Goal: Task Accomplishment & Management: Use online tool/utility

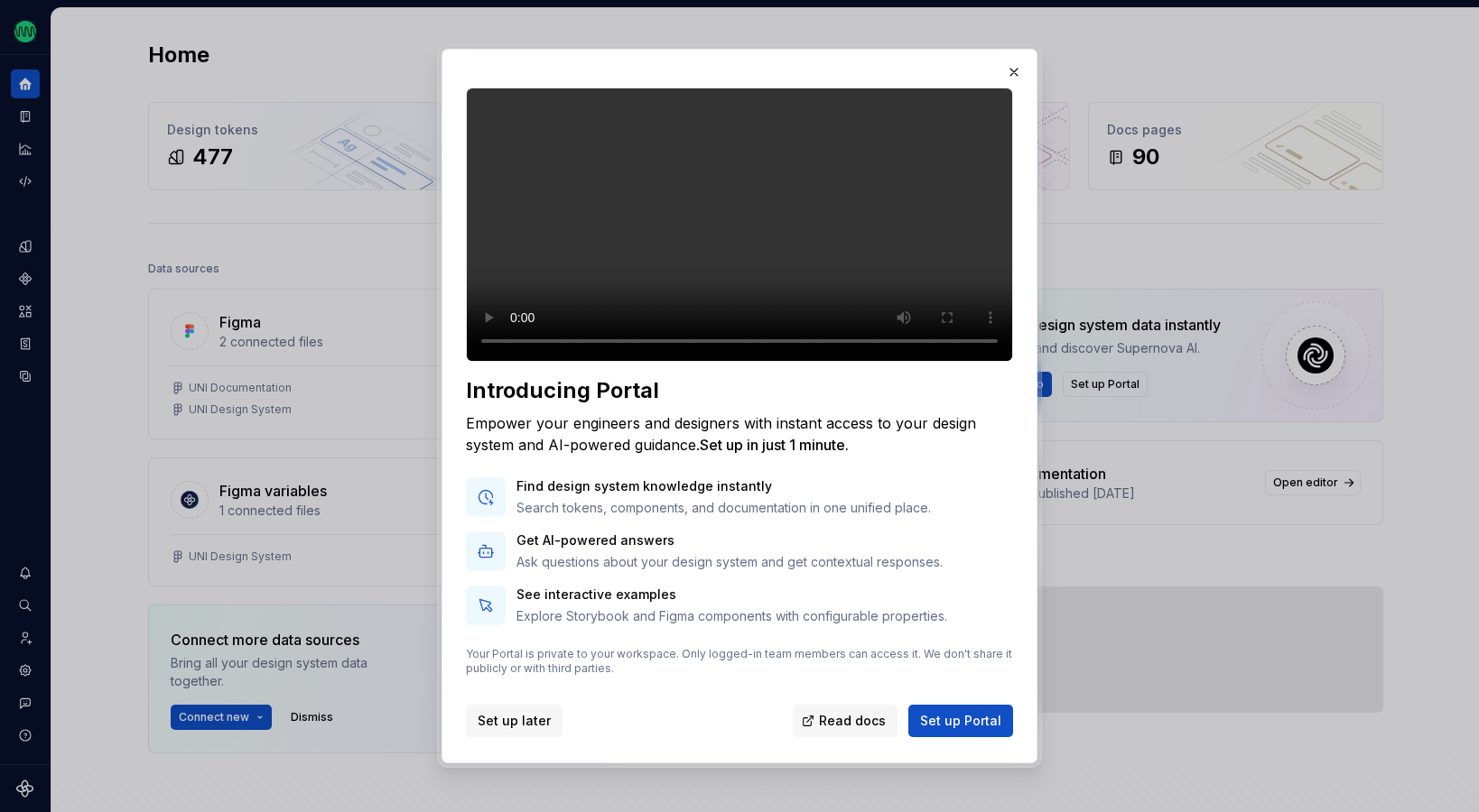
click at [518, 731] on span "Set up later" at bounding box center [514, 721] width 73 height 18
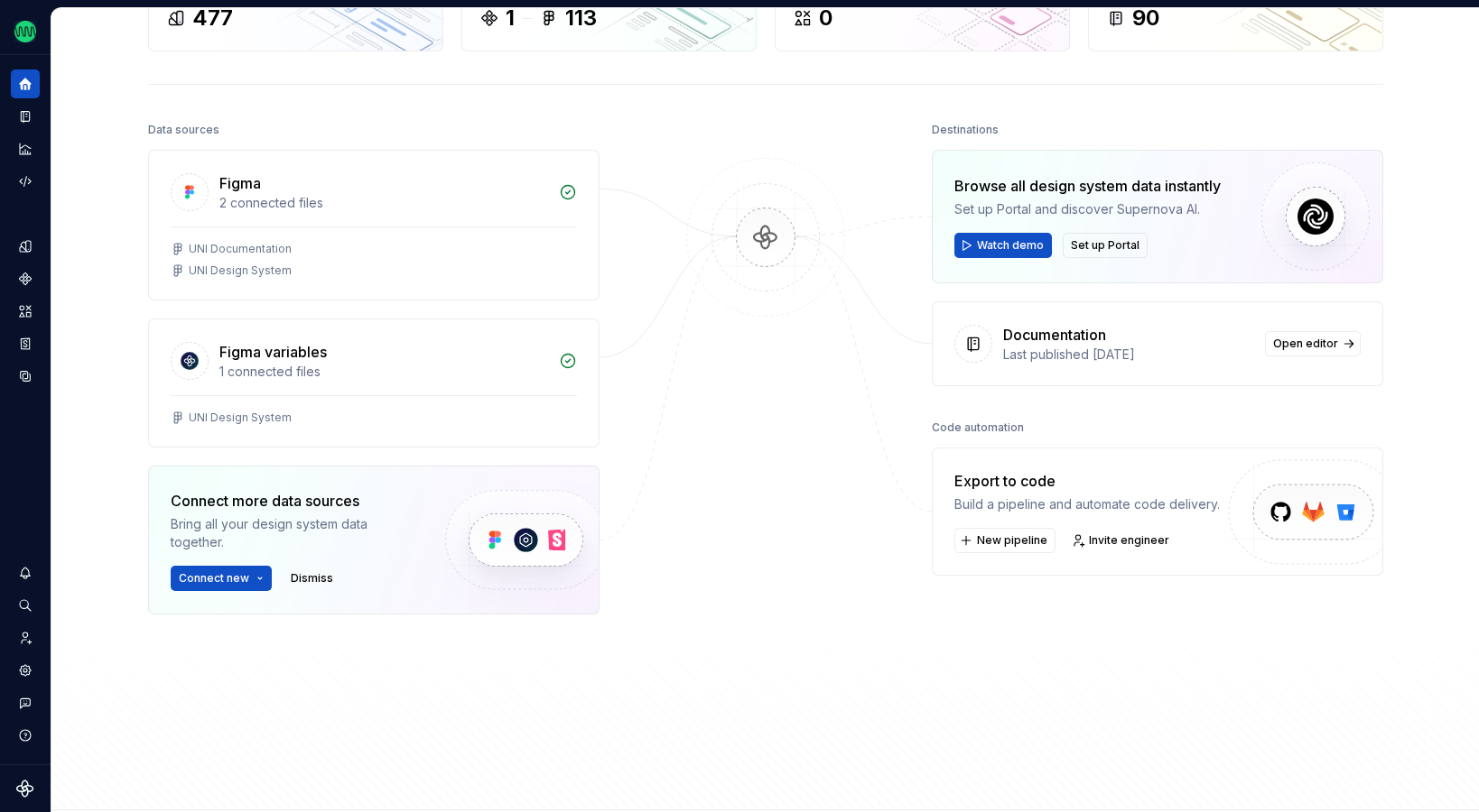
scroll to position [144, 0]
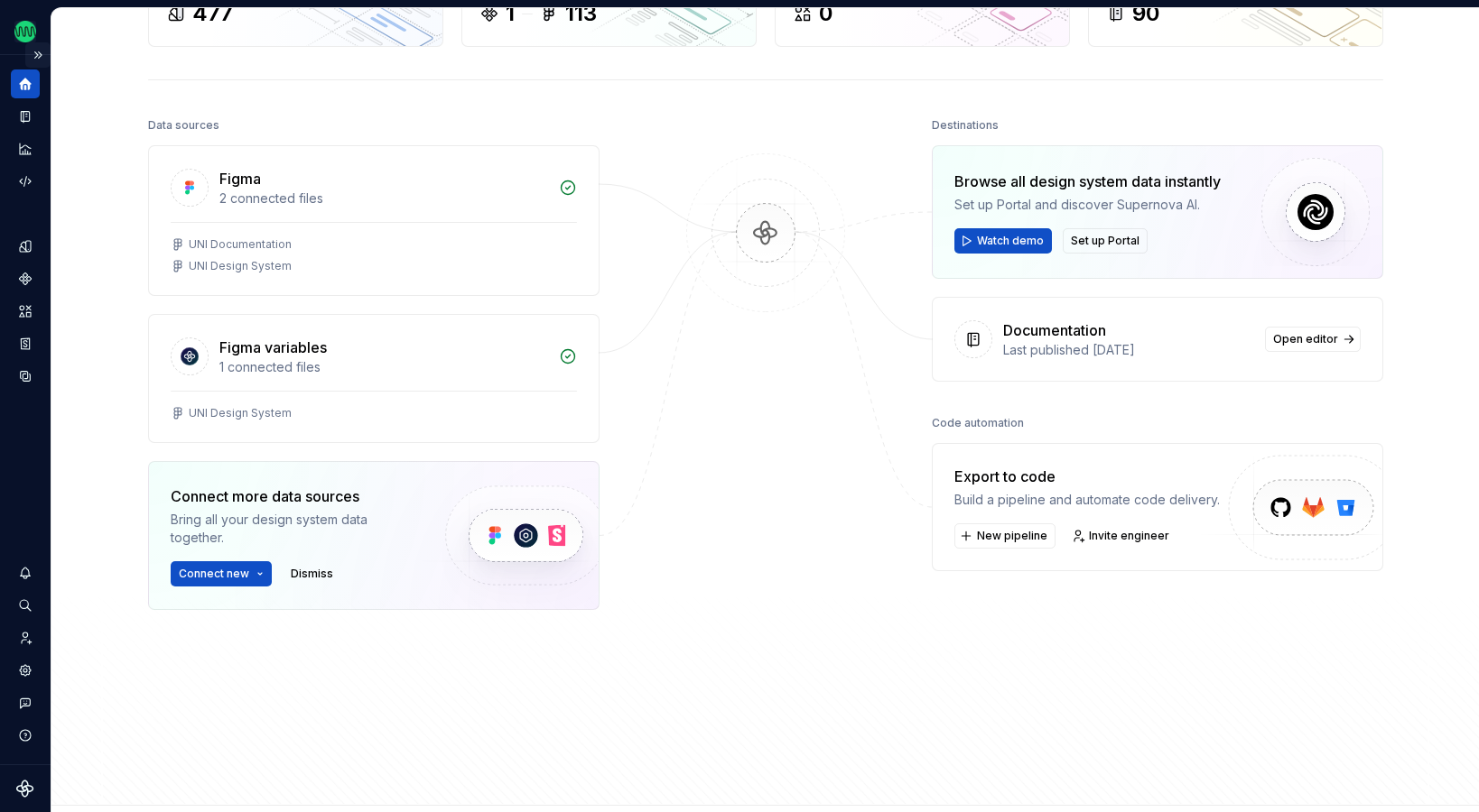
click at [38, 52] on button "Expand sidebar" at bounding box center [38, 55] width 26 height 26
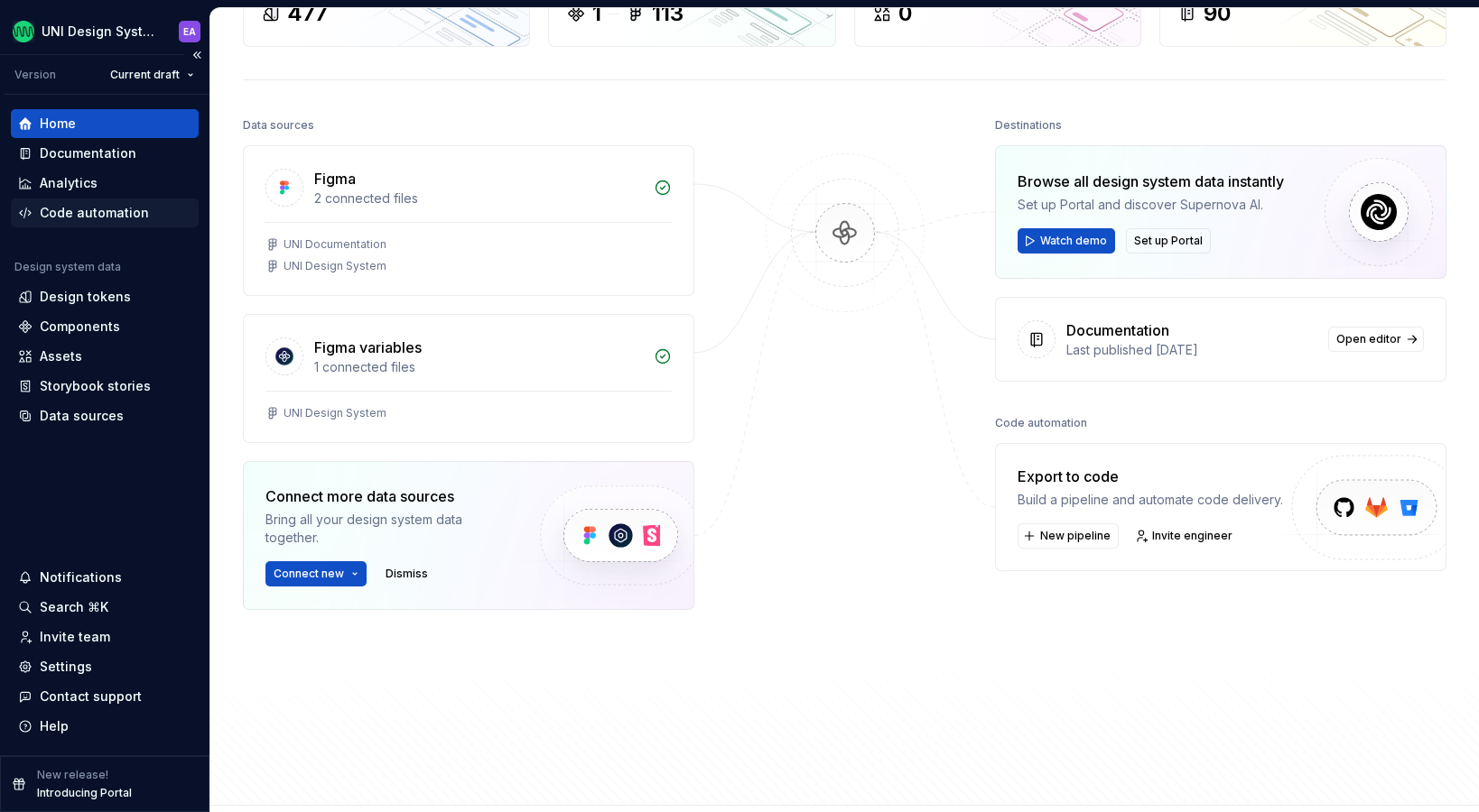
click at [91, 220] on div "Code automation" at bounding box center [93, 213] width 109 height 18
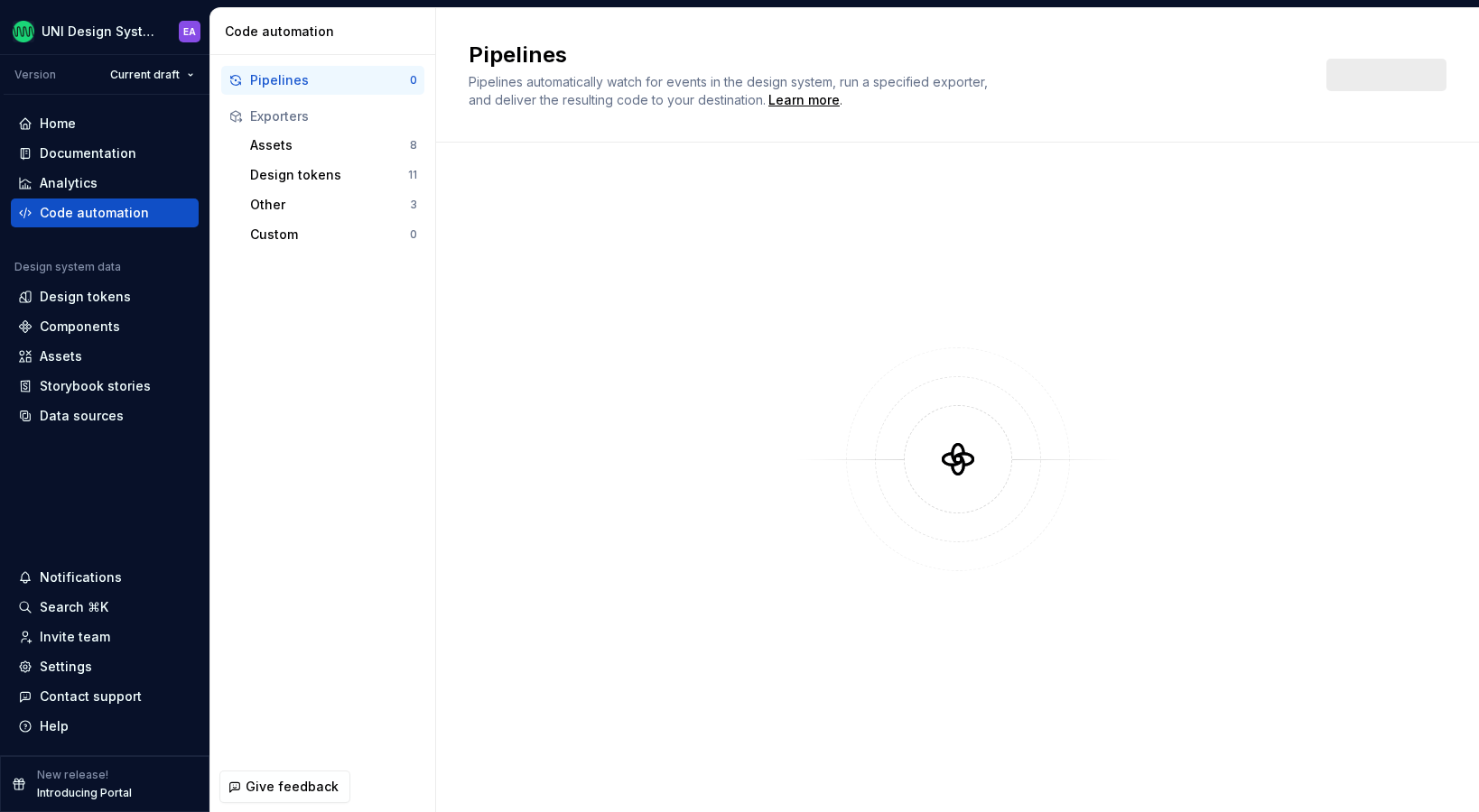
click at [1021, 149] on div at bounding box center [957, 477] width 978 height 670
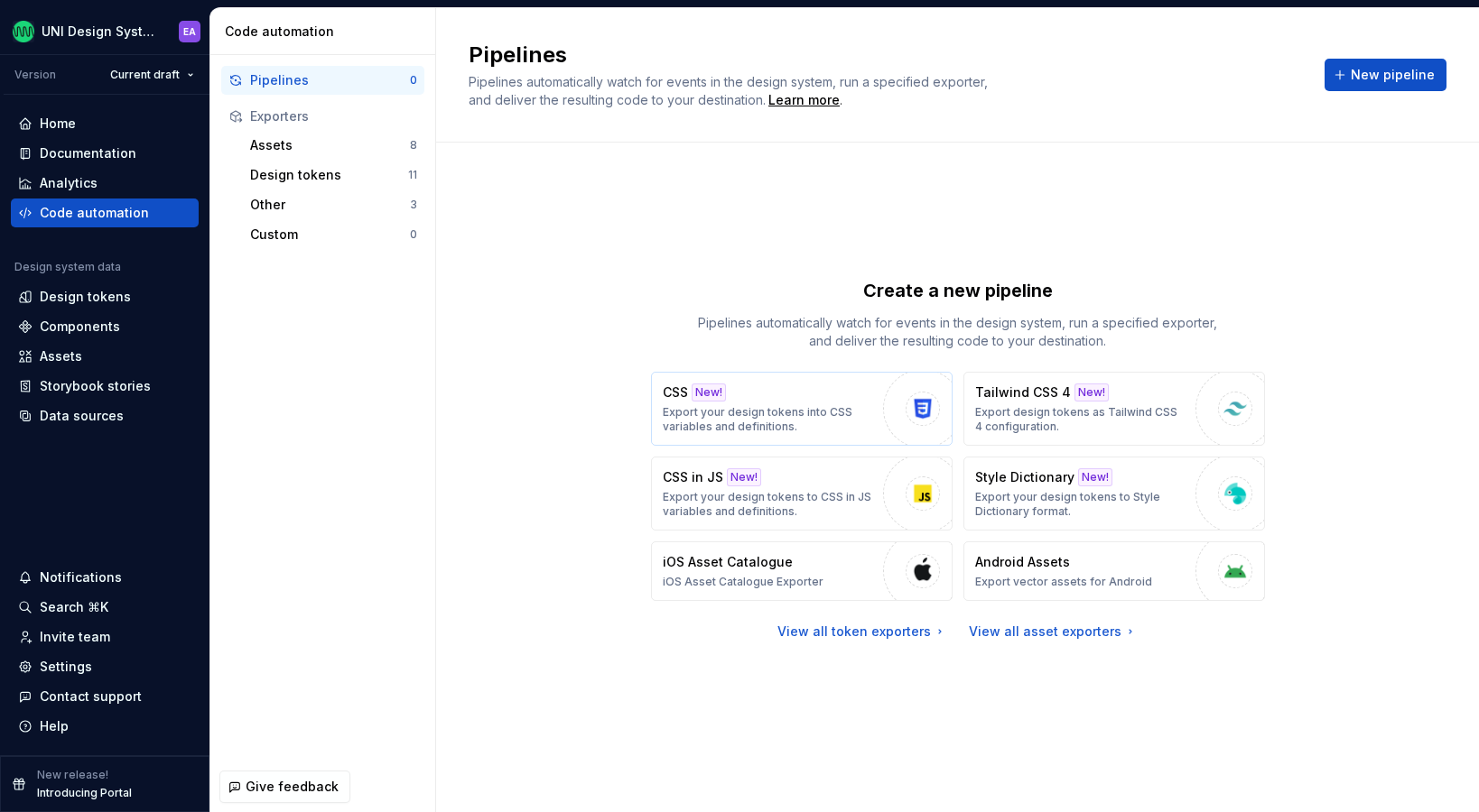
click at [865, 413] on p "Export your design tokens into CSS variables and definitions." at bounding box center [768, 420] width 211 height 29
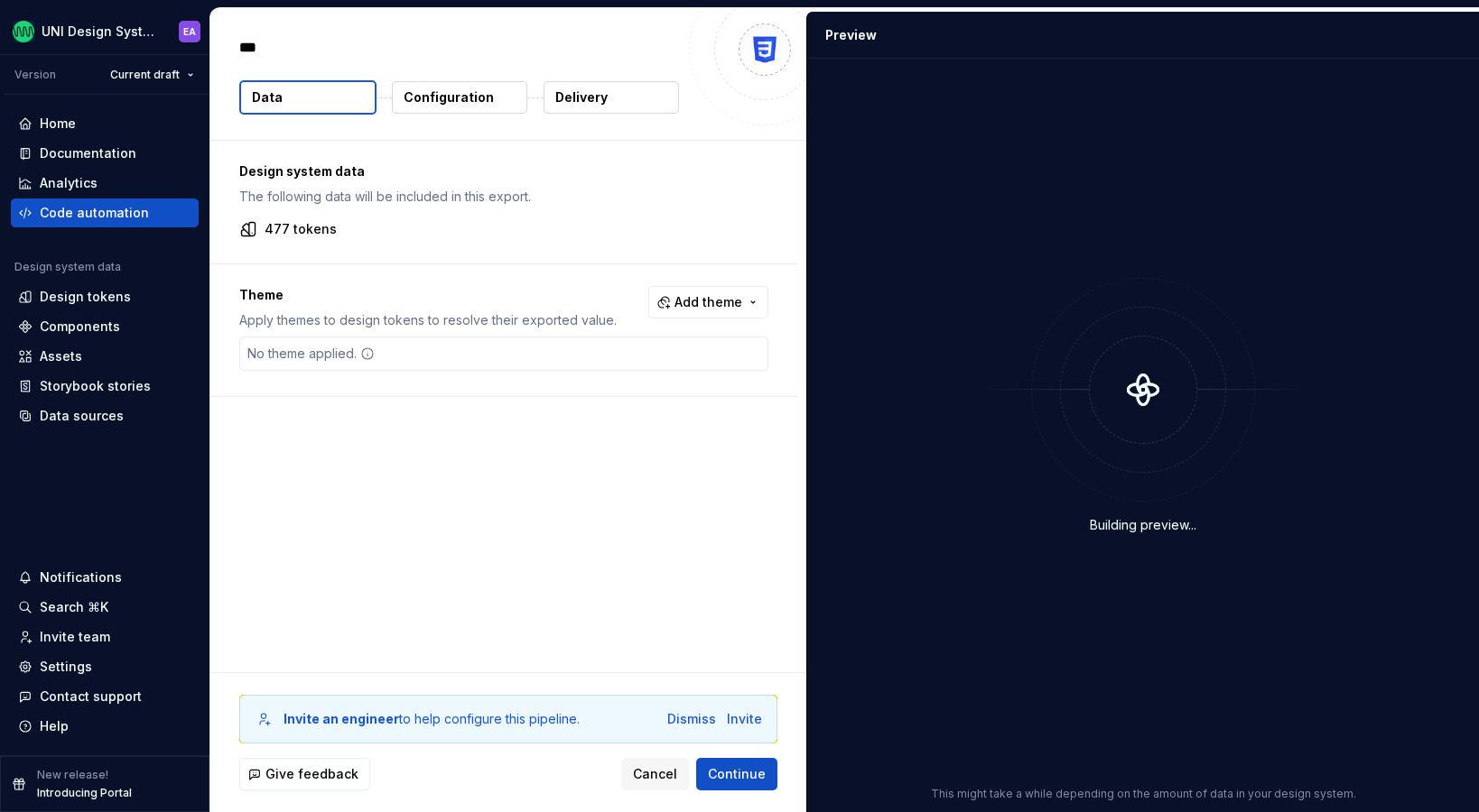
click at [454, 98] on p "Configuration" at bounding box center [448, 98] width 91 height 18
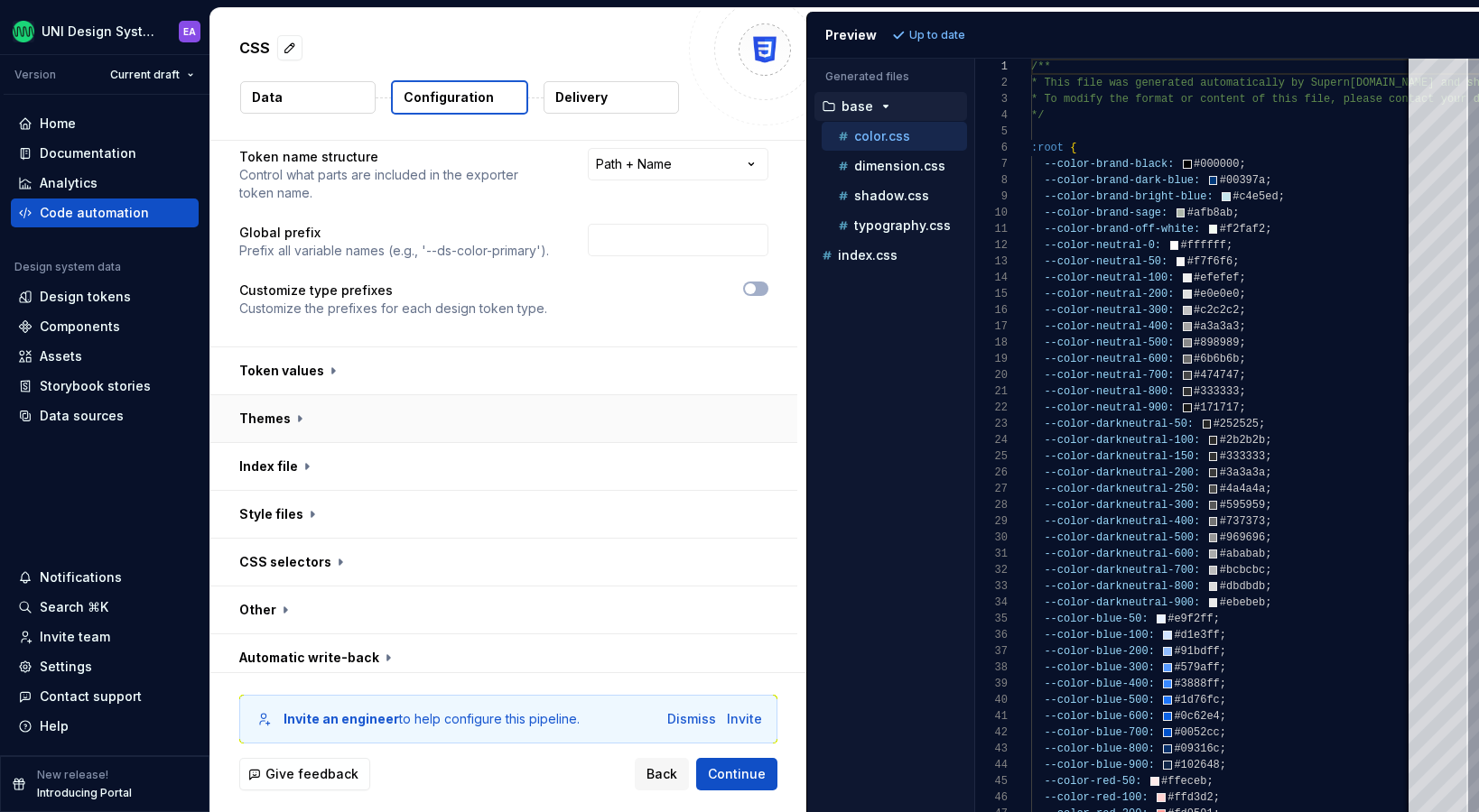
scroll to position [114, 0]
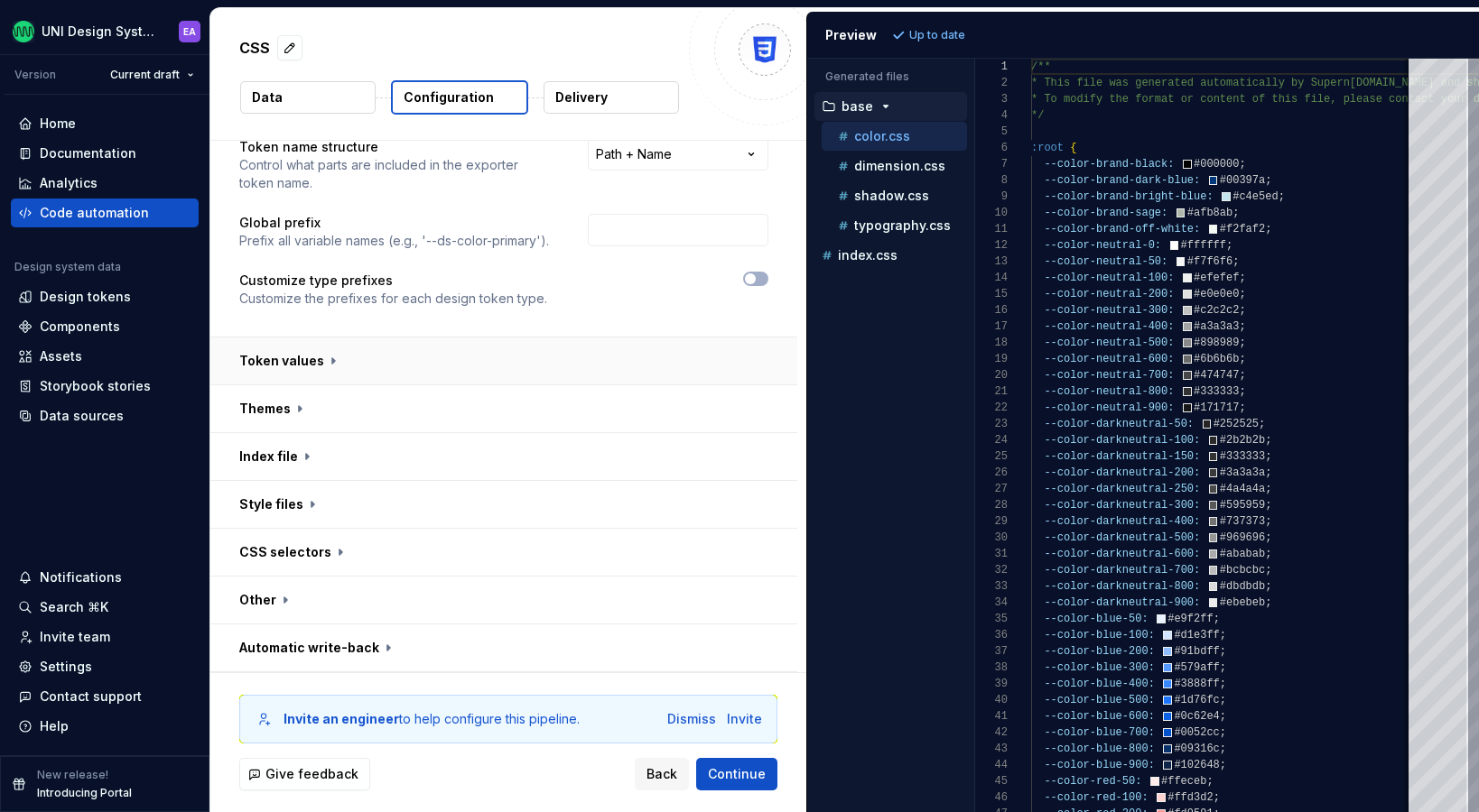
click at [324, 361] on button "button" at bounding box center [504, 360] width 587 height 47
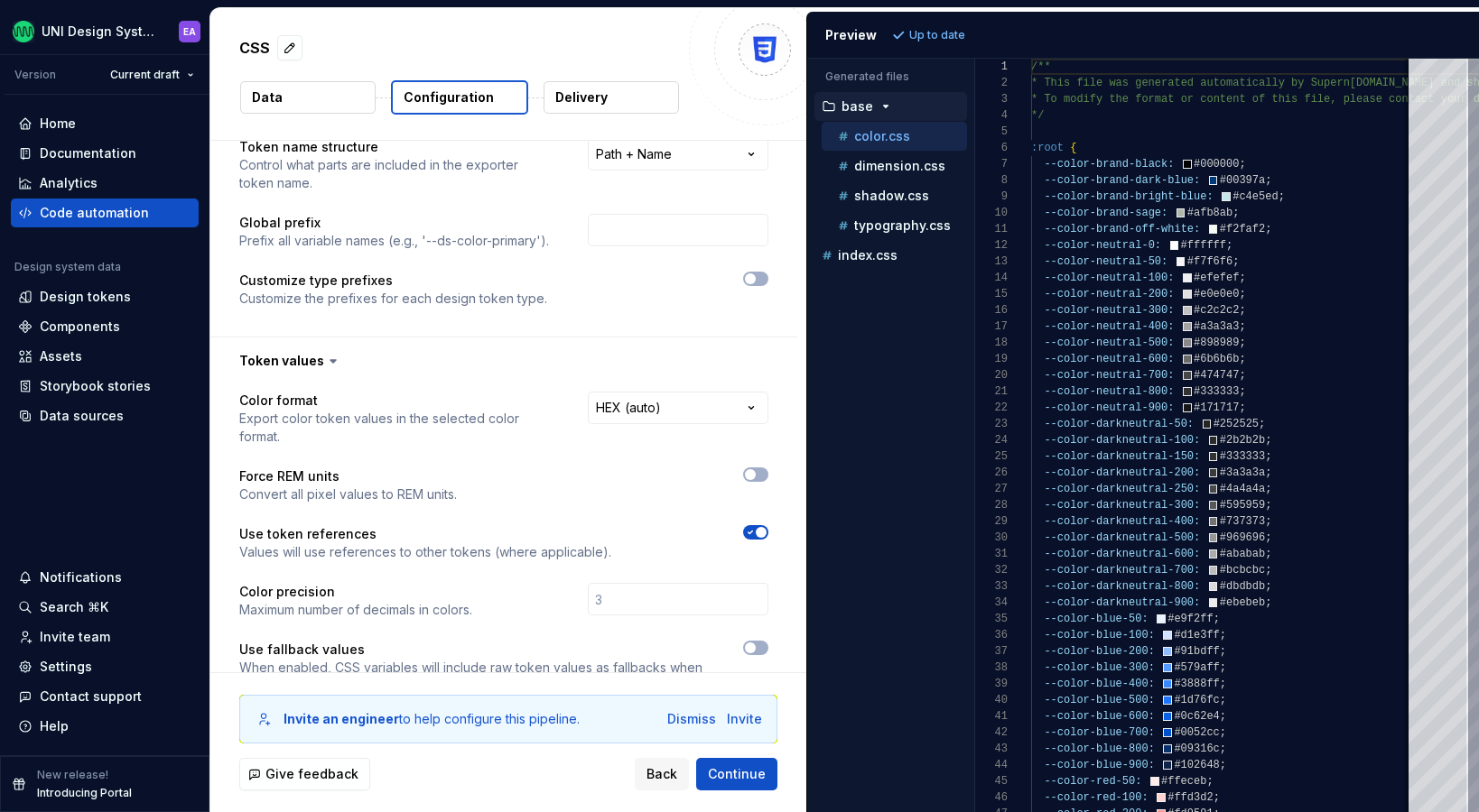
click at [324, 358] on icon at bounding box center [333, 361] width 18 height 18
click at [330, 361] on icon at bounding box center [333, 361] width 5 height 3
click at [306, 369] on button "button" at bounding box center [504, 360] width 587 height 47
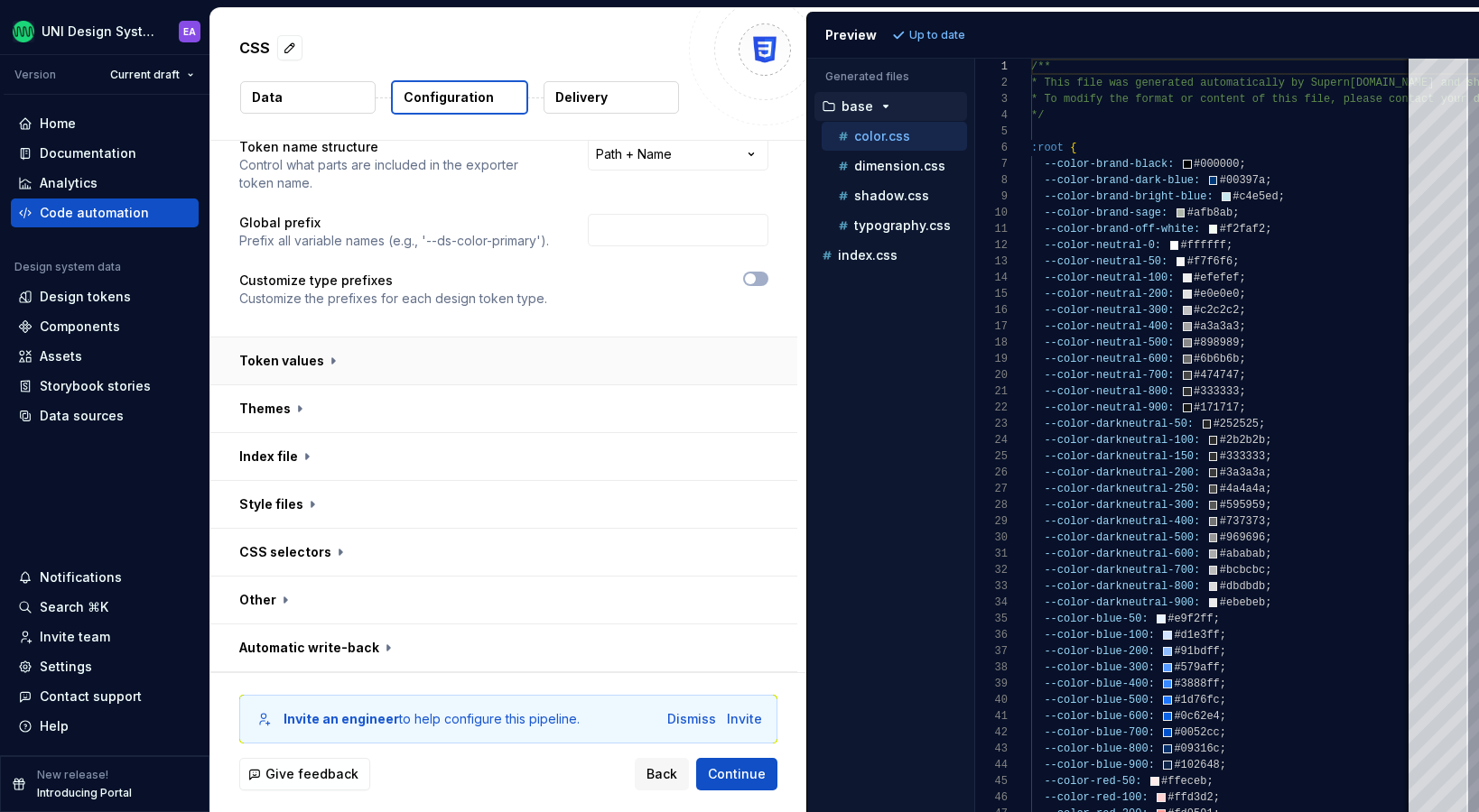
scroll to position [0, 0]
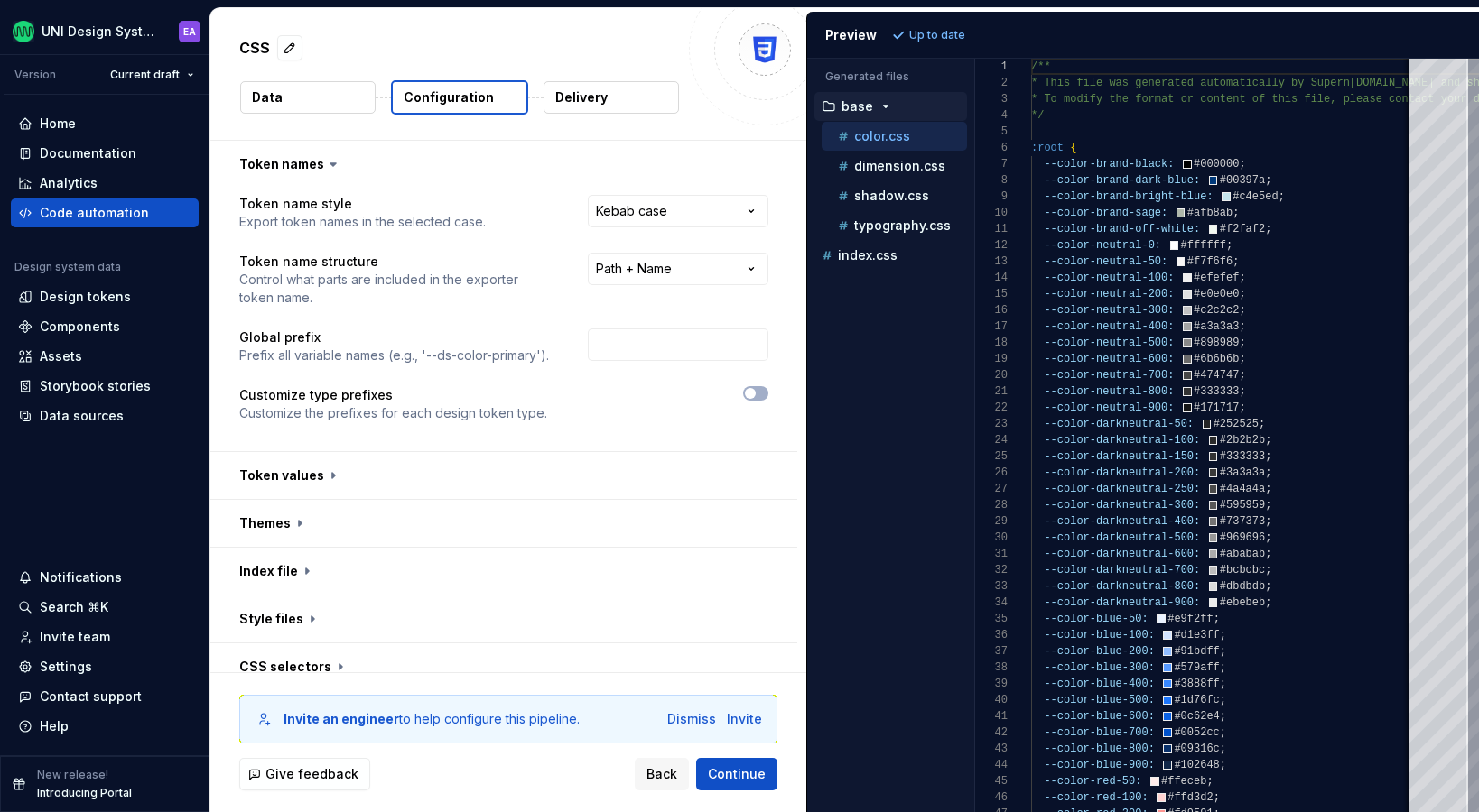
click at [316, 99] on button "Data" at bounding box center [308, 98] width 135 height 33
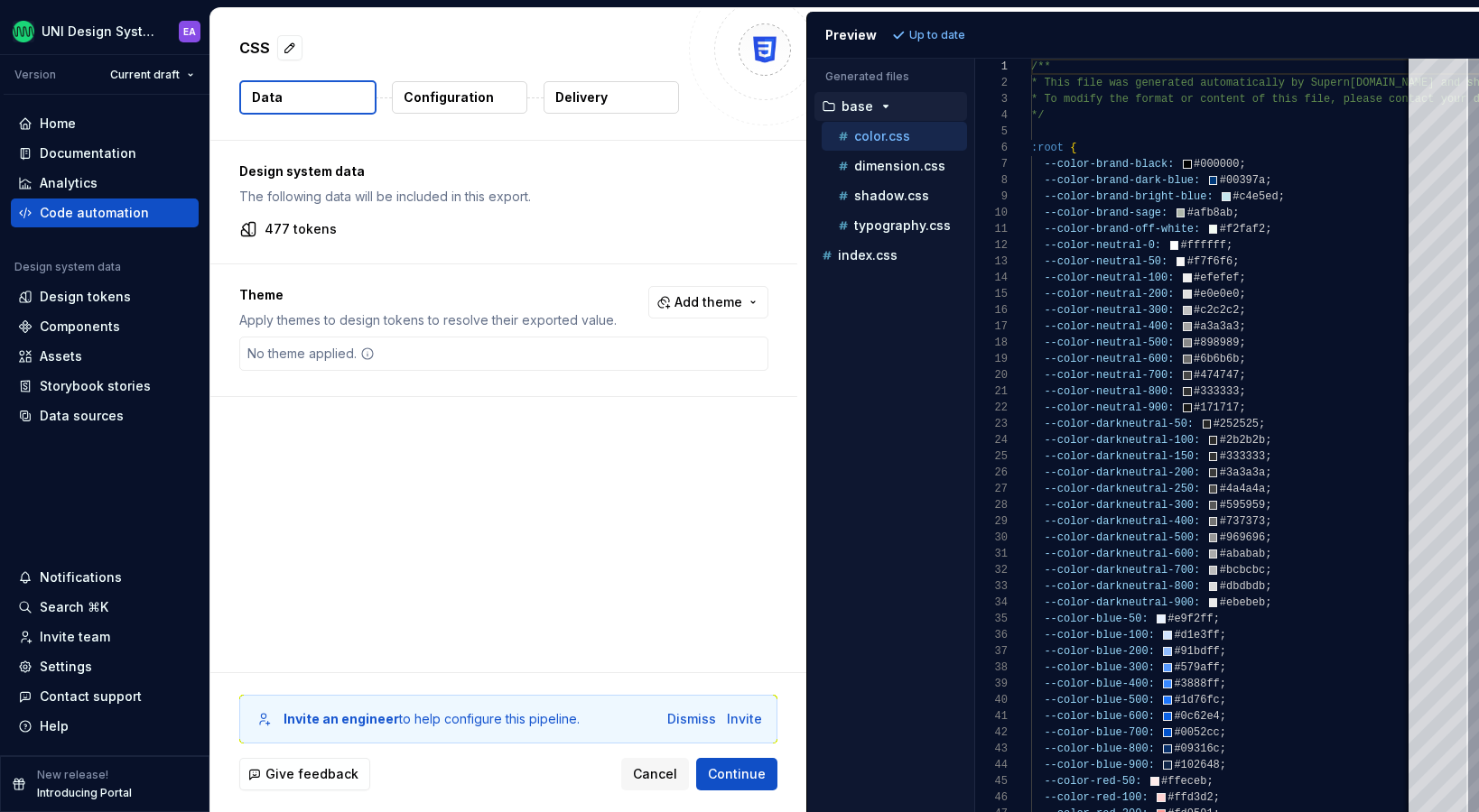
click at [882, 104] on icon "button" at bounding box center [886, 107] width 15 height 15
click at [720, 302] on span "Add theme" at bounding box center [708, 303] width 68 height 18
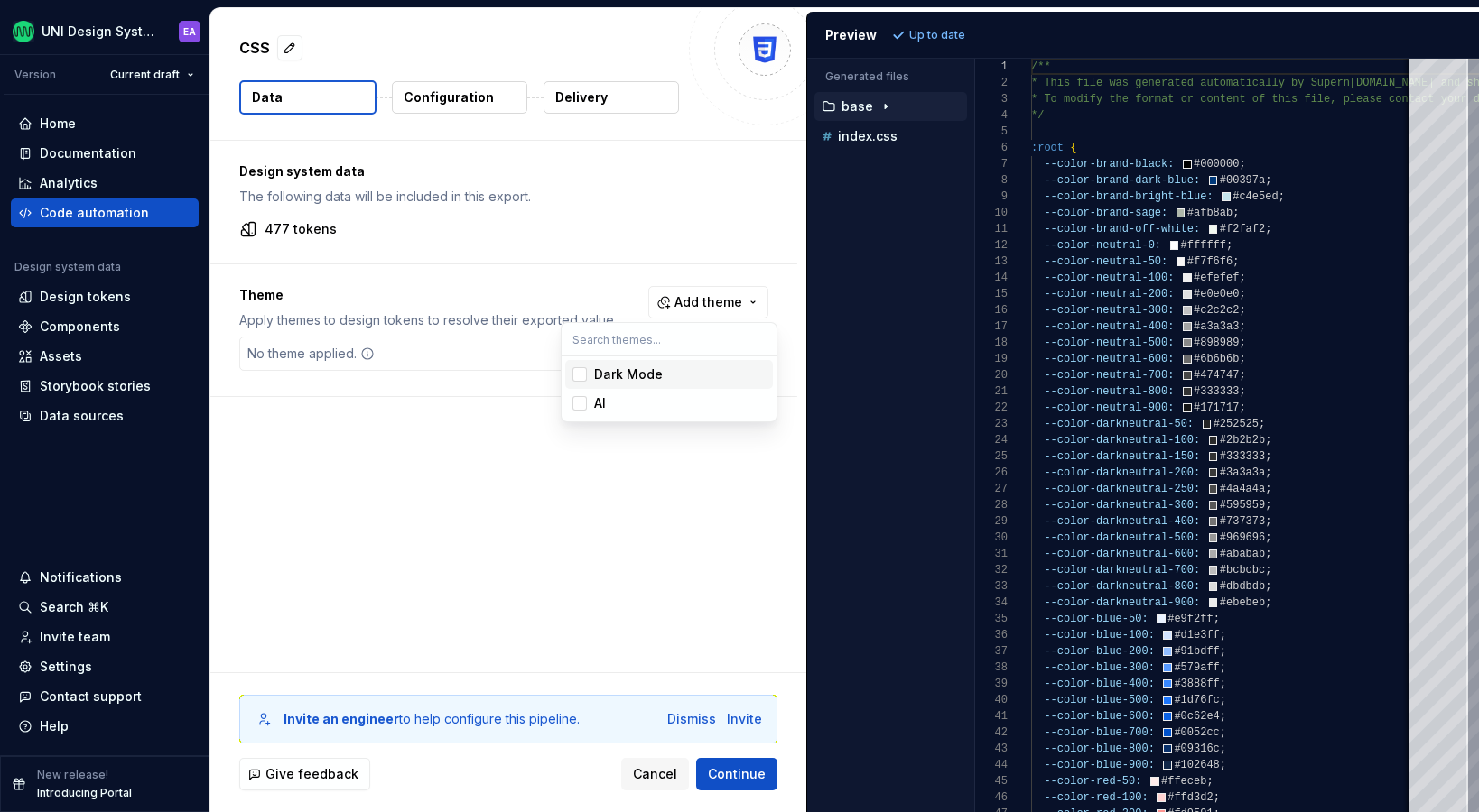
click at [577, 375] on div "Suggestions" at bounding box center [580, 375] width 15 height 15
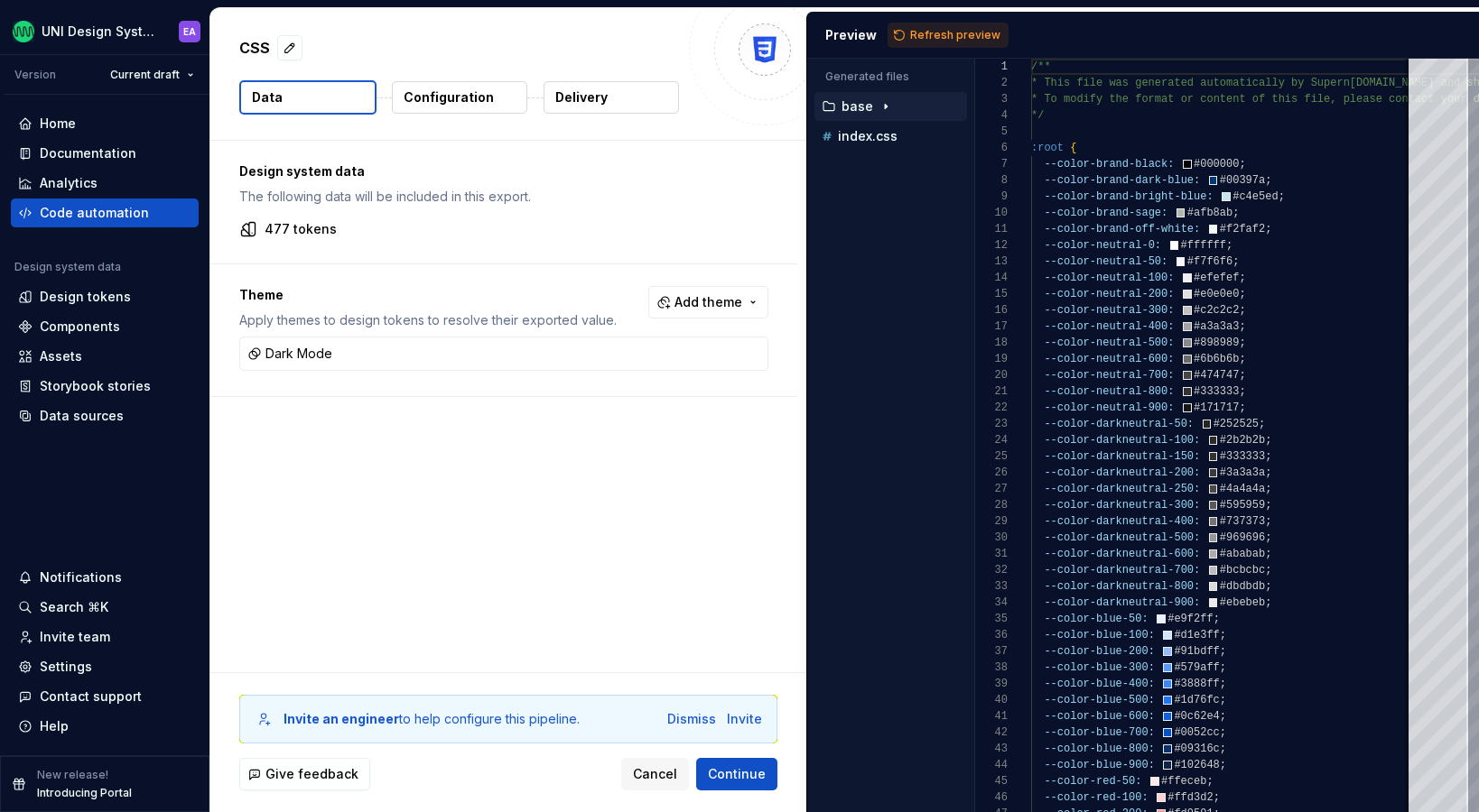
click at [601, 538] on html "UNI Design System EA Version Current draft Home Documentation Analytics Code au…" at bounding box center [739, 406] width 1479 height 812
click at [934, 35] on span "Refresh preview" at bounding box center [955, 36] width 91 height 15
click at [876, 134] on p "dark-mode" at bounding box center [875, 136] width 69 height 15
click at [846, 100] on p "base" at bounding box center [857, 107] width 32 height 15
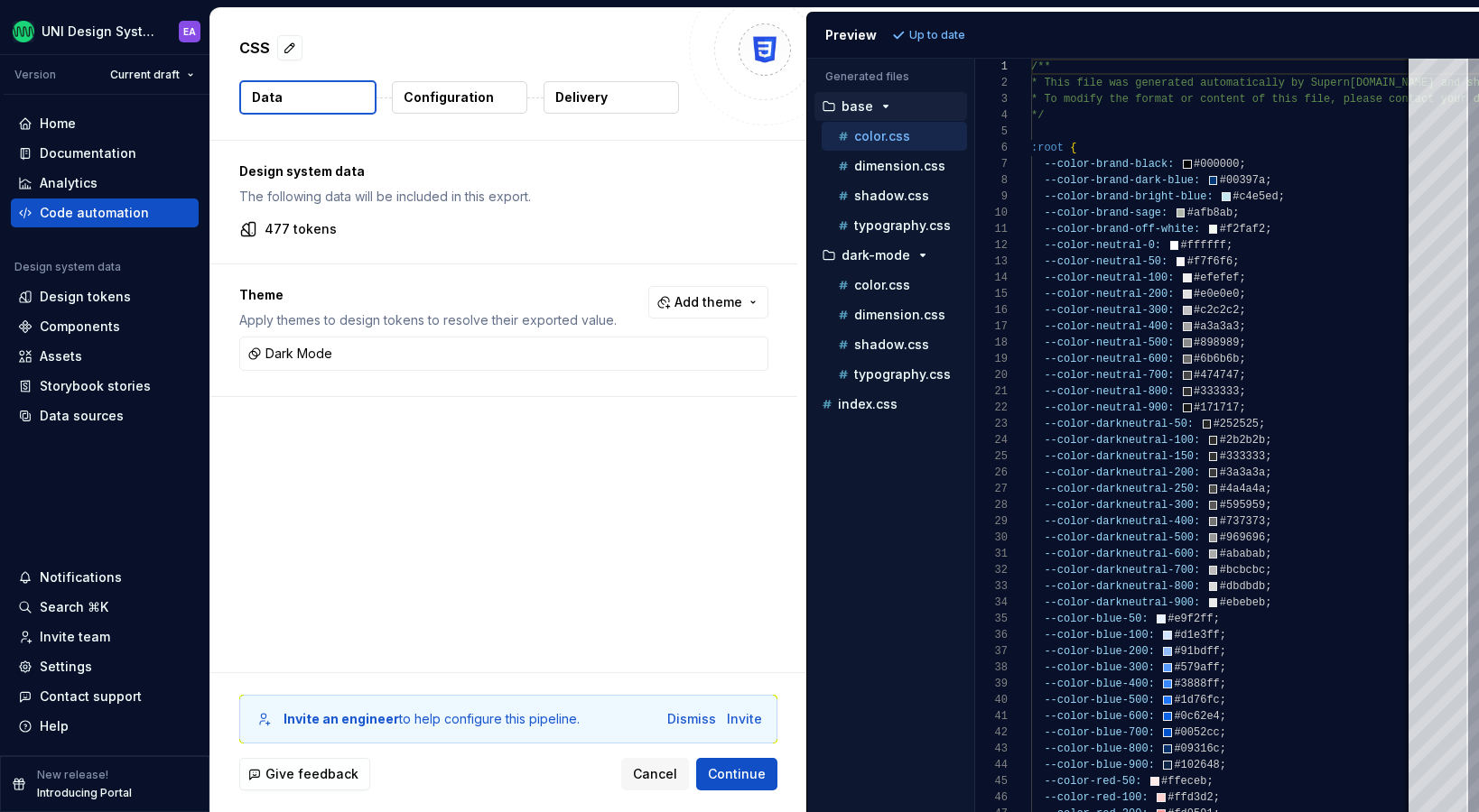
click at [881, 109] on icon "button" at bounding box center [886, 107] width 15 height 15
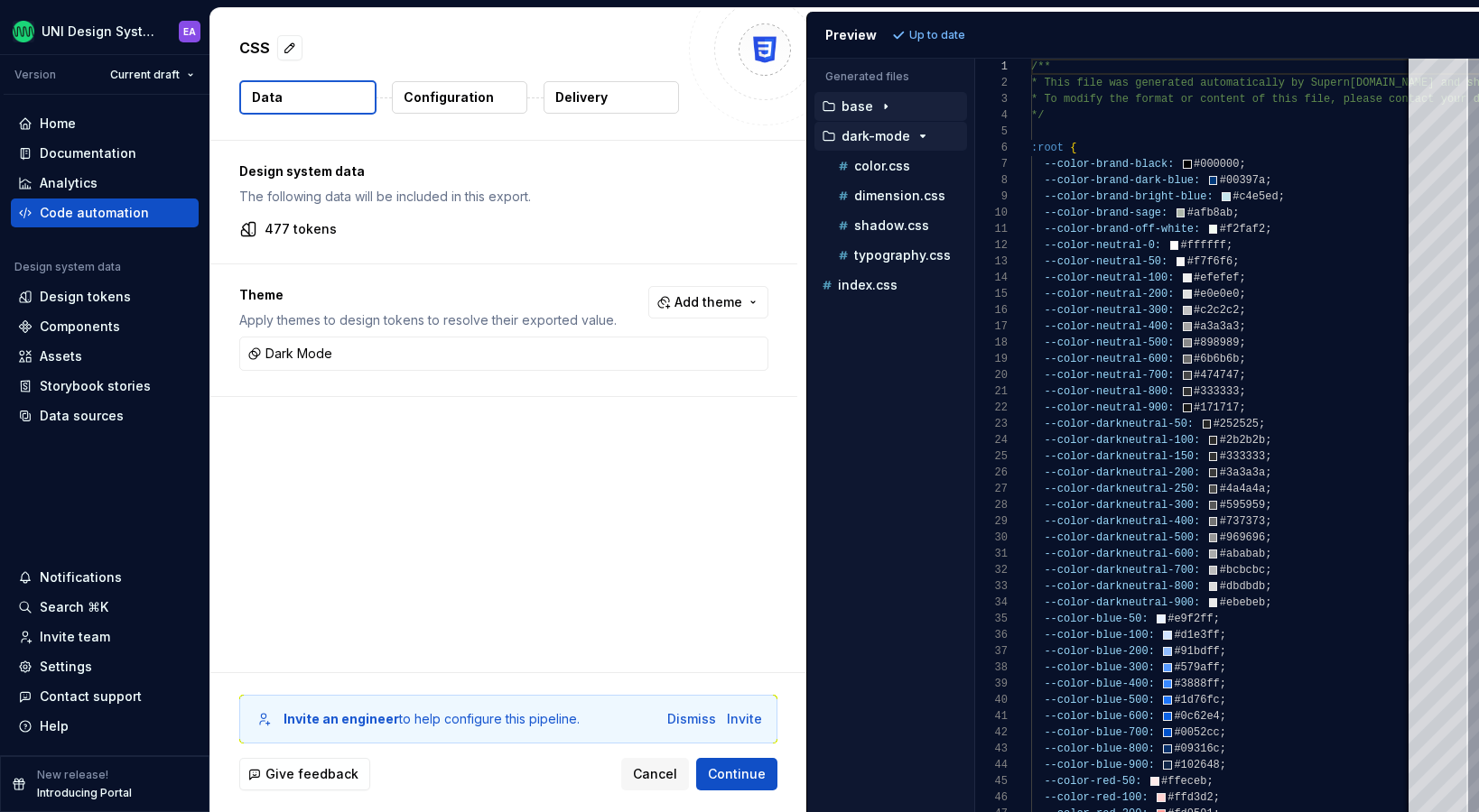
click at [917, 136] on icon "button" at bounding box center [923, 136] width 15 height 15
click at [879, 102] on icon "button" at bounding box center [886, 107] width 15 height 15
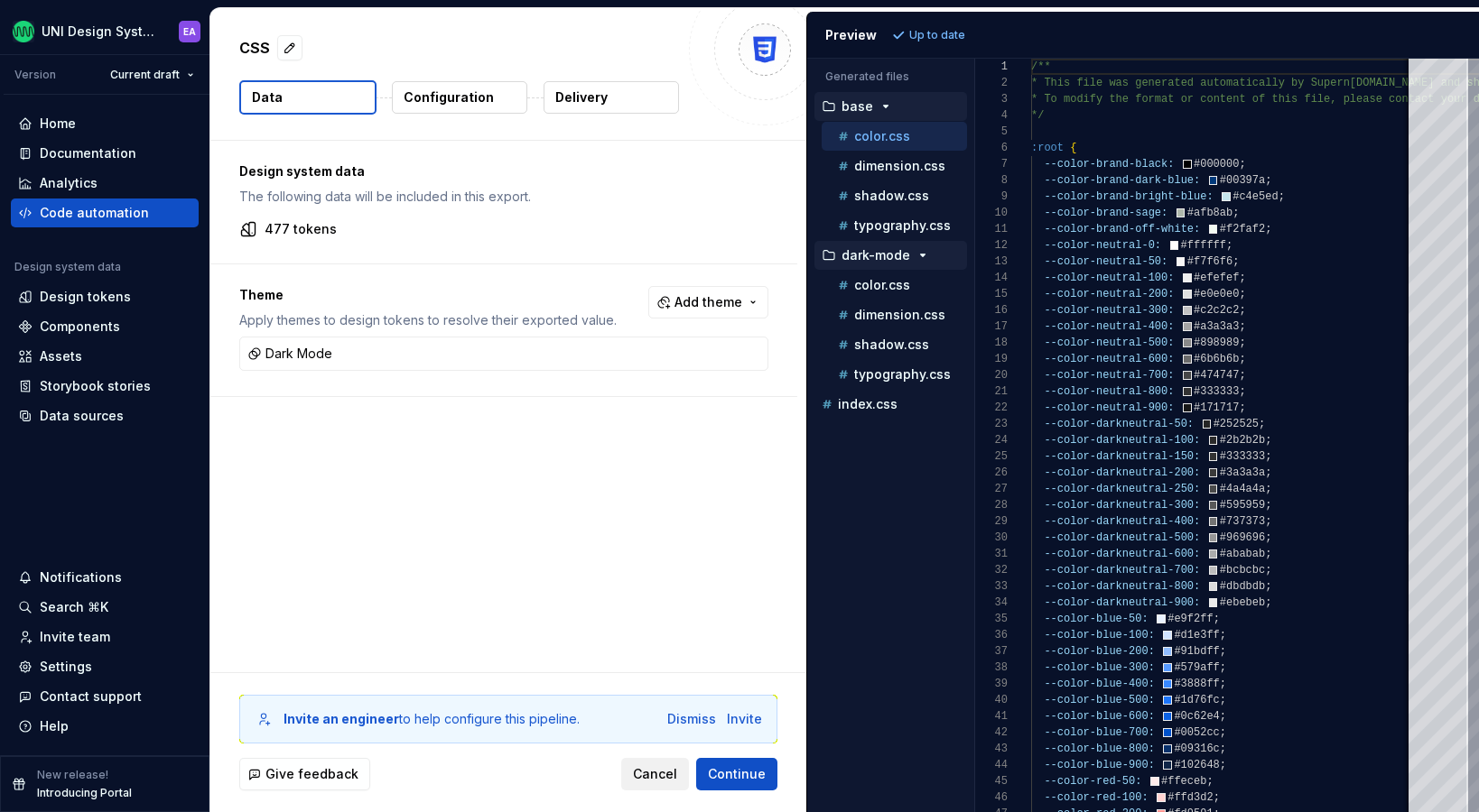
click at [651, 781] on span "Cancel" at bounding box center [655, 775] width 44 height 18
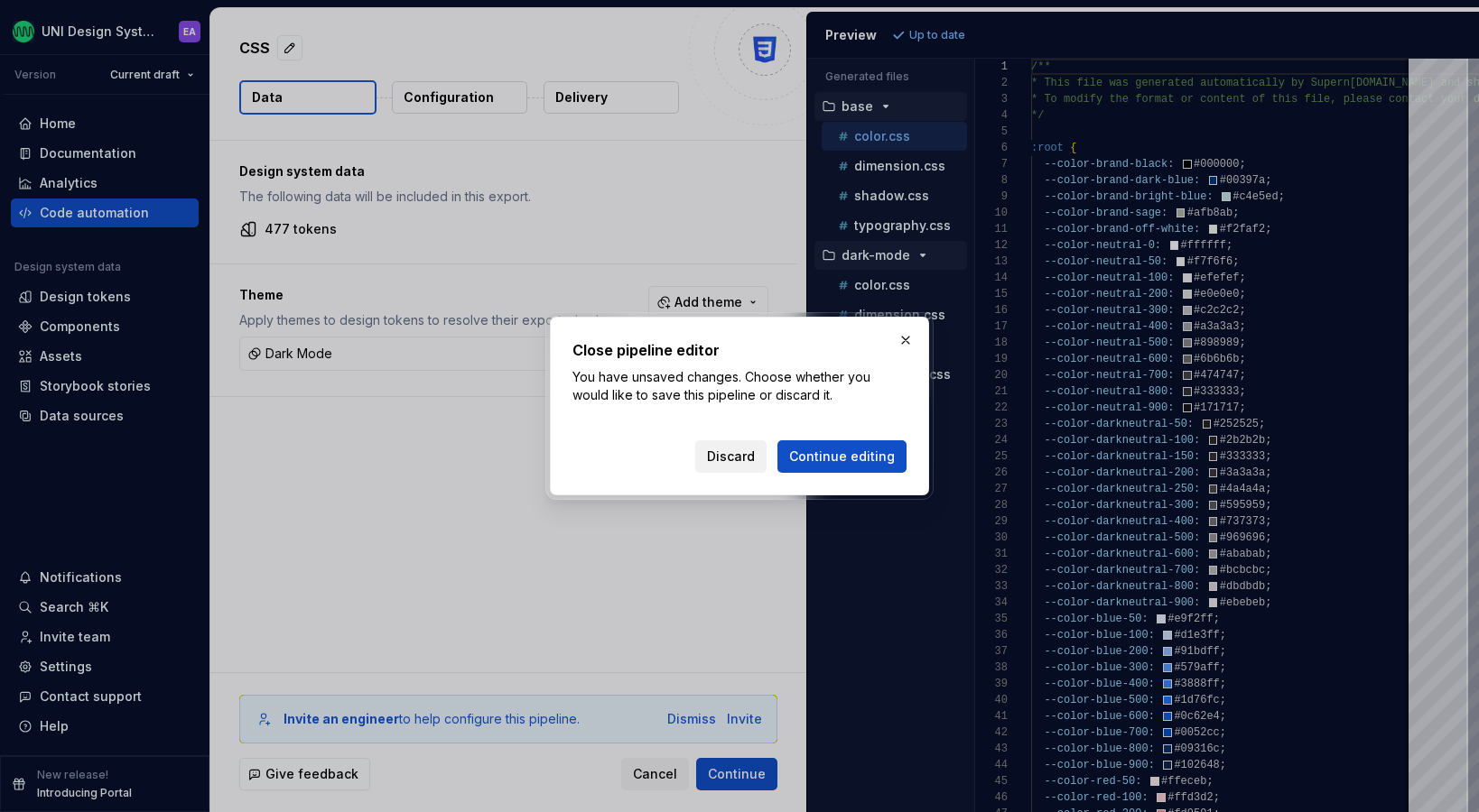
click at [734, 459] on span "Discard" at bounding box center [731, 457] width 48 height 18
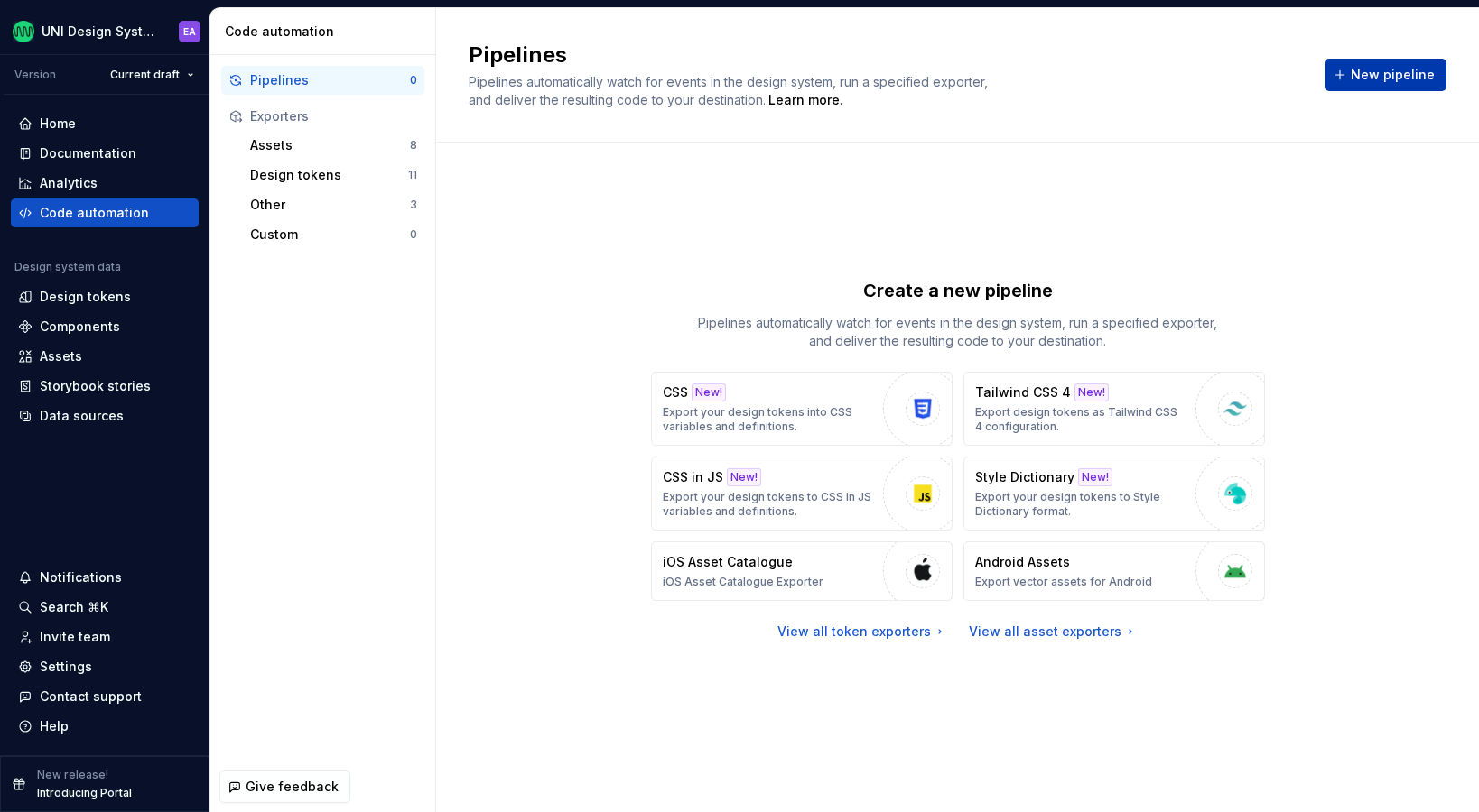
click at [1389, 76] on span "New pipeline" at bounding box center [1393, 75] width 84 height 18
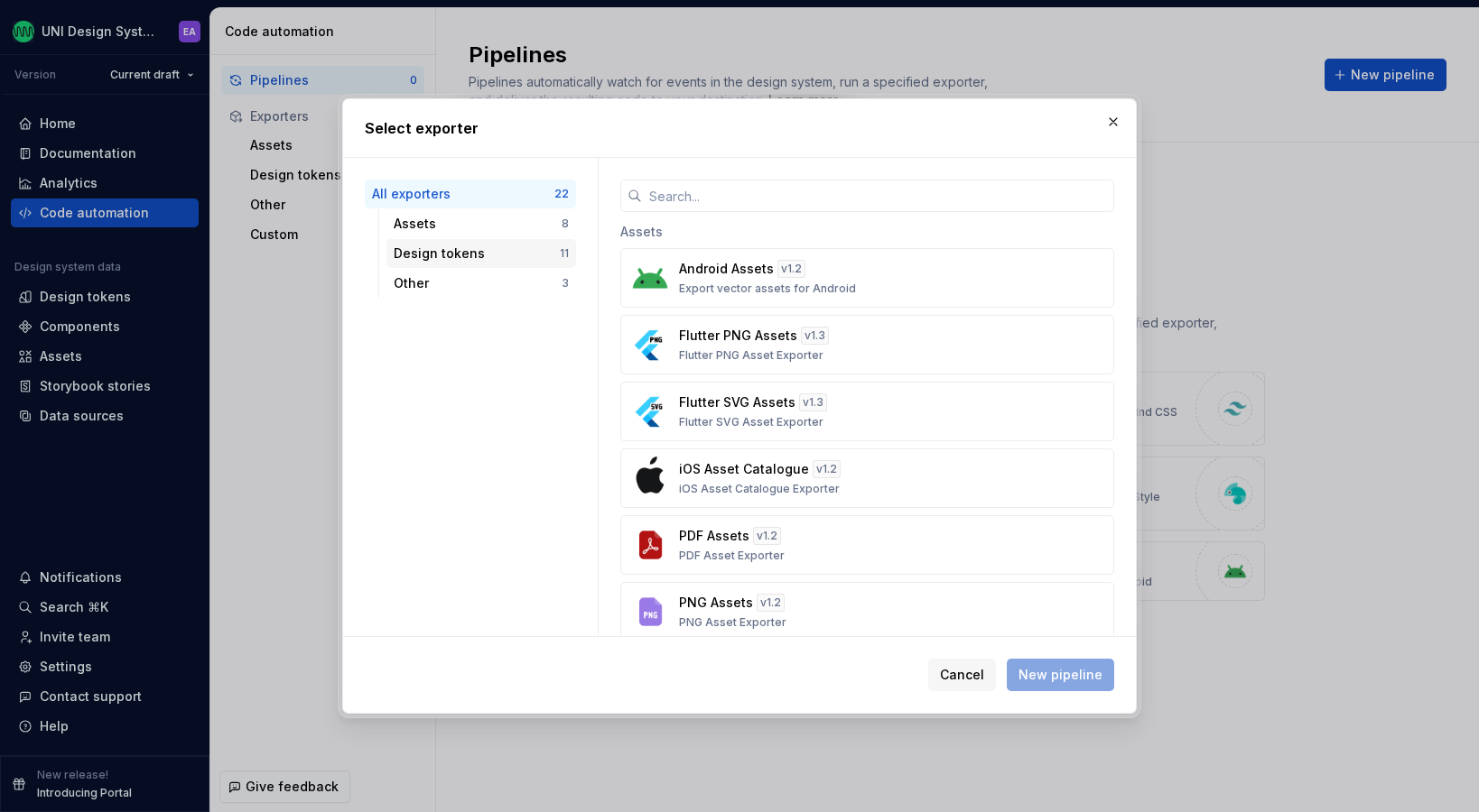
click at [455, 252] on div "Design tokens" at bounding box center [477, 254] width 166 height 18
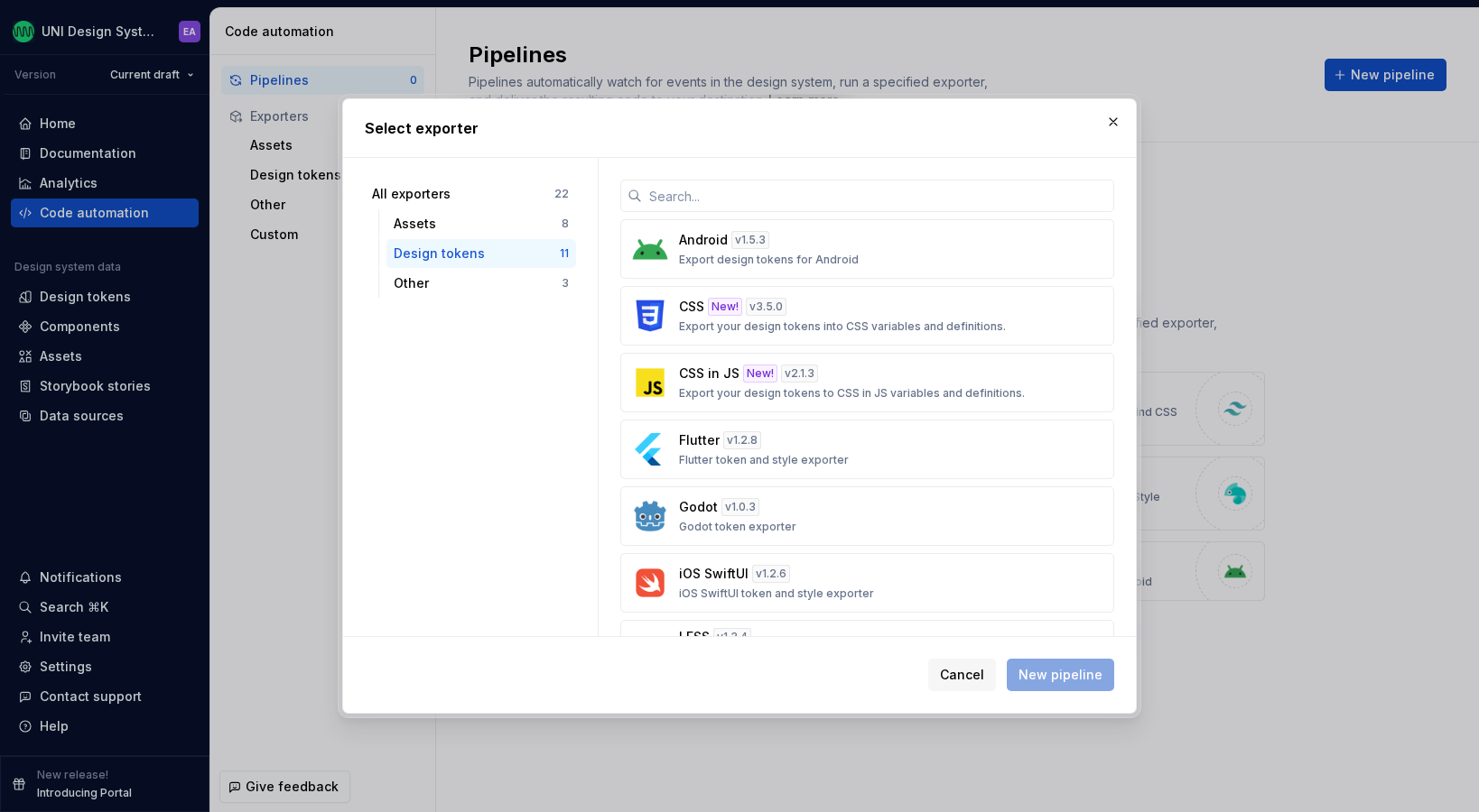
scroll to position [339, 0]
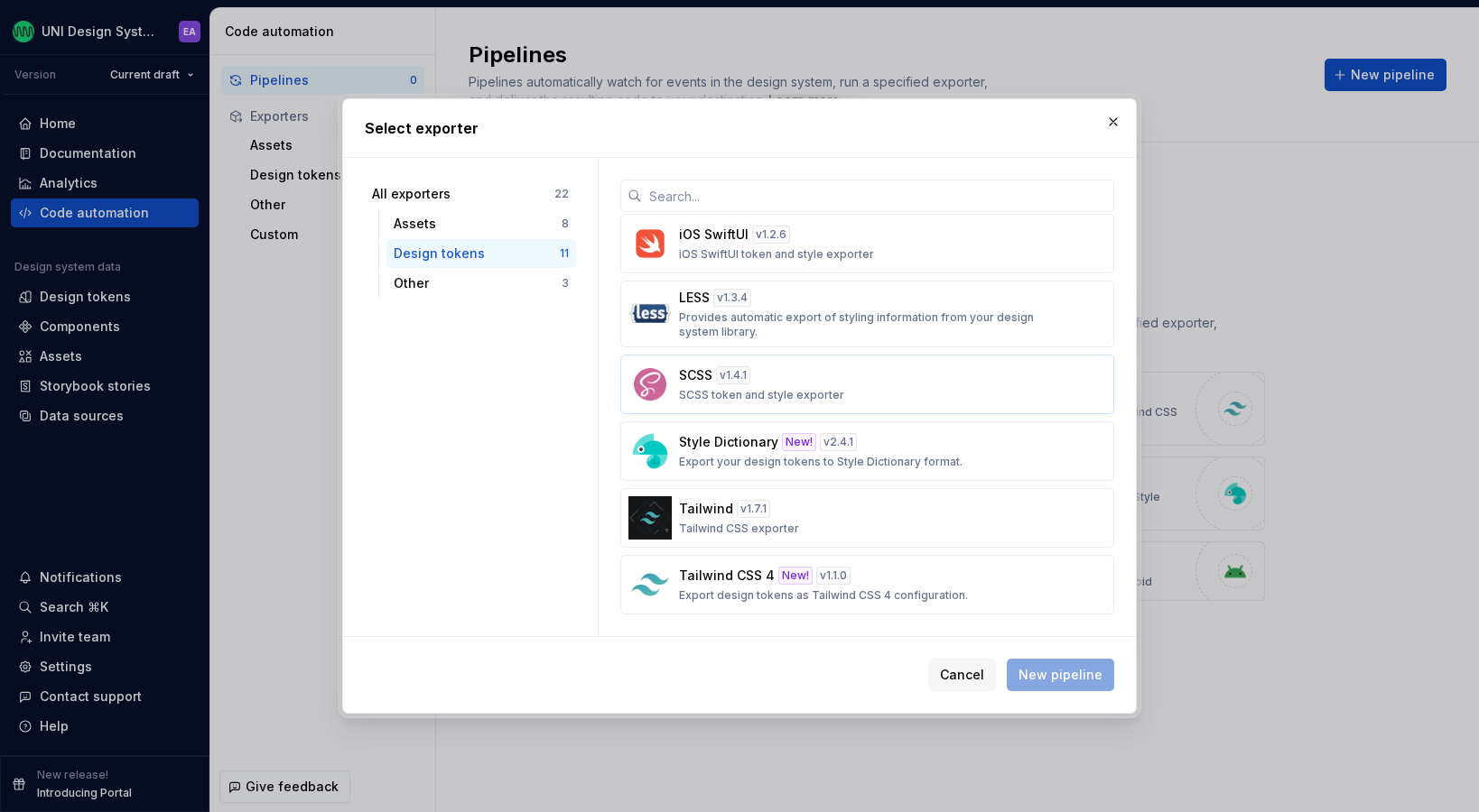
click at [716, 389] on p "SCSS token and style exporter" at bounding box center [761, 396] width 166 height 15
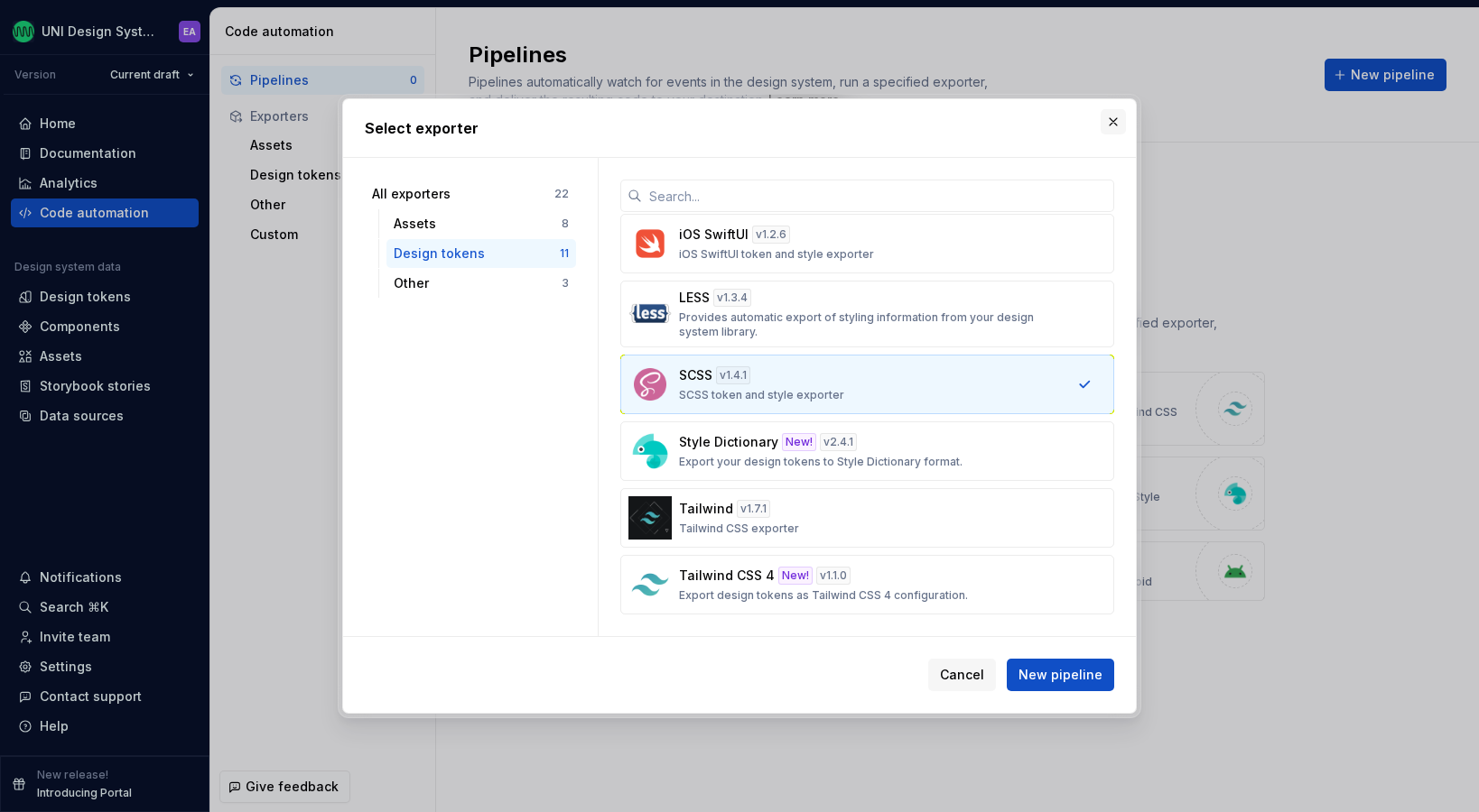
click at [1107, 115] on button "button" at bounding box center [1113, 122] width 26 height 26
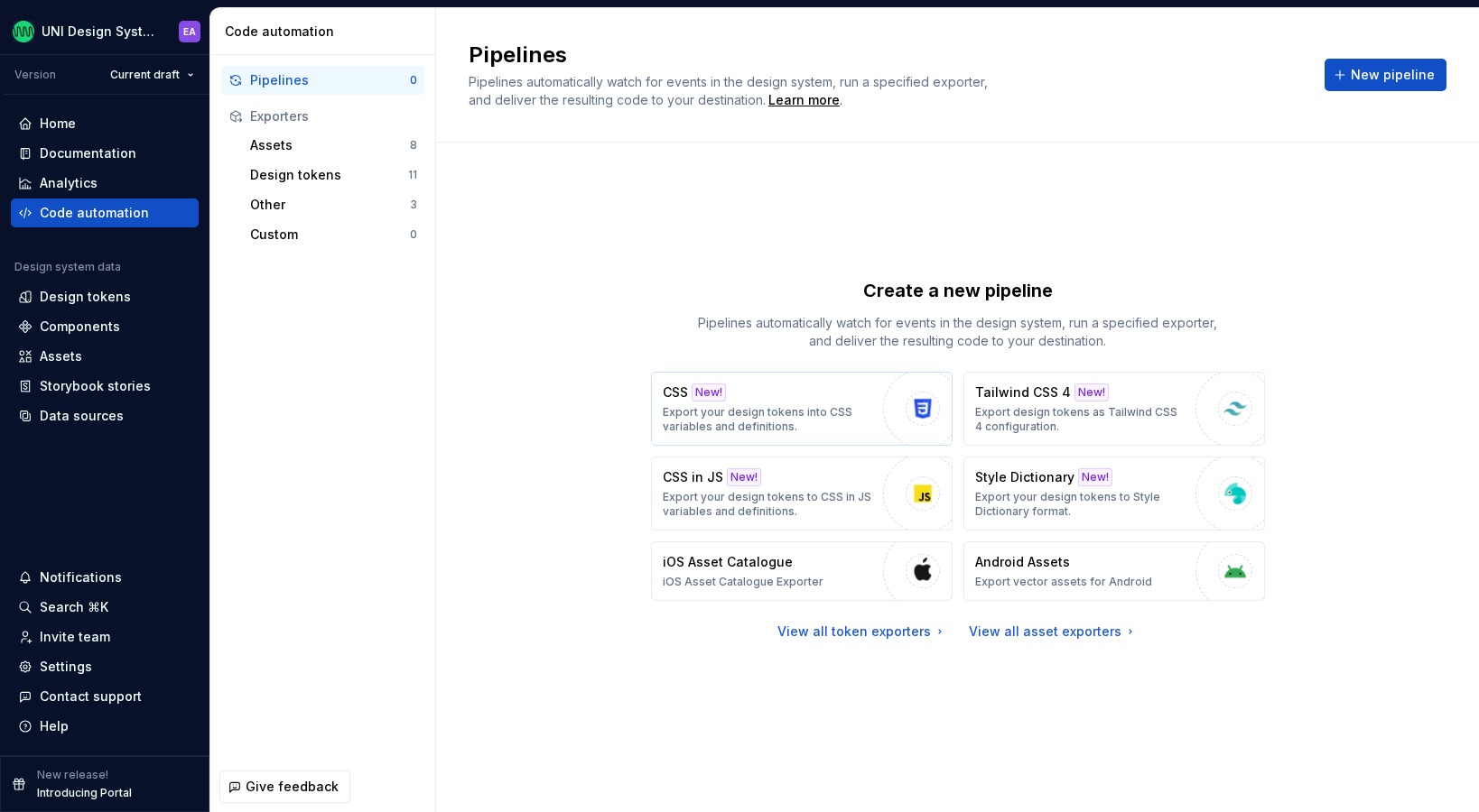
click at [698, 429] on p "Export your design tokens into CSS variables and definitions." at bounding box center [768, 420] width 211 height 29
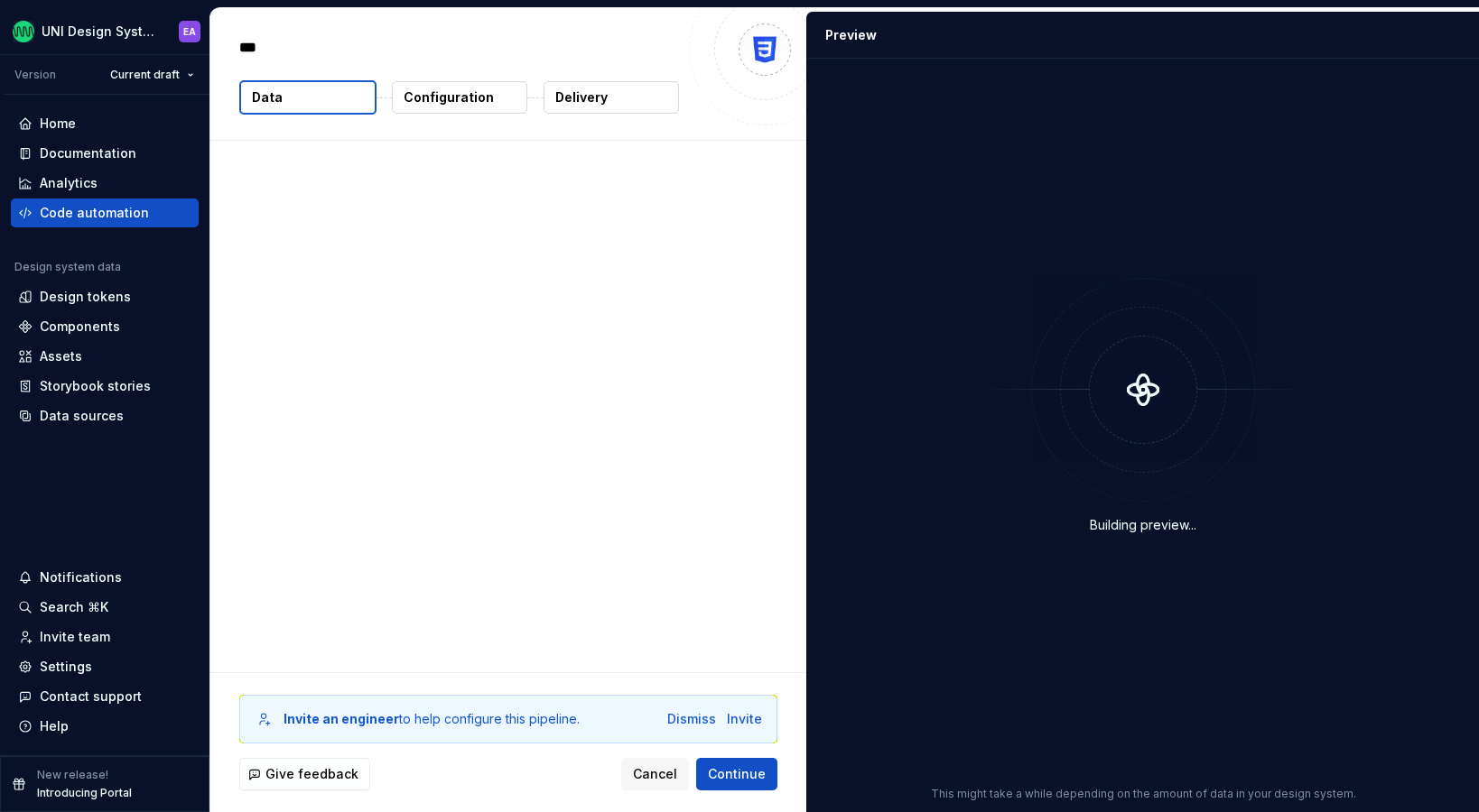
type textarea "*"
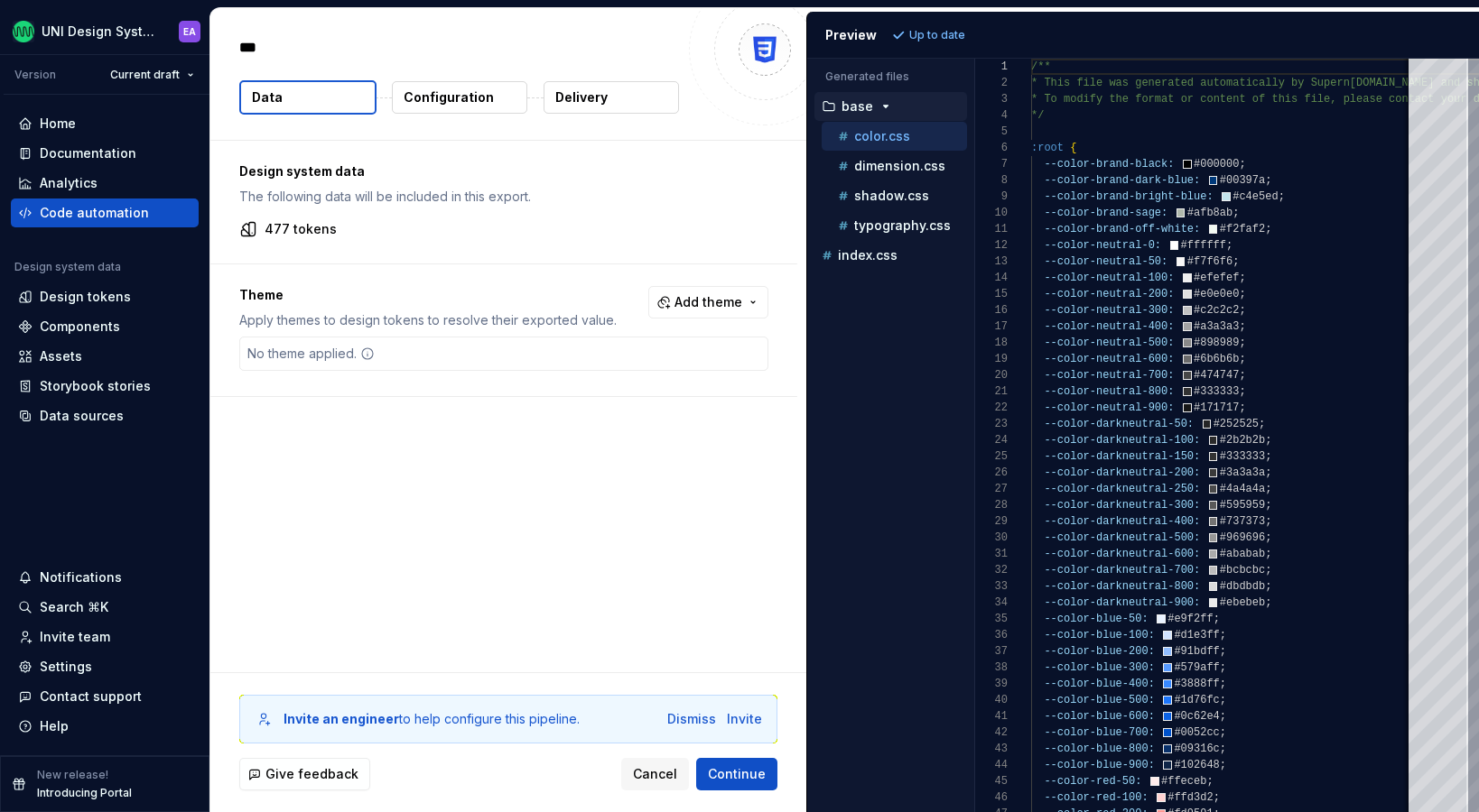
click at [892, 138] on p "color.css" at bounding box center [882, 136] width 56 height 15
click at [462, 101] on p "Configuration" at bounding box center [448, 98] width 91 height 18
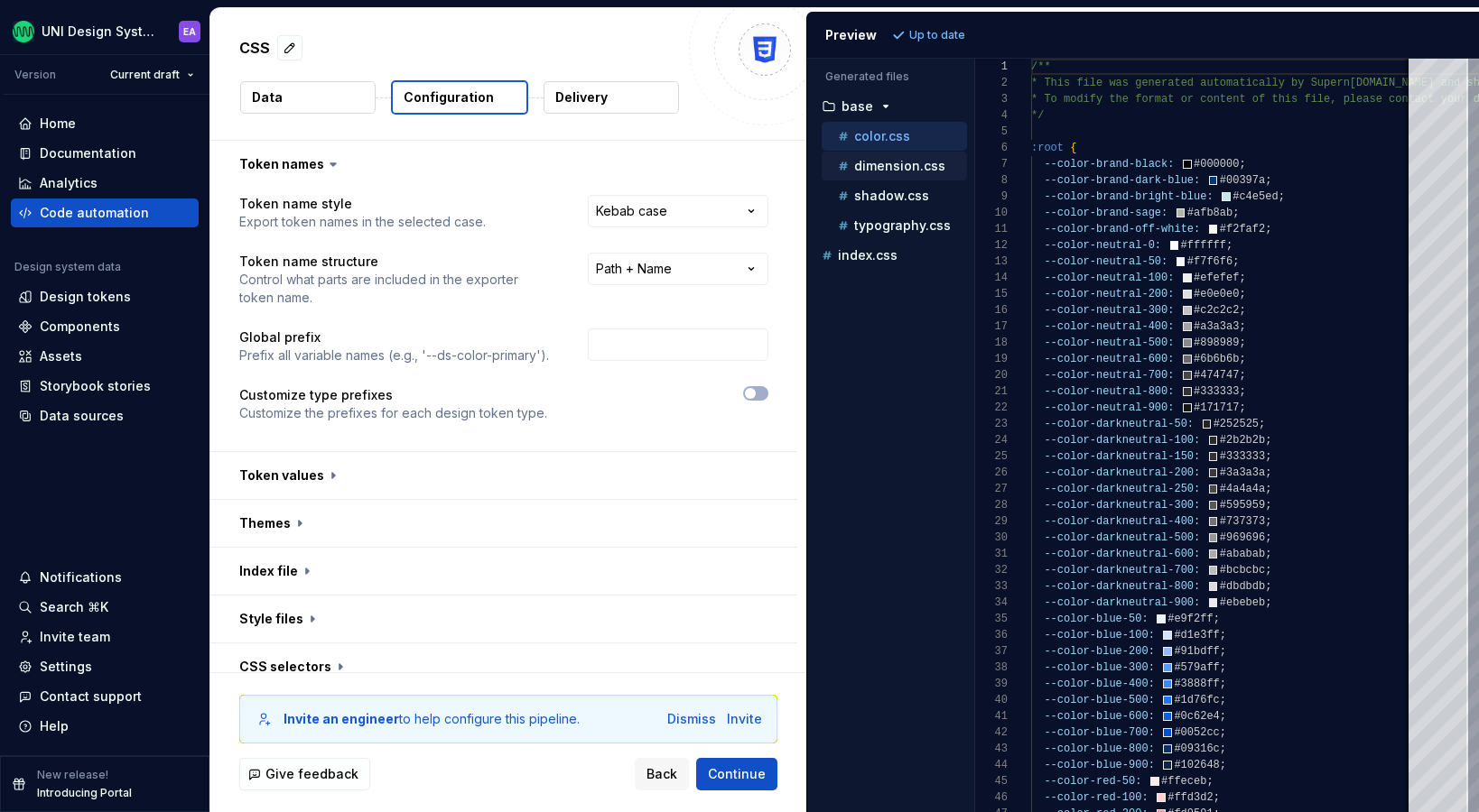
click at [905, 169] on p "dimension.css" at bounding box center [900, 166] width 91 height 15
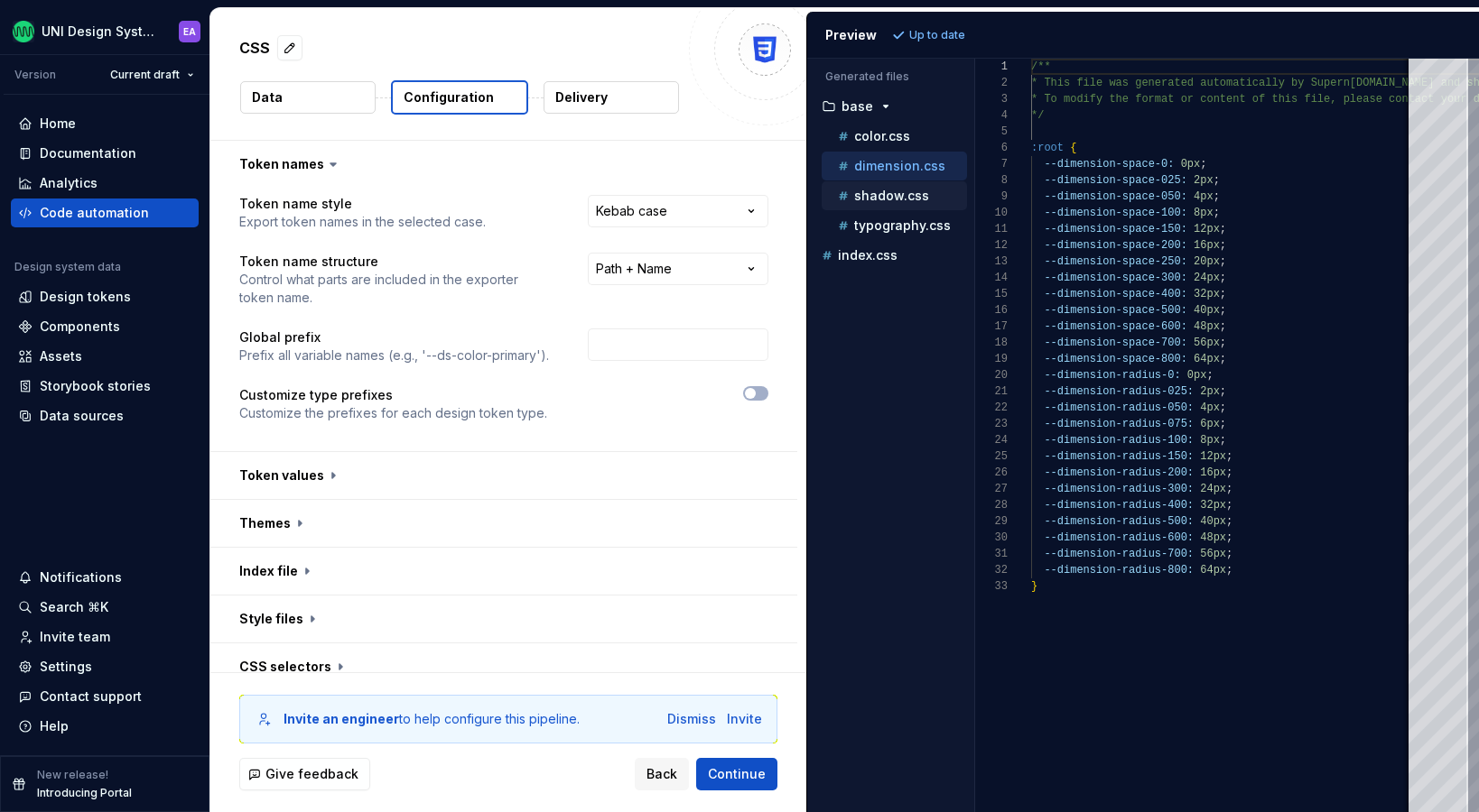
click at [894, 189] on p "shadow.css" at bounding box center [892, 196] width 75 height 15
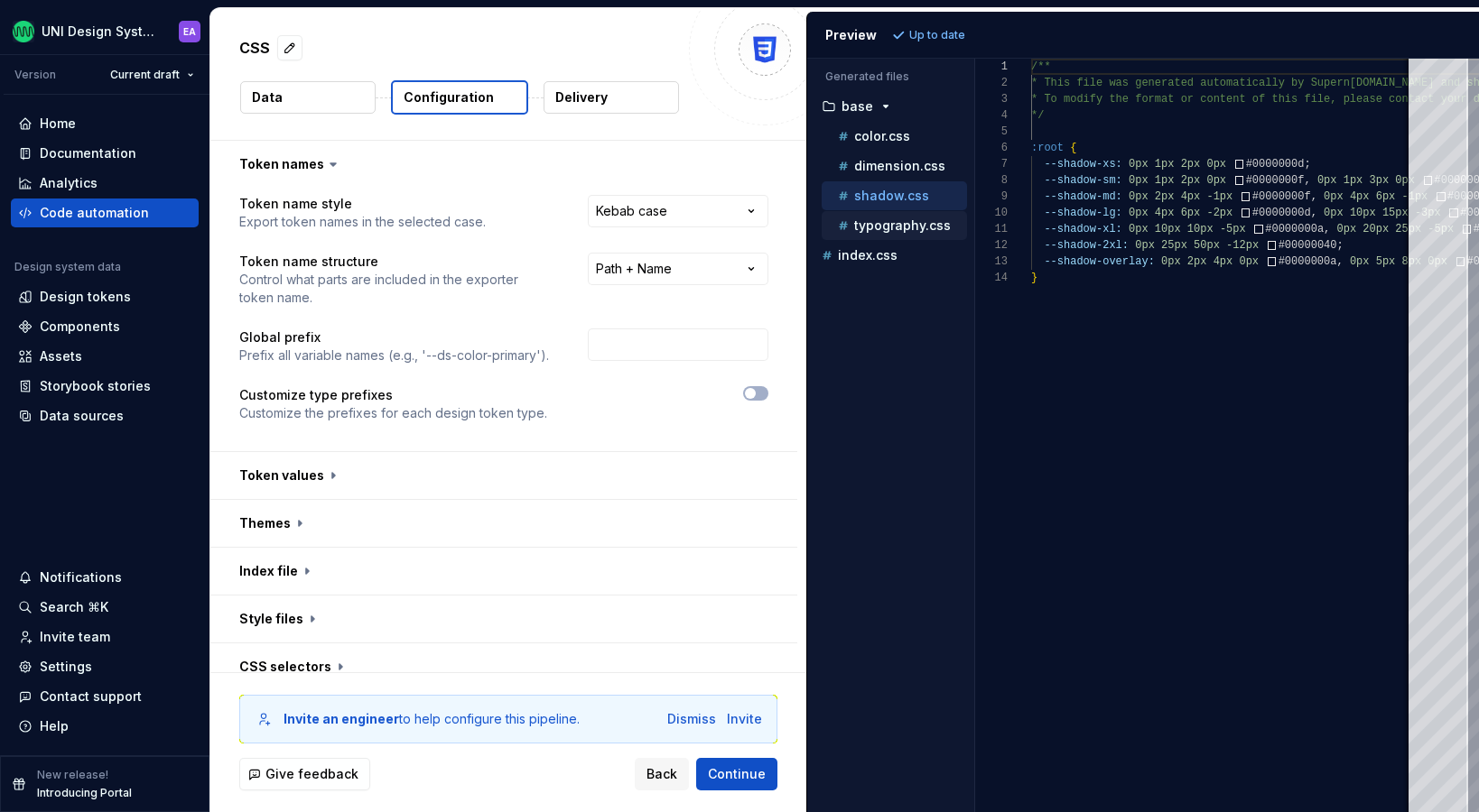
click at [890, 223] on p "typography.css" at bounding box center [903, 226] width 97 height 15
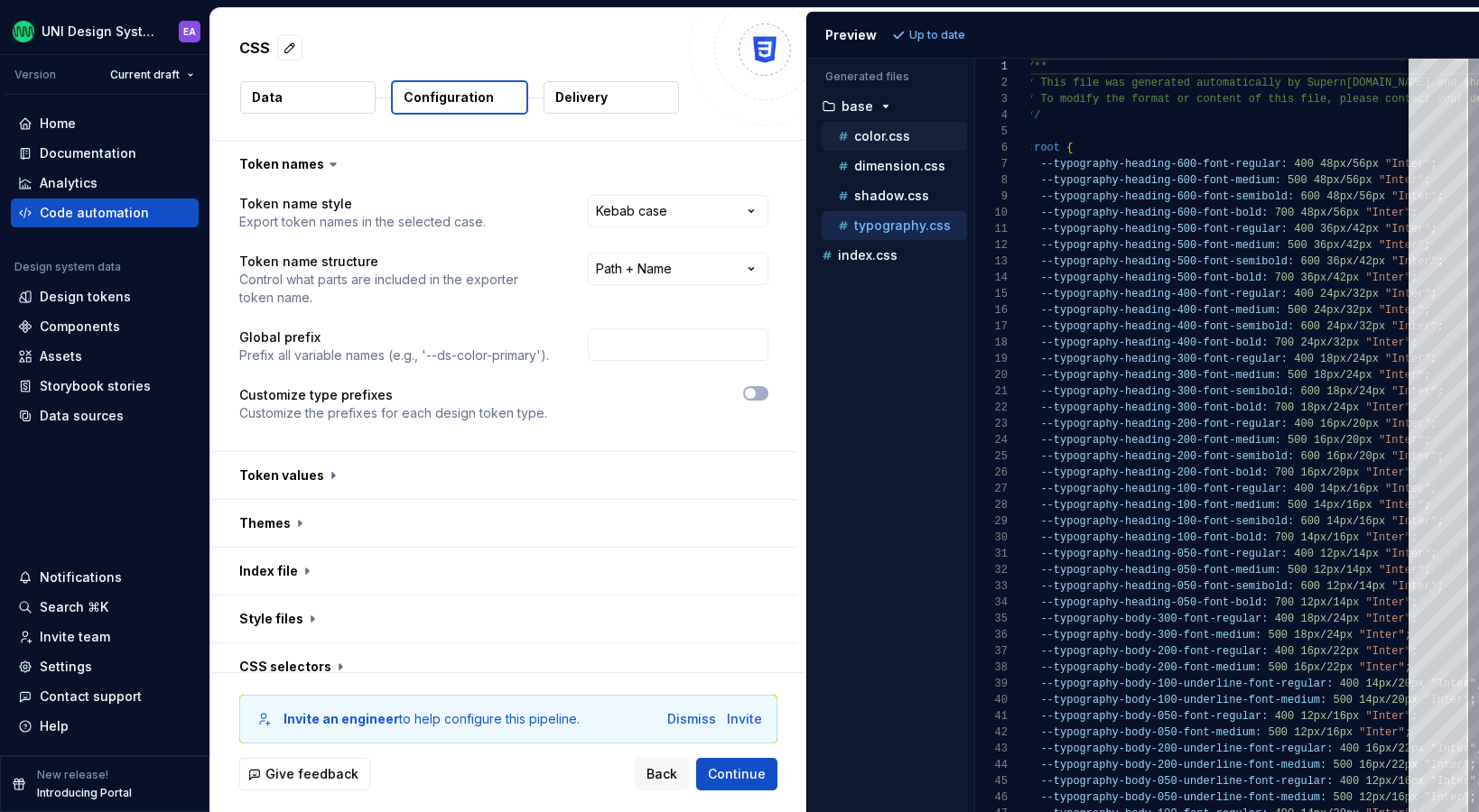
click at [874, 146] on div "color.css" at bounding box center [894, 136] width 145 height 29
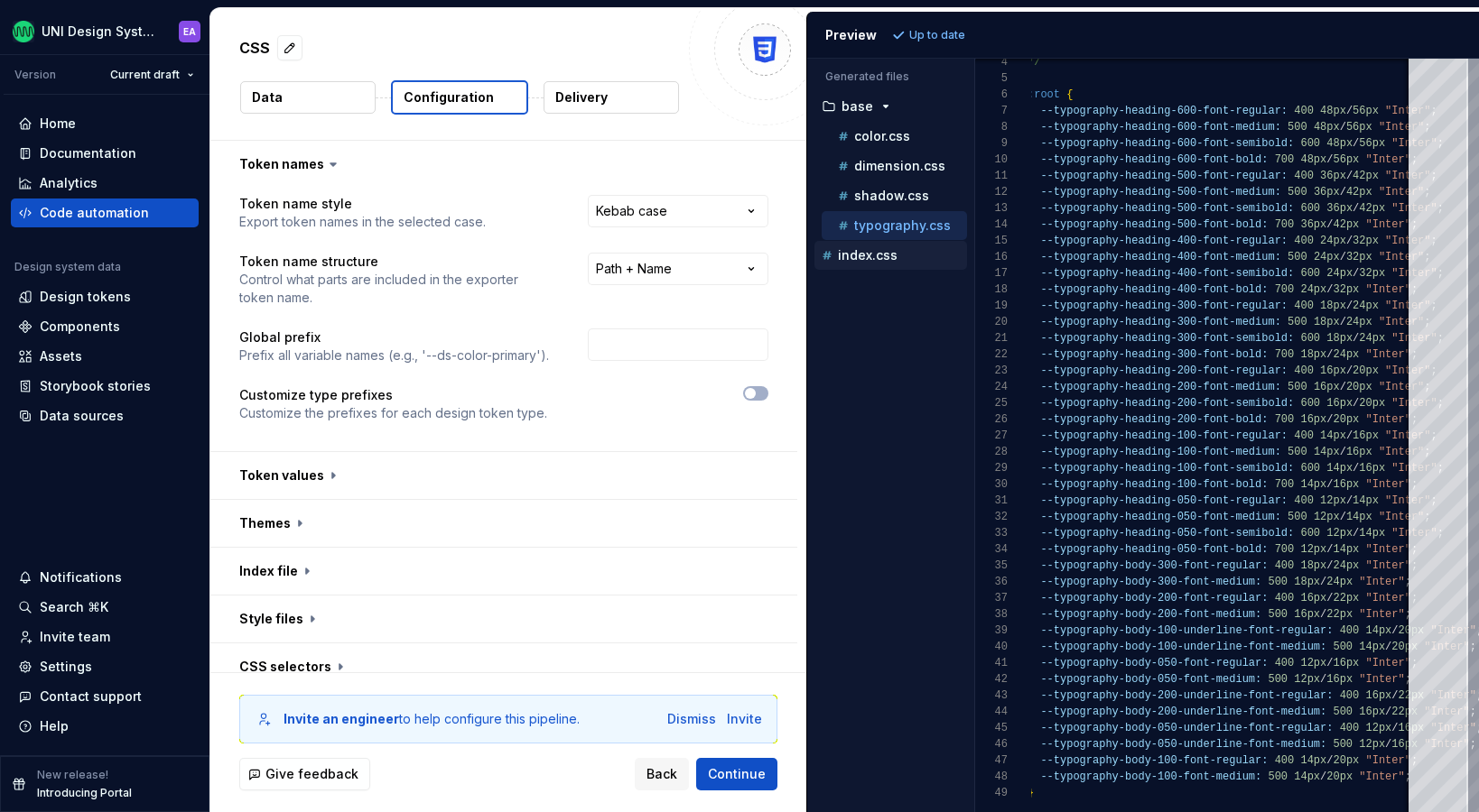
click at [878, 257] on p "index.css" at bounding box center [867, 255] width 59 height 15
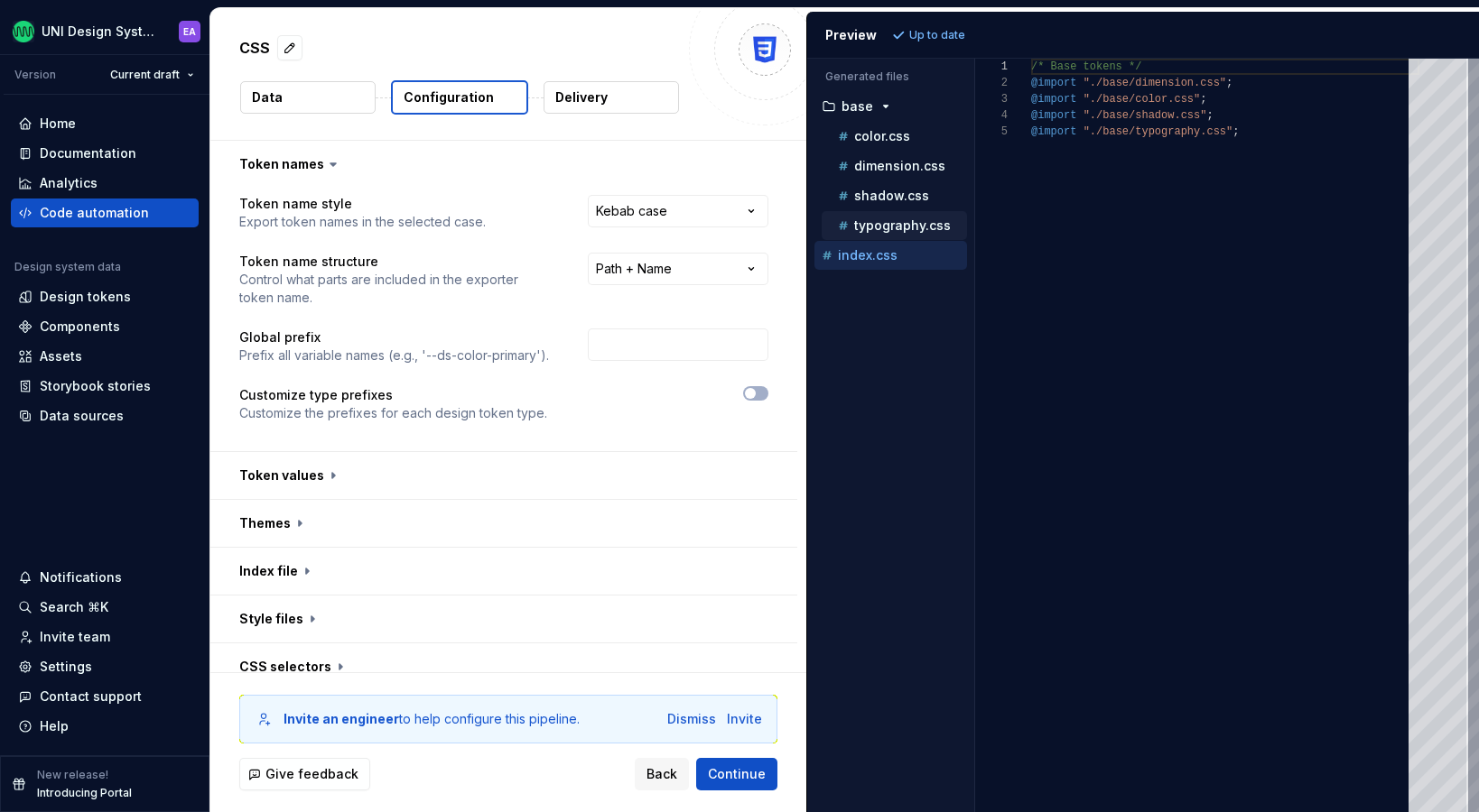
click at [863, 224] on p "typography.css" at bounding box center [903, 226] width 97 height 15
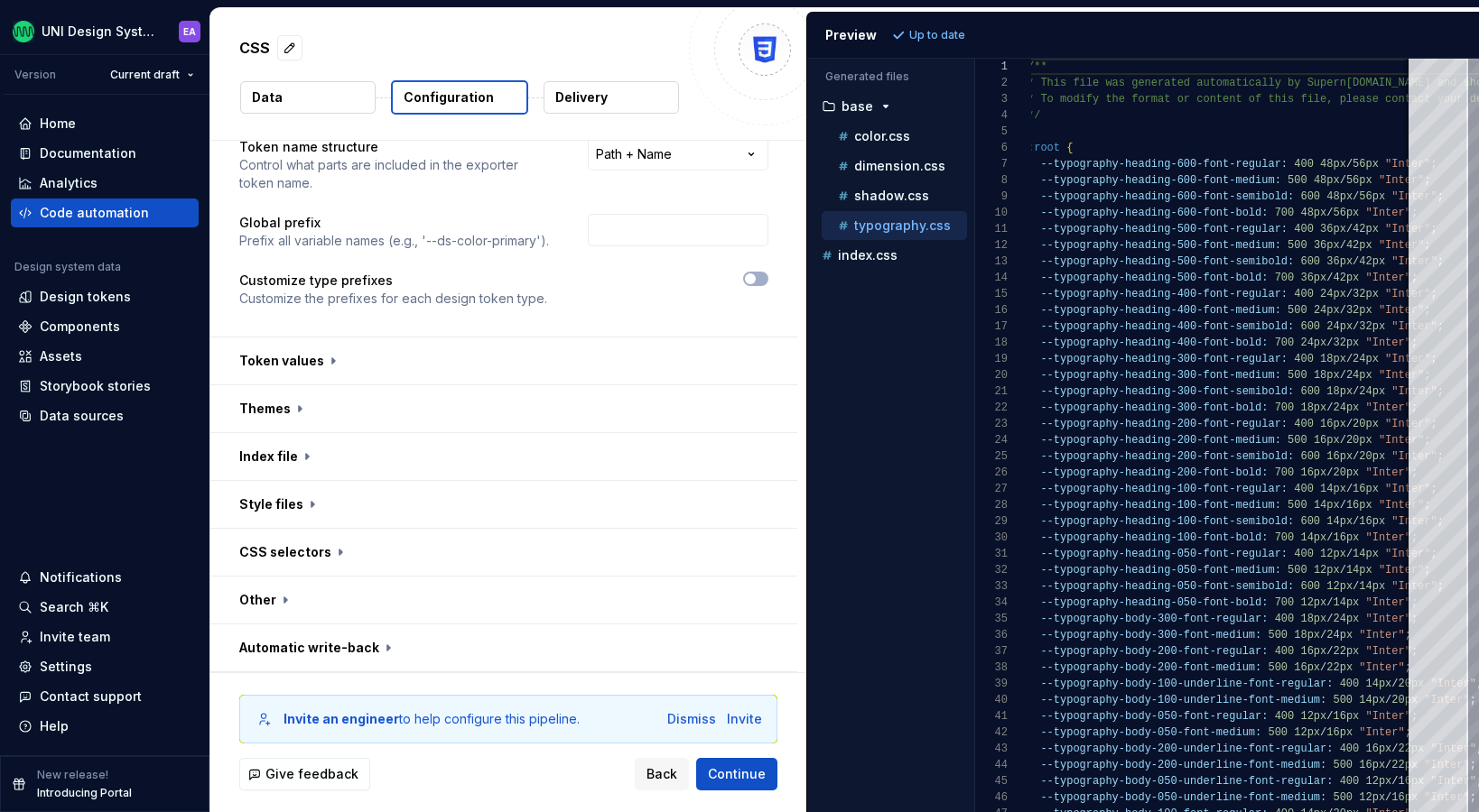
scroll to position [0, 0]
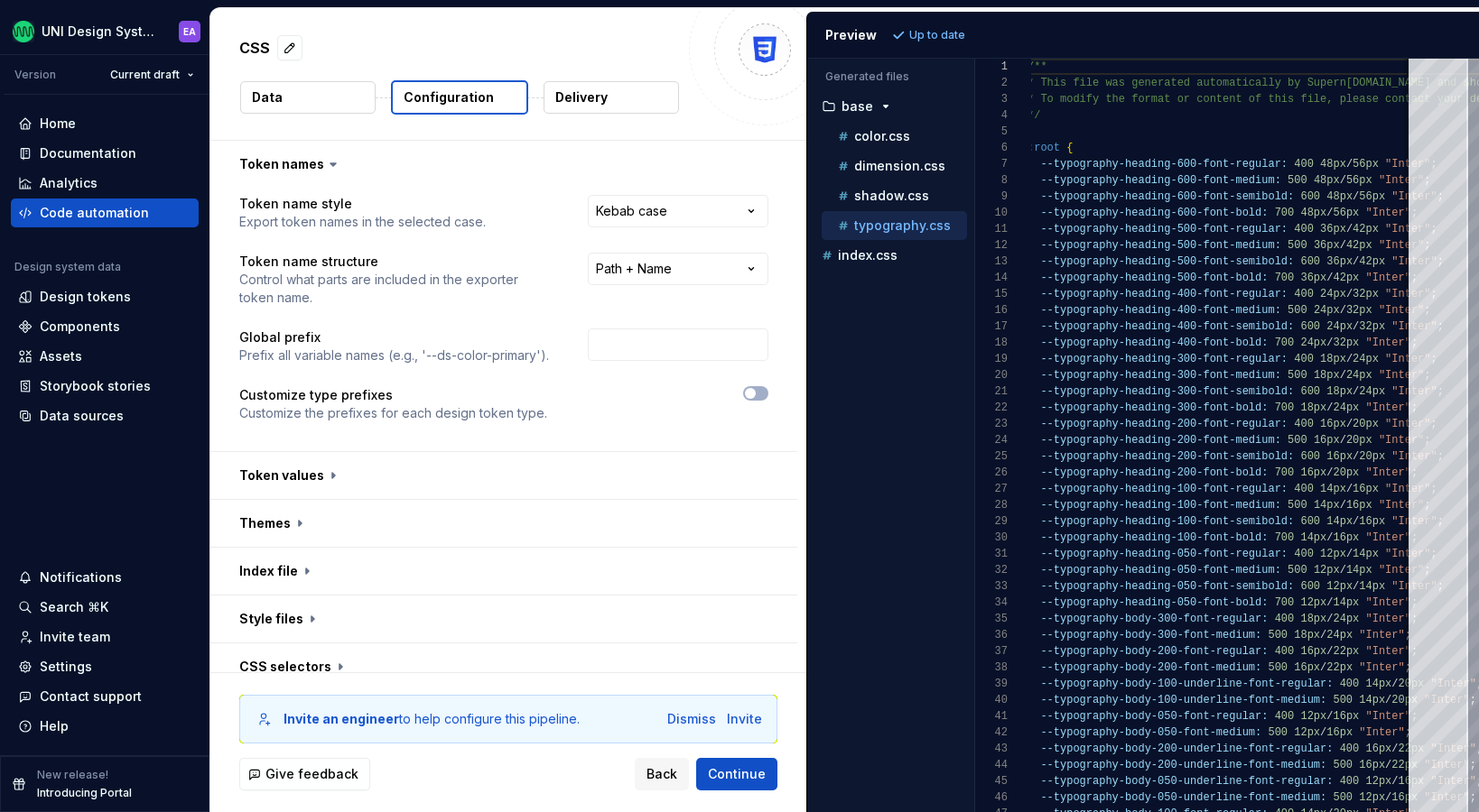
click at [306, 88] on button "Data" at bounding box center [308, 98] width 135 height 33
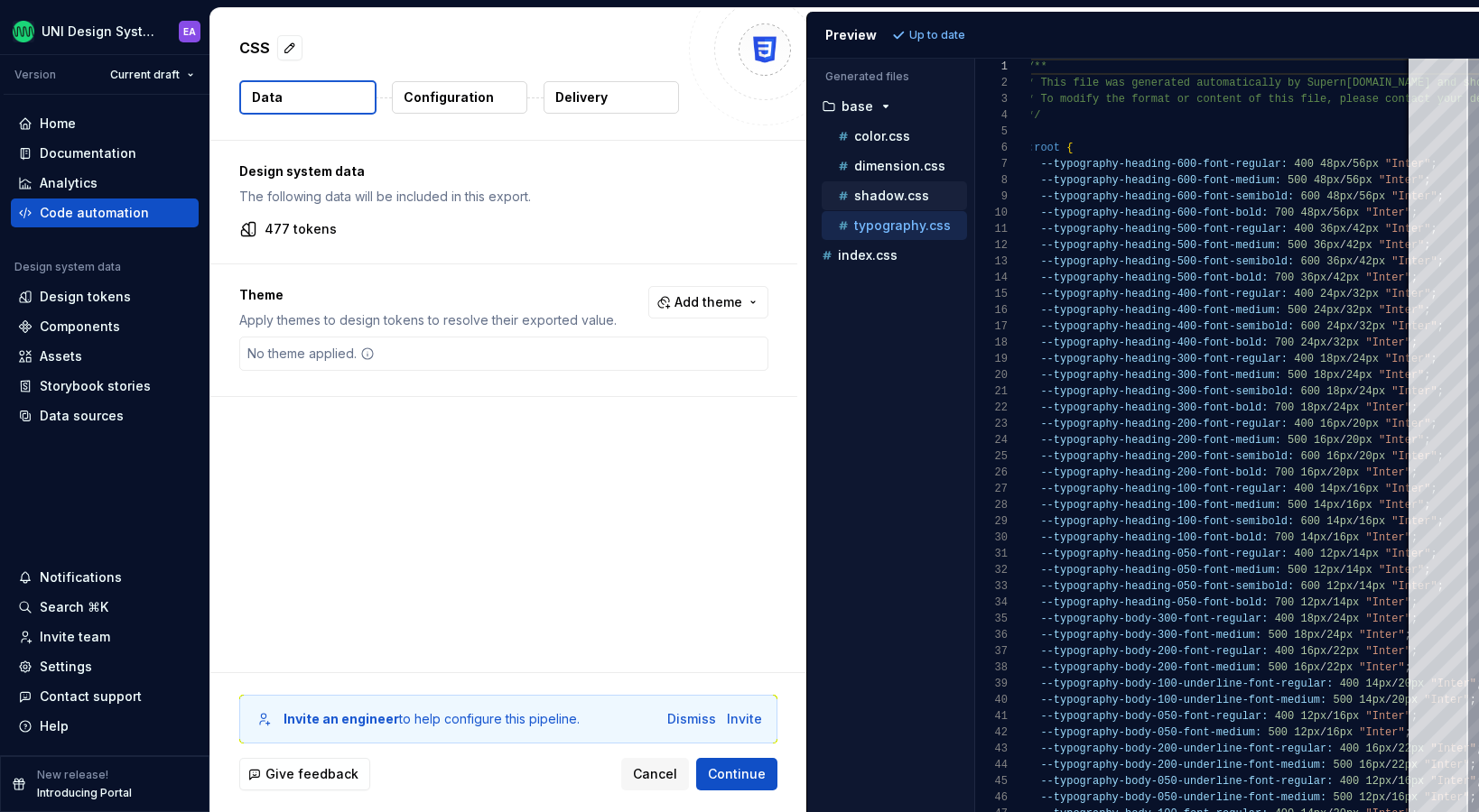
click at [893, 188] on p "shadow.css" at bounding box center [892, 196] width 75 height 15
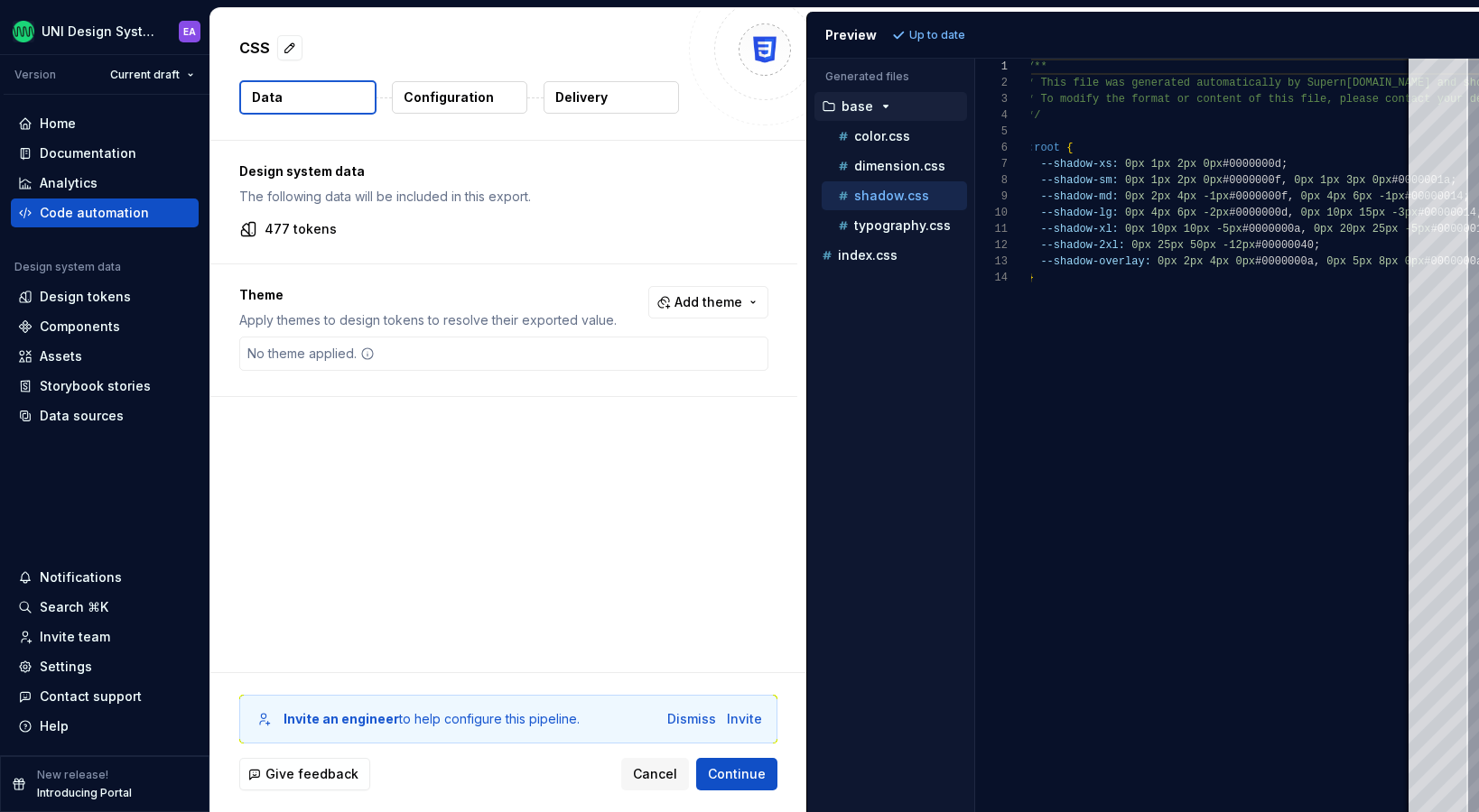
click at [871, 104] on p "base" at bounding box center [857, 107] width 32 height 15
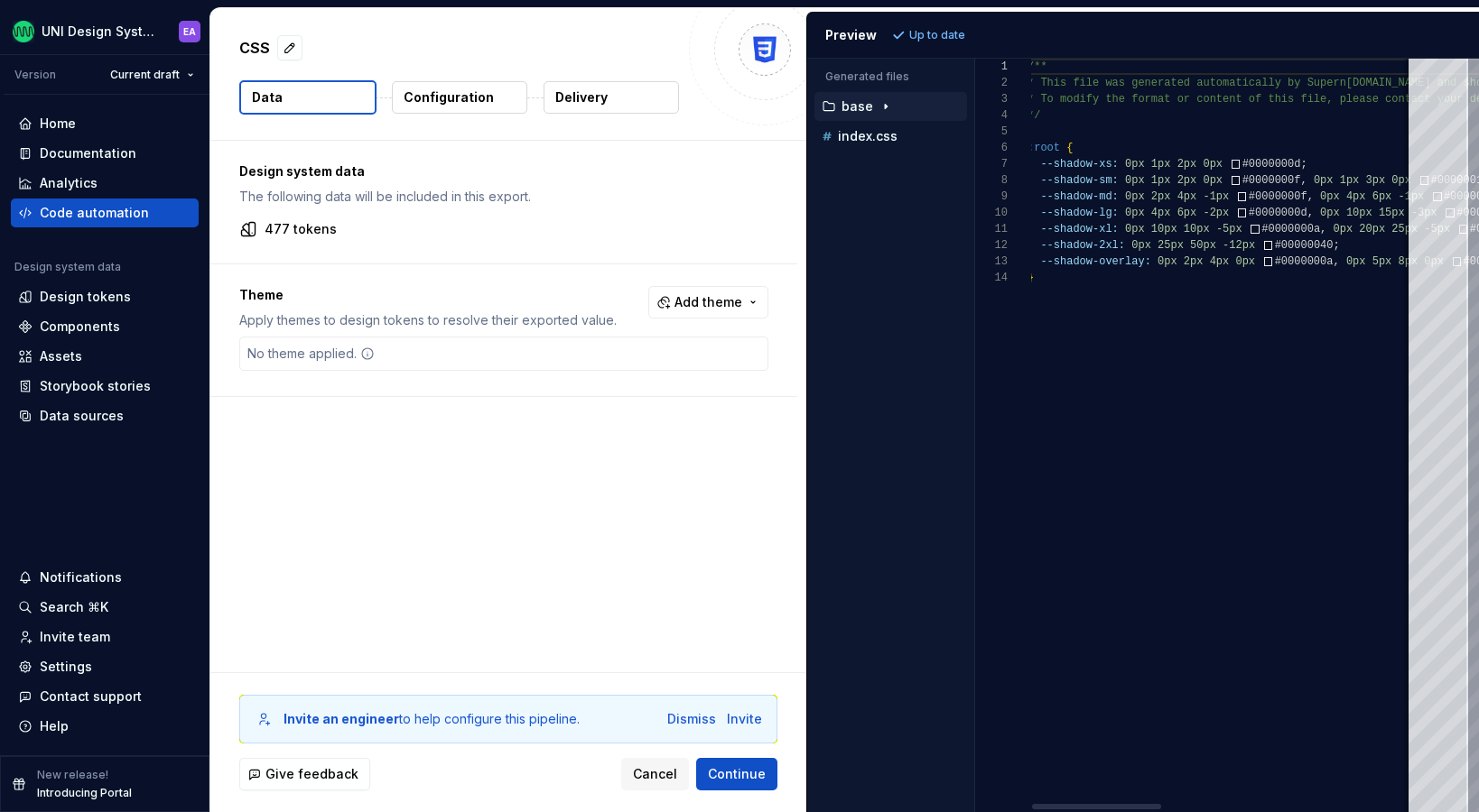
click at [881, 109] on icon "button" at bounding box center [886, 107] width 15 height 15
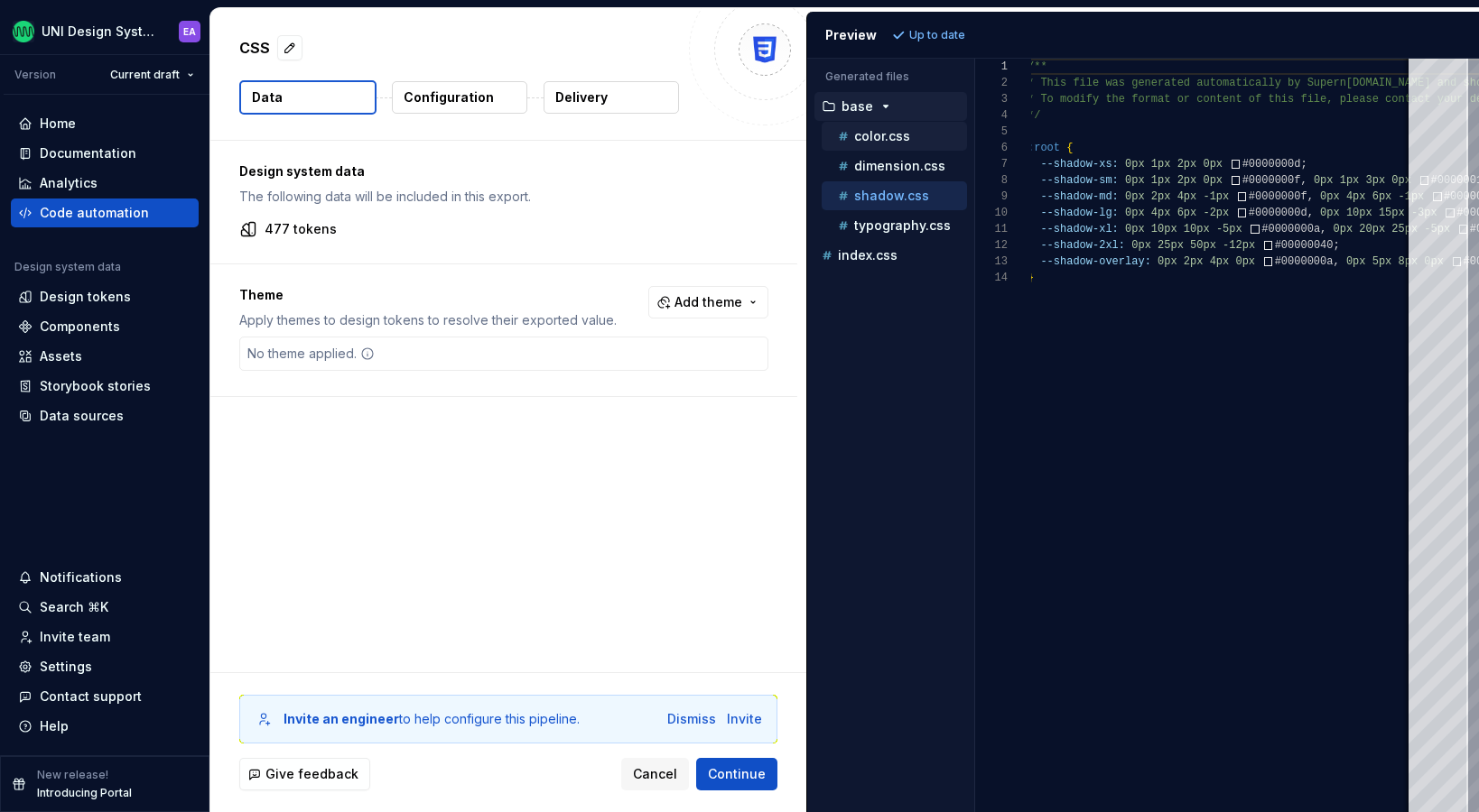
click at [876, 137] on p "color.css" at bounding box center [882, 136] width 56 height 15
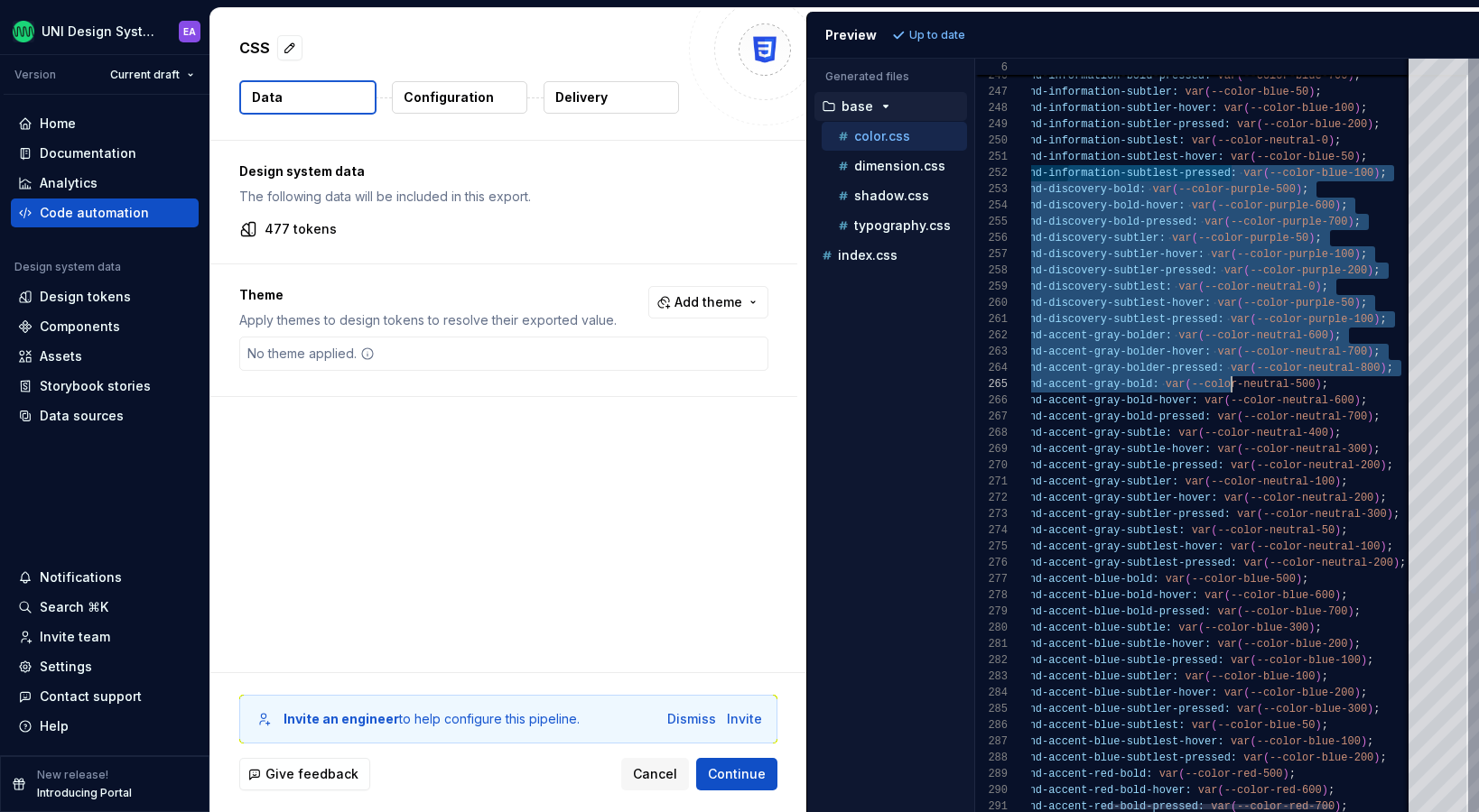
type textarea "**********"
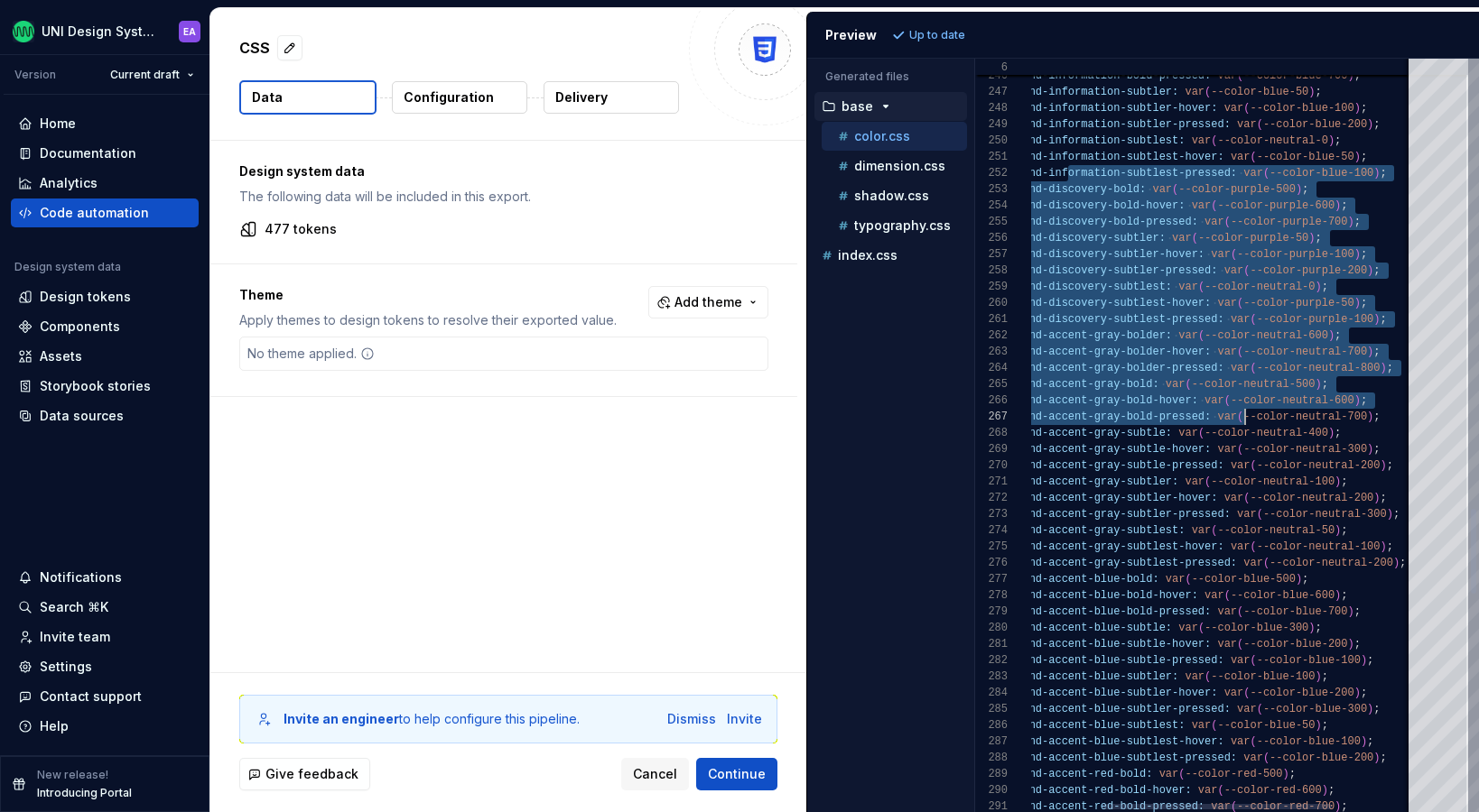
drag, startPoint x: 1070, startPoint y: 167, endPoint x: 1247, endPoint y: 422, distance: 310.4
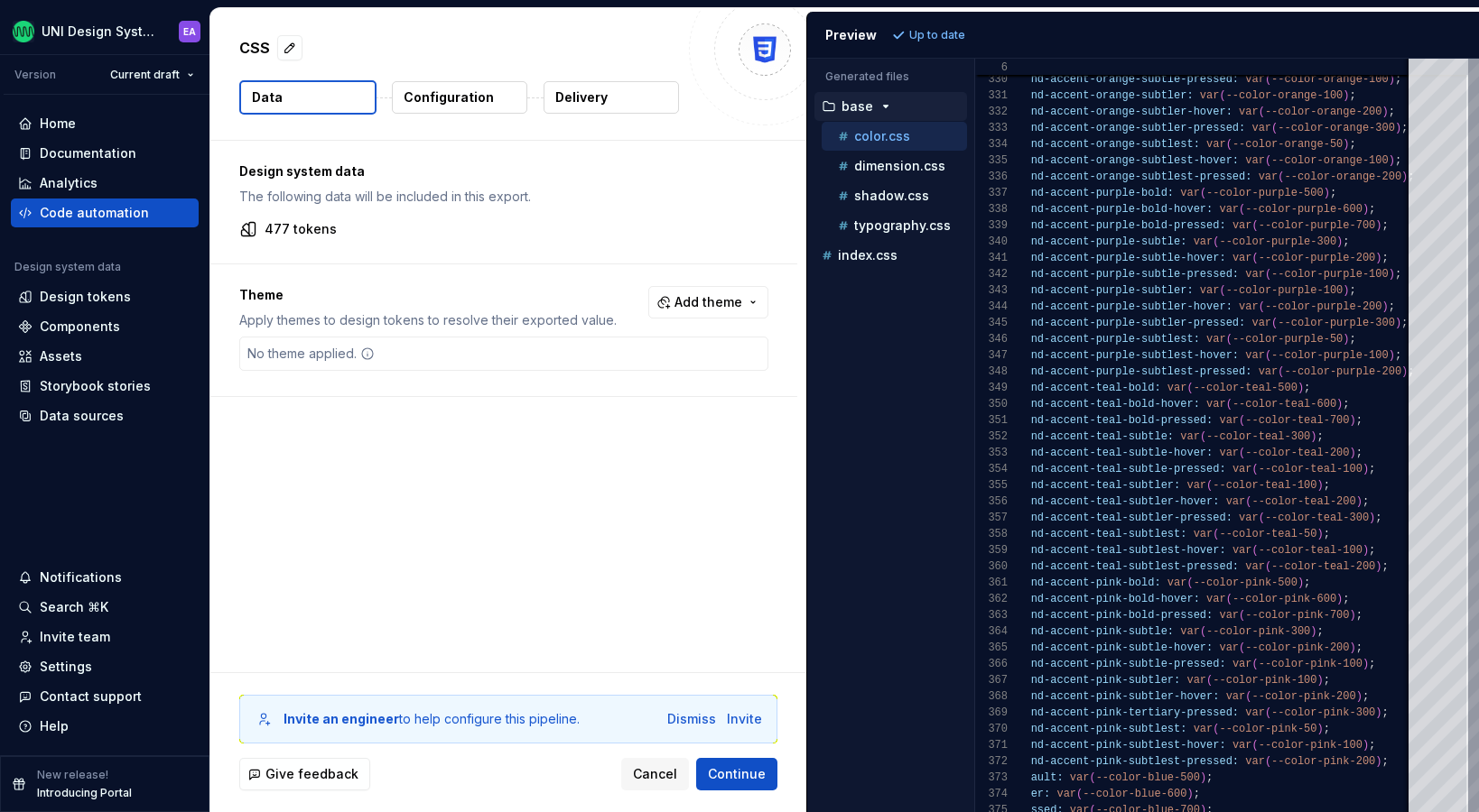
click at [445, 95] on p "Configuration" at bounding box center [448, 98] width 91 height 18
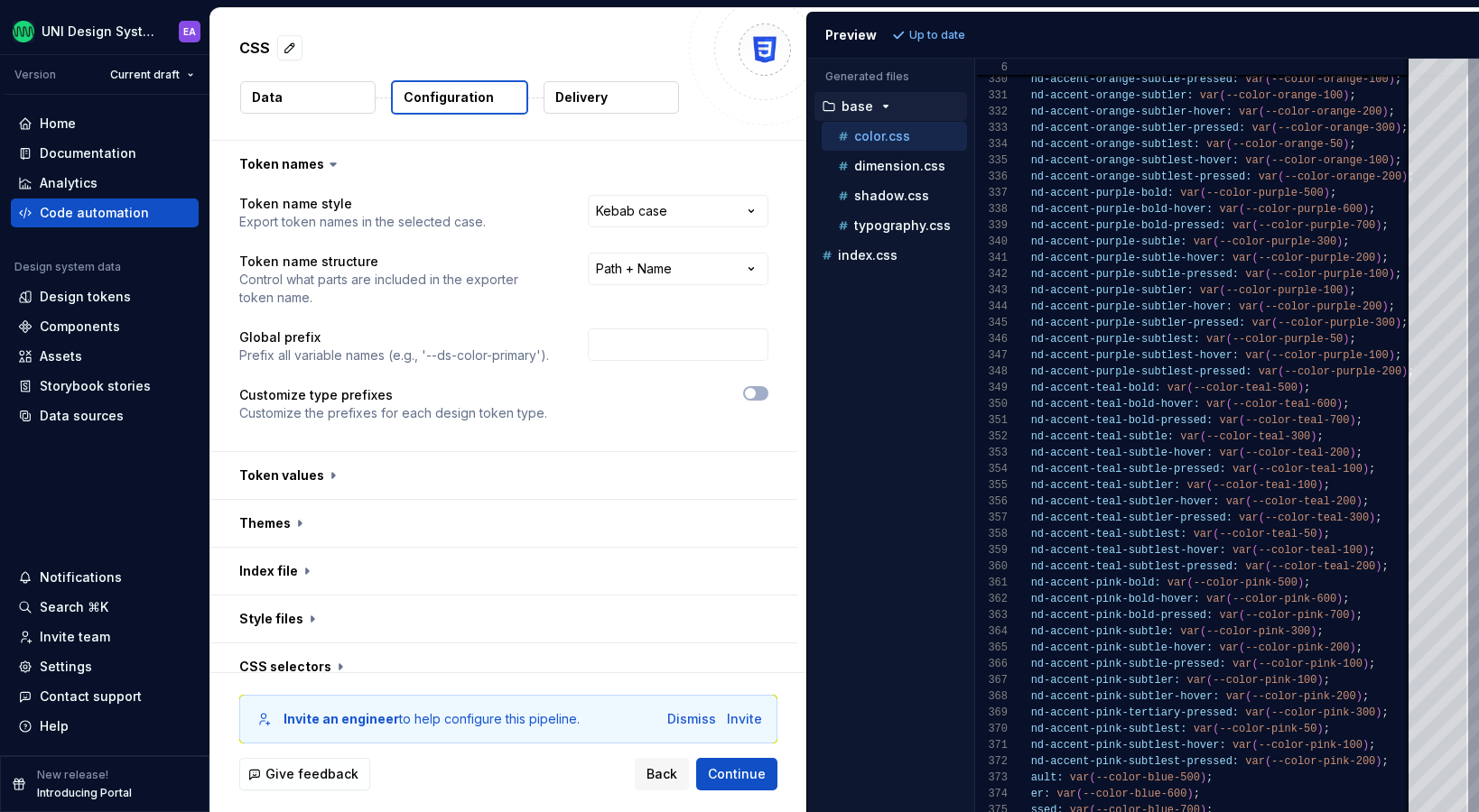
scroll to position [114, 0]
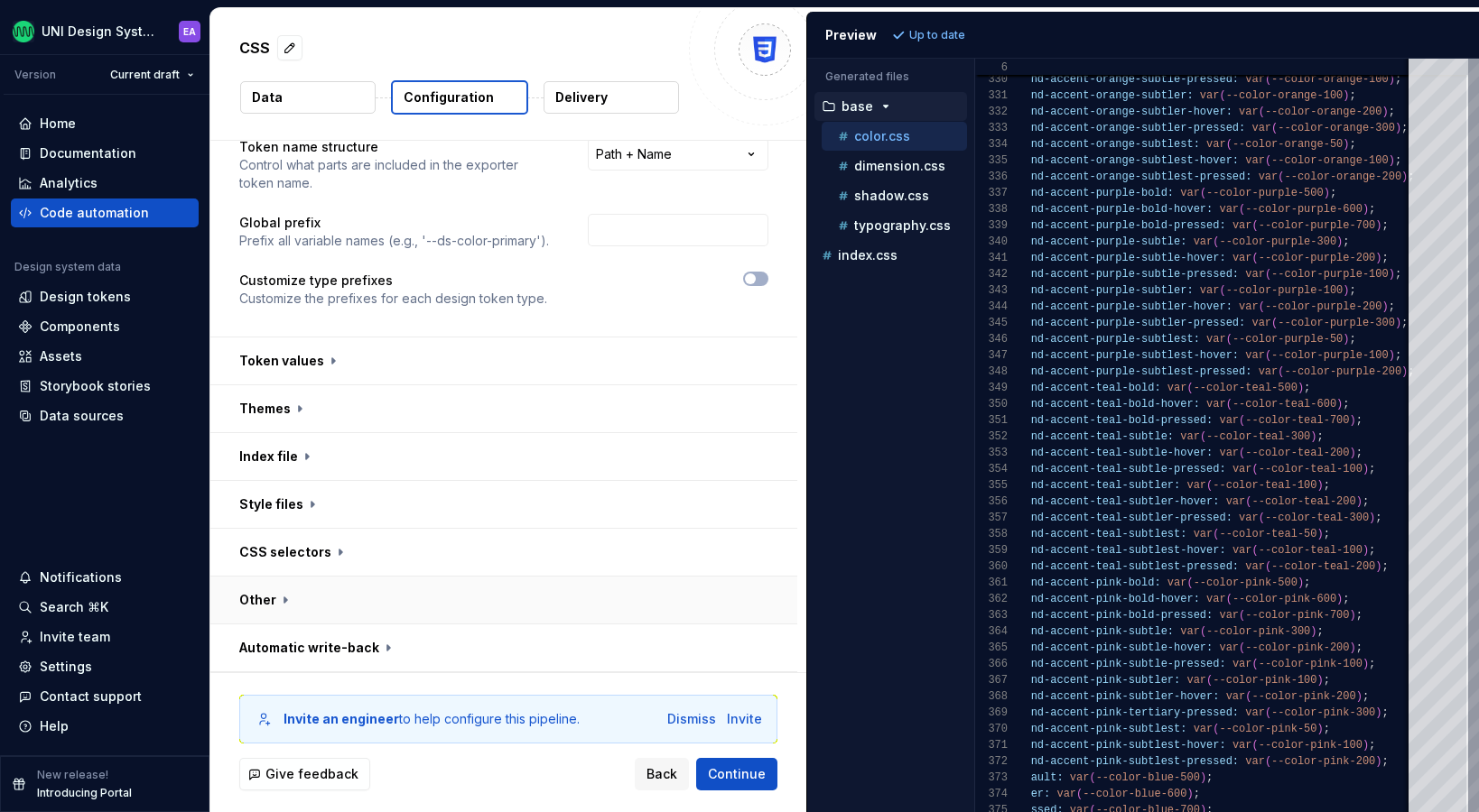
click at [286, 593] on button "button" at bounding box center [504, 600] width 587 height 47
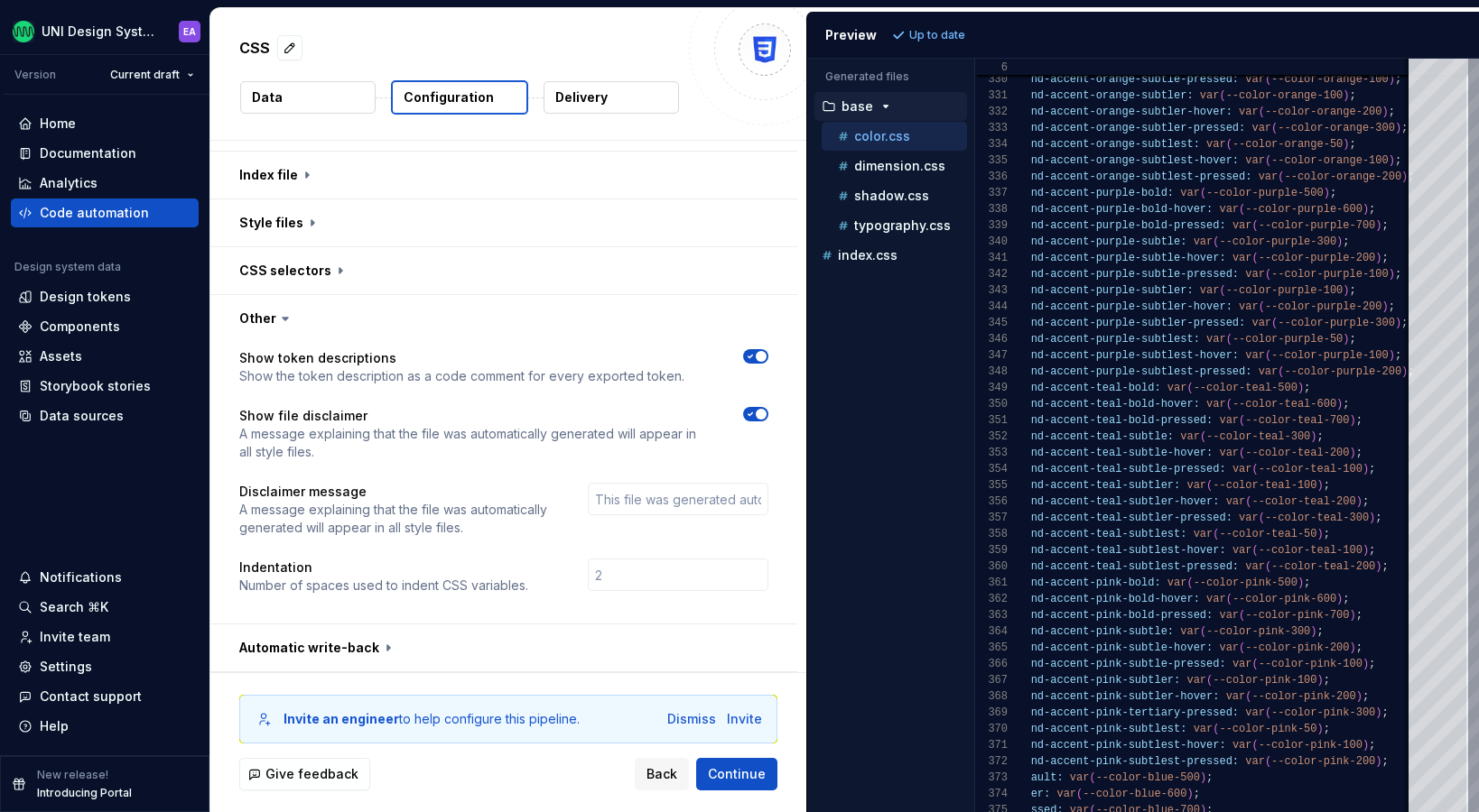
click at [283, 317] on icon at bounding box center [285, 318] width 5 height 3
click at [260, 322] on button "button" at bounding box center [504, 318] width 587 height 47
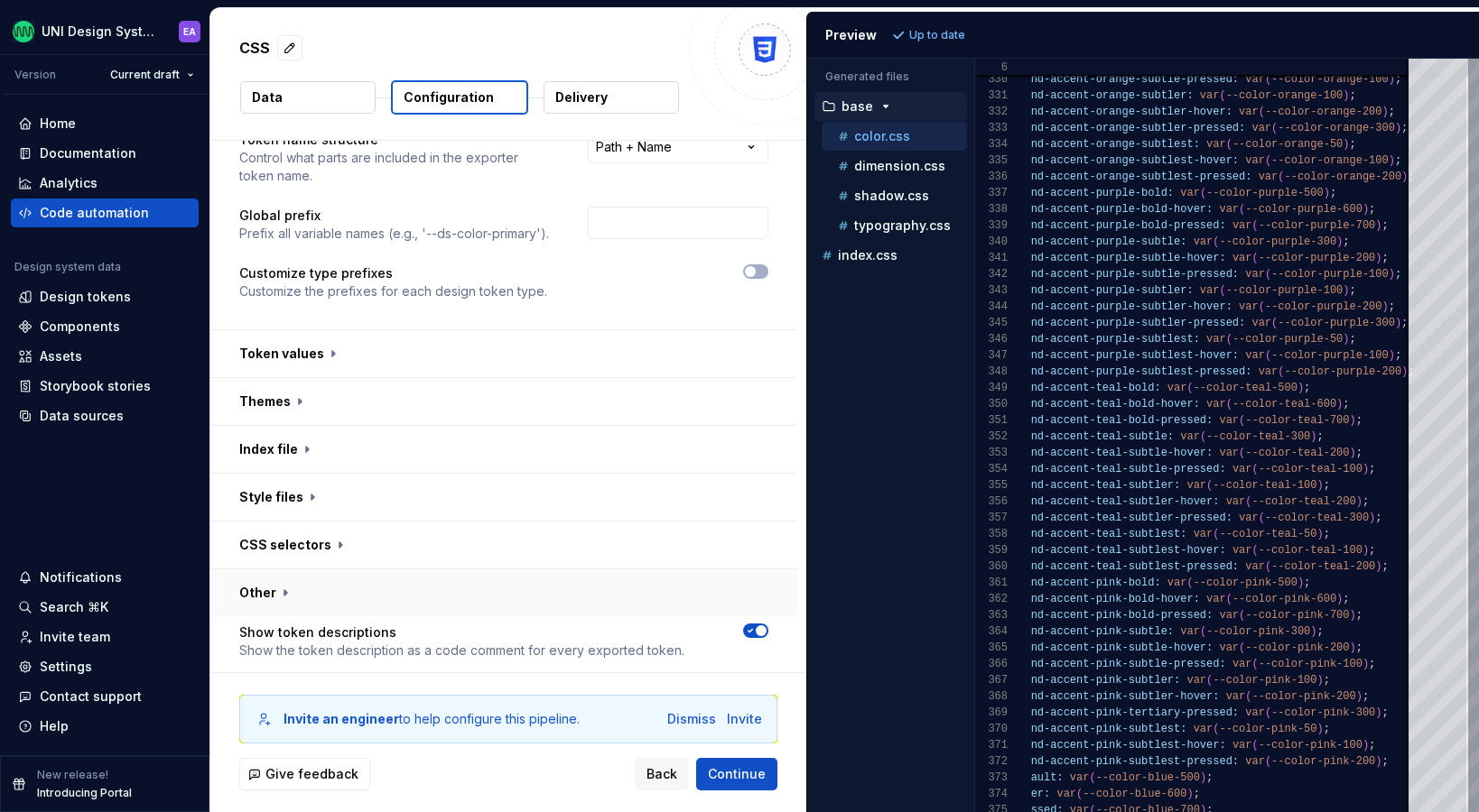
scroll to position [114, 0]
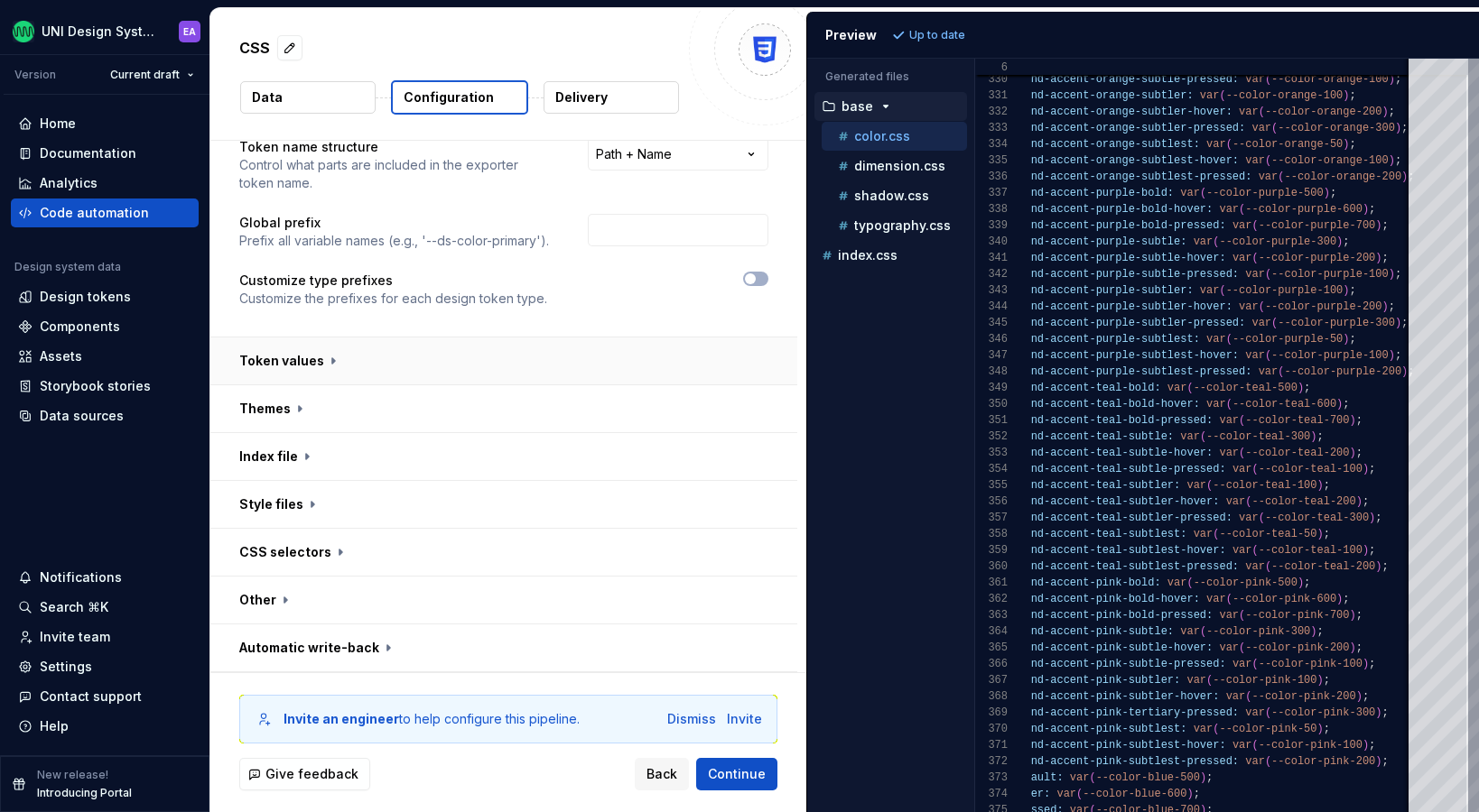
click at [308, 364] on button "button" at bounding box center [504, 360] width 587 height 47
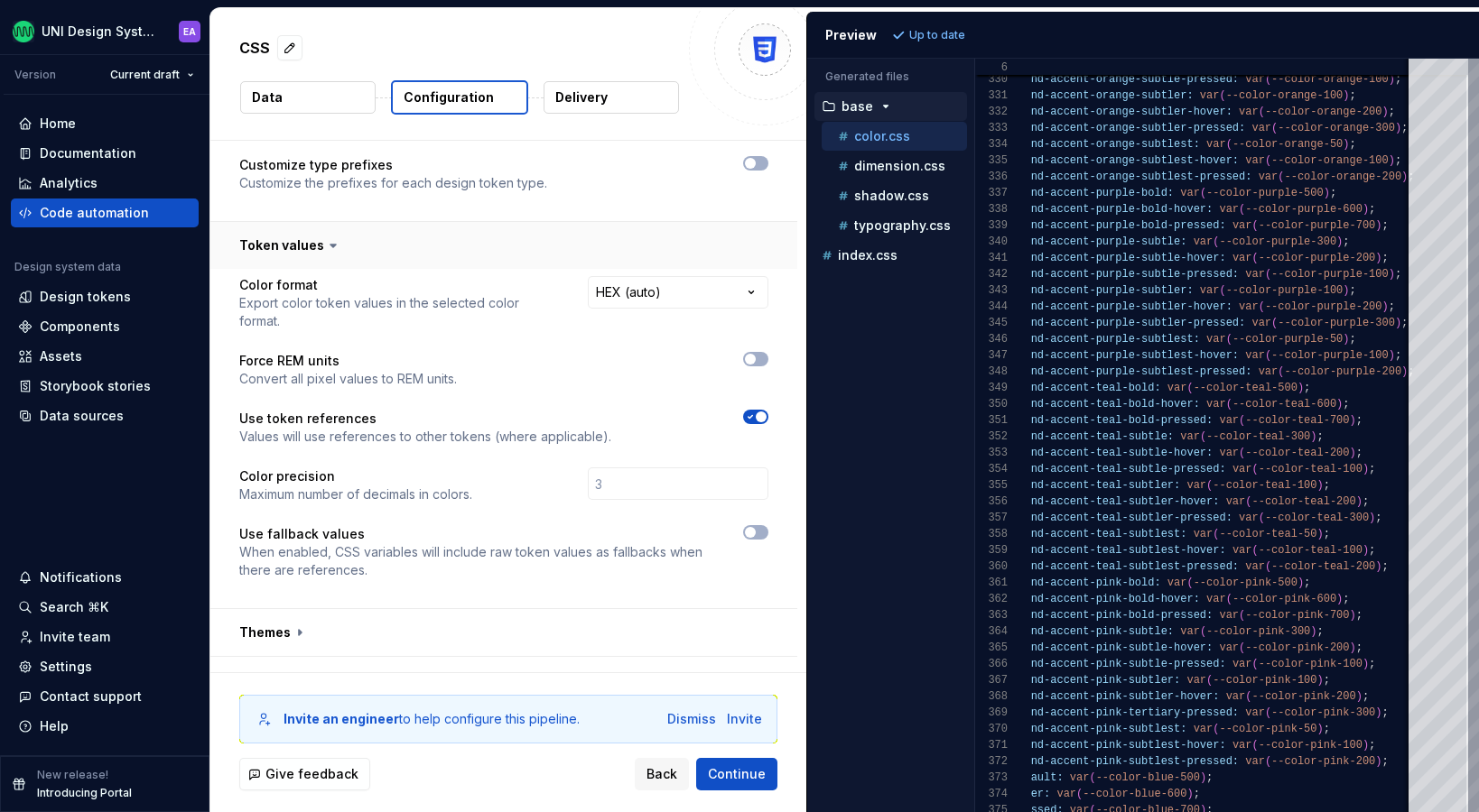
scroll to position [228, 0]
click at [312, 249] on button "button" at bounding box center [504, 248] width 587 height 47
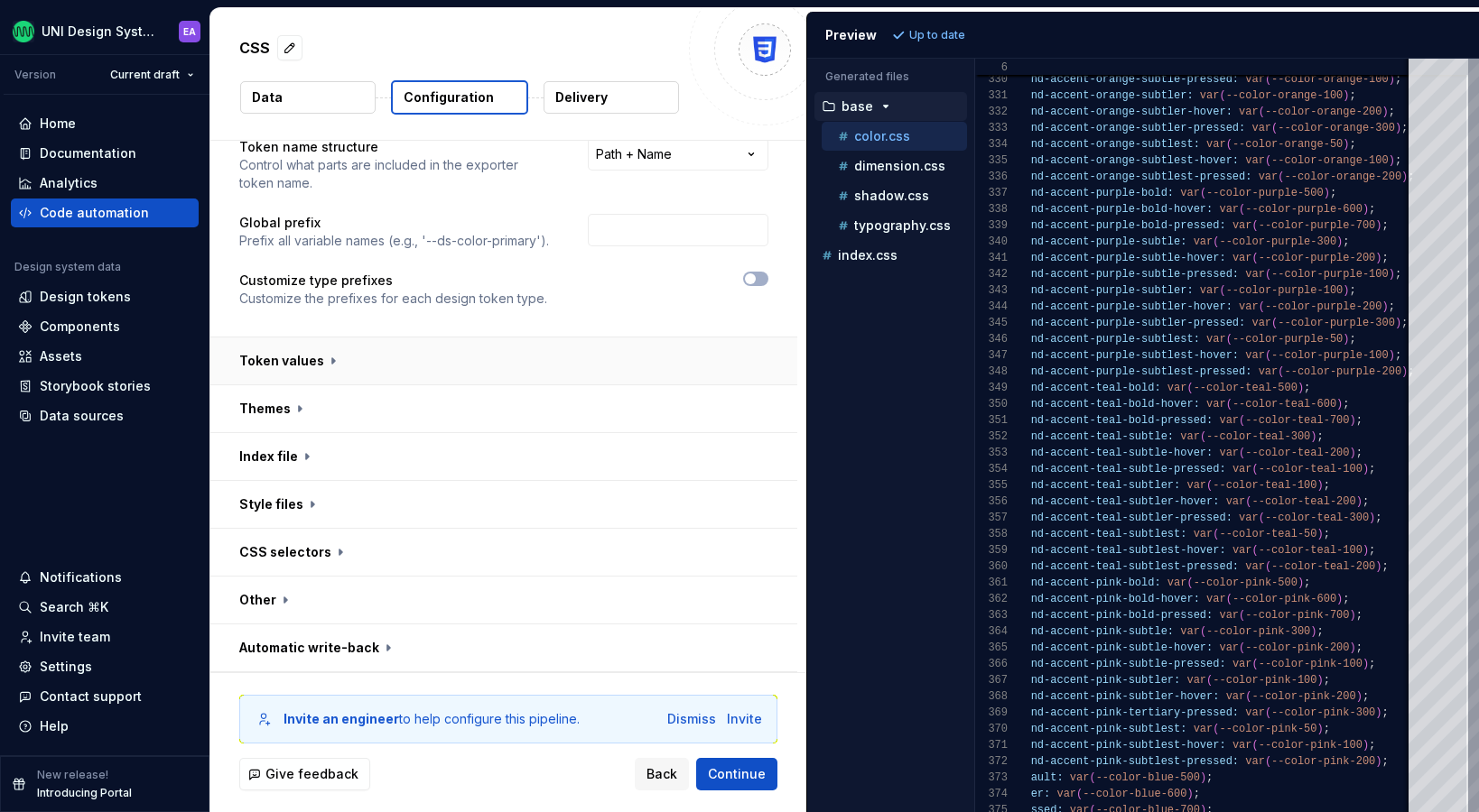
scroll to position [0, 0]
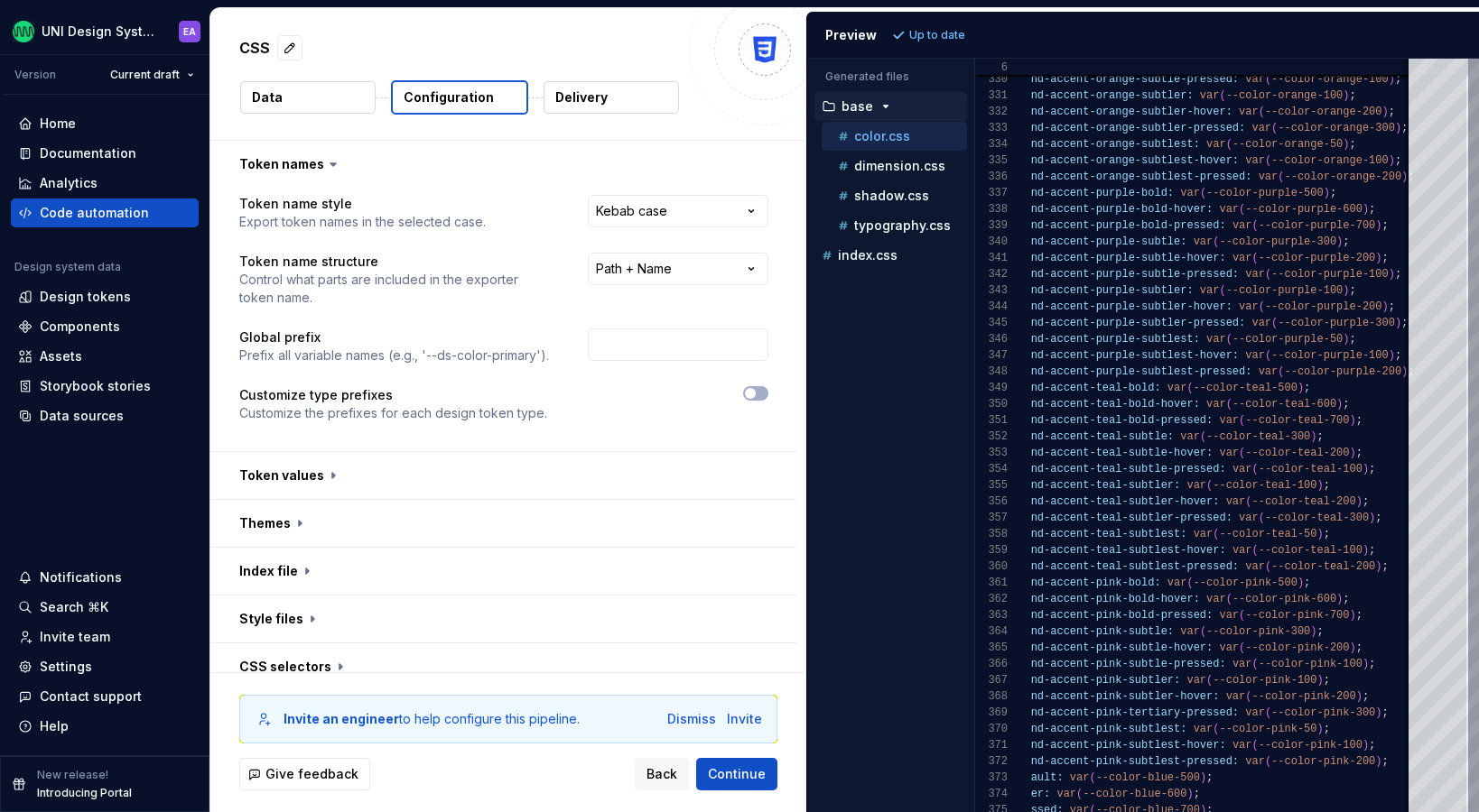
click at [609, 103] on button "Delivery" at bounding box center [611, 98] width 135 height 33
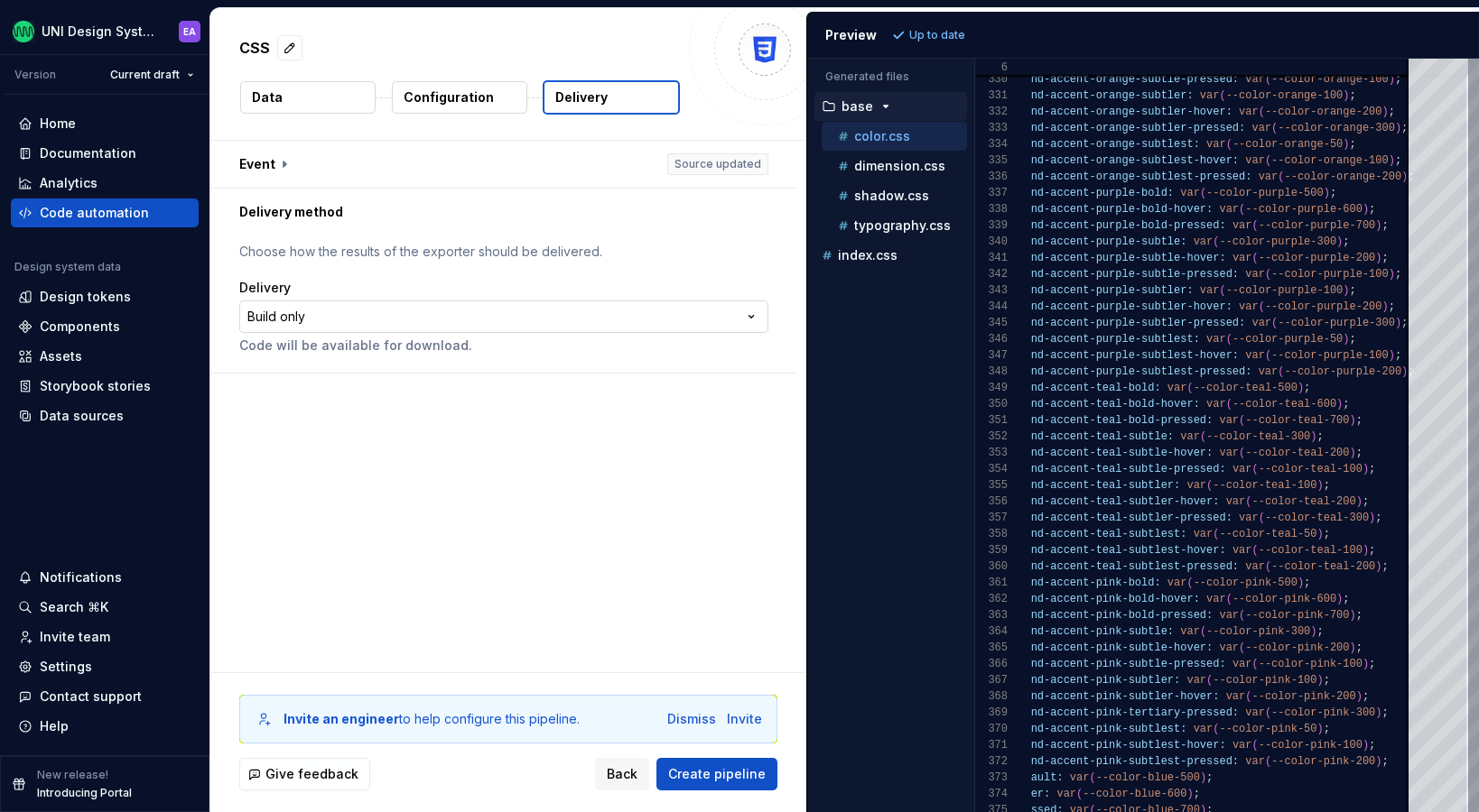
click at [466, 312] on html "**********" at bounding box center [739, 406] width 1479 height 812
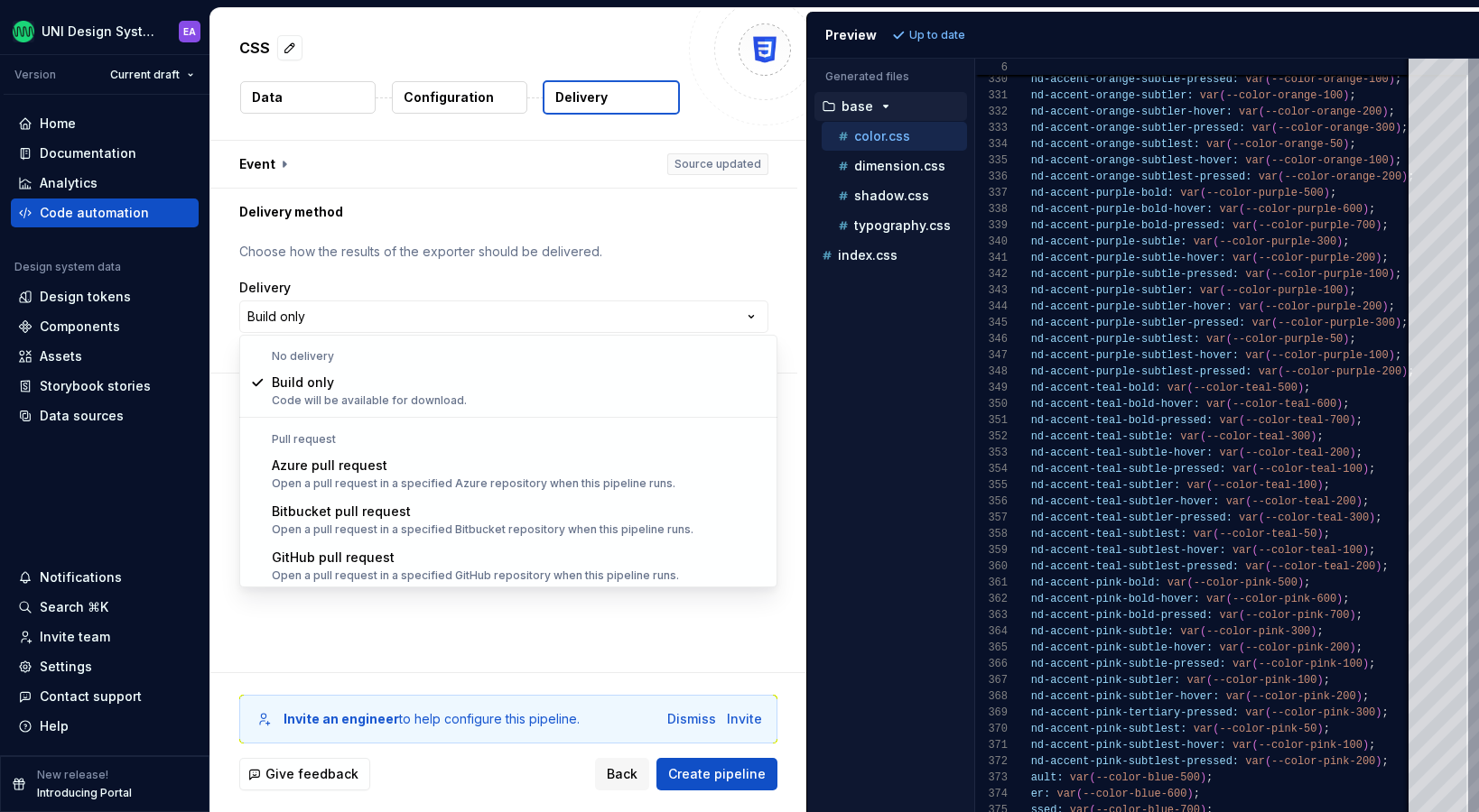
click at [533, 249] on html "**********" at bounding box center [739, 406] width 1479 height 812
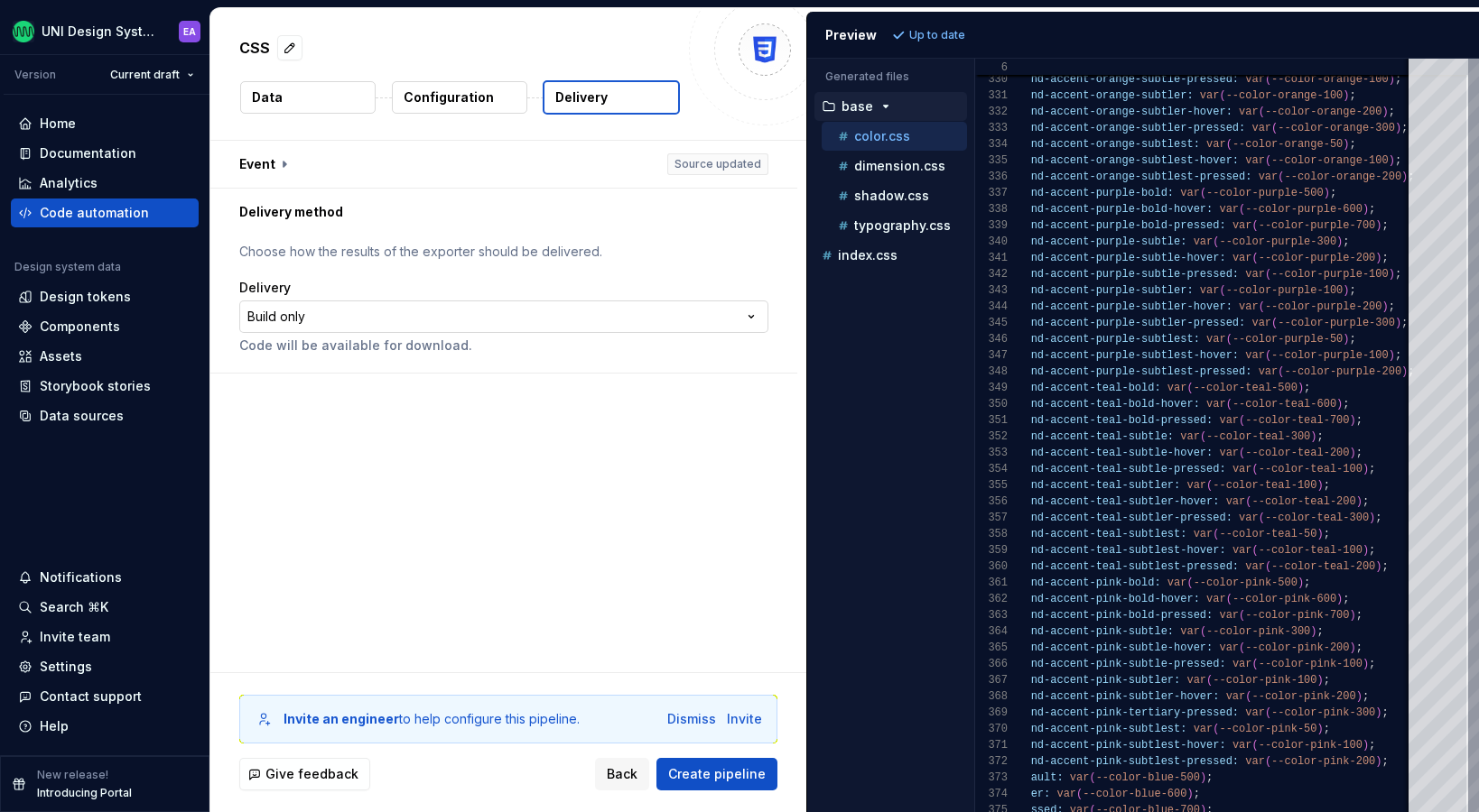
click at [652, 317] on html "**********" at bounding box center [739, 406] width 1479 height 812
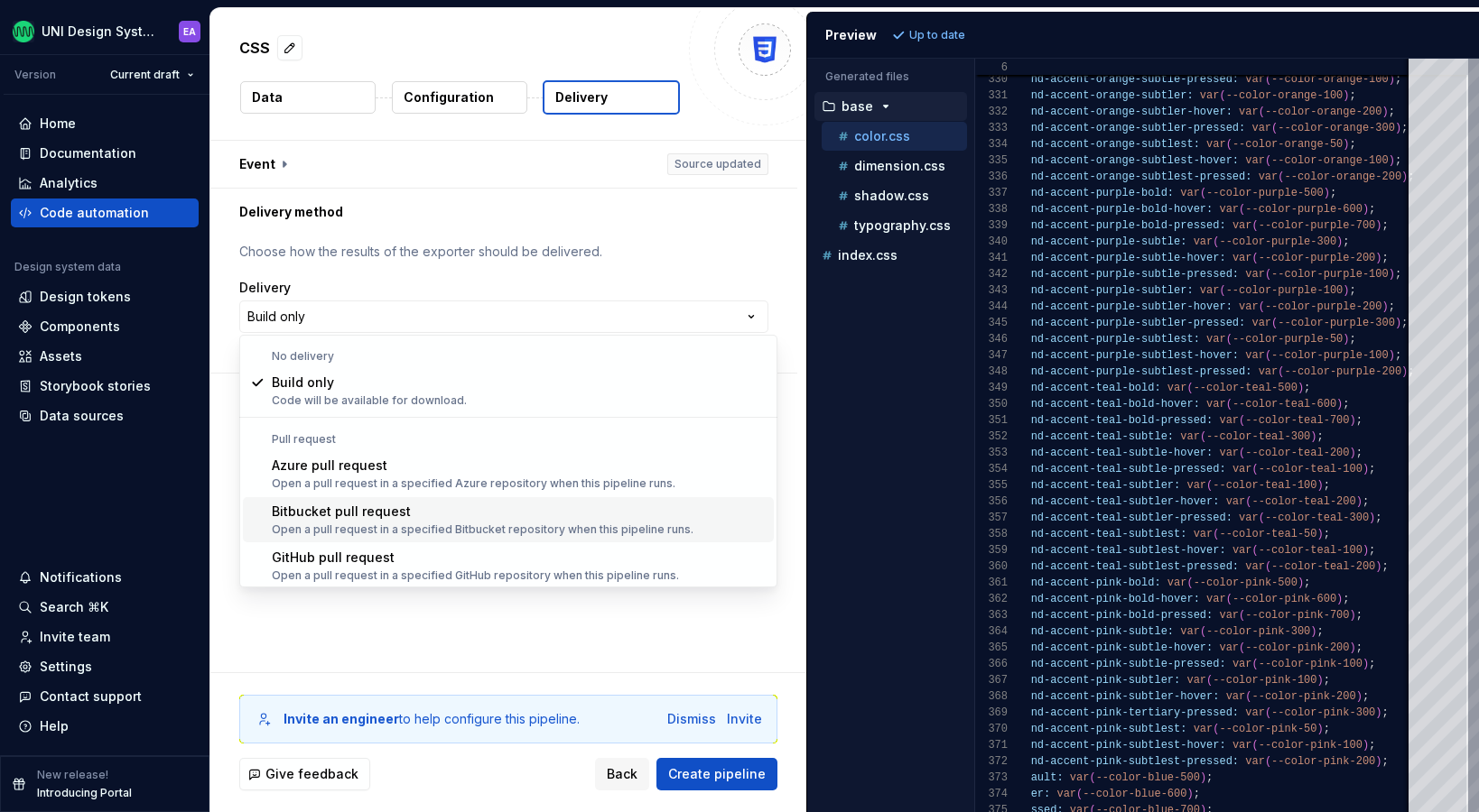
scroll to position [50, 0]
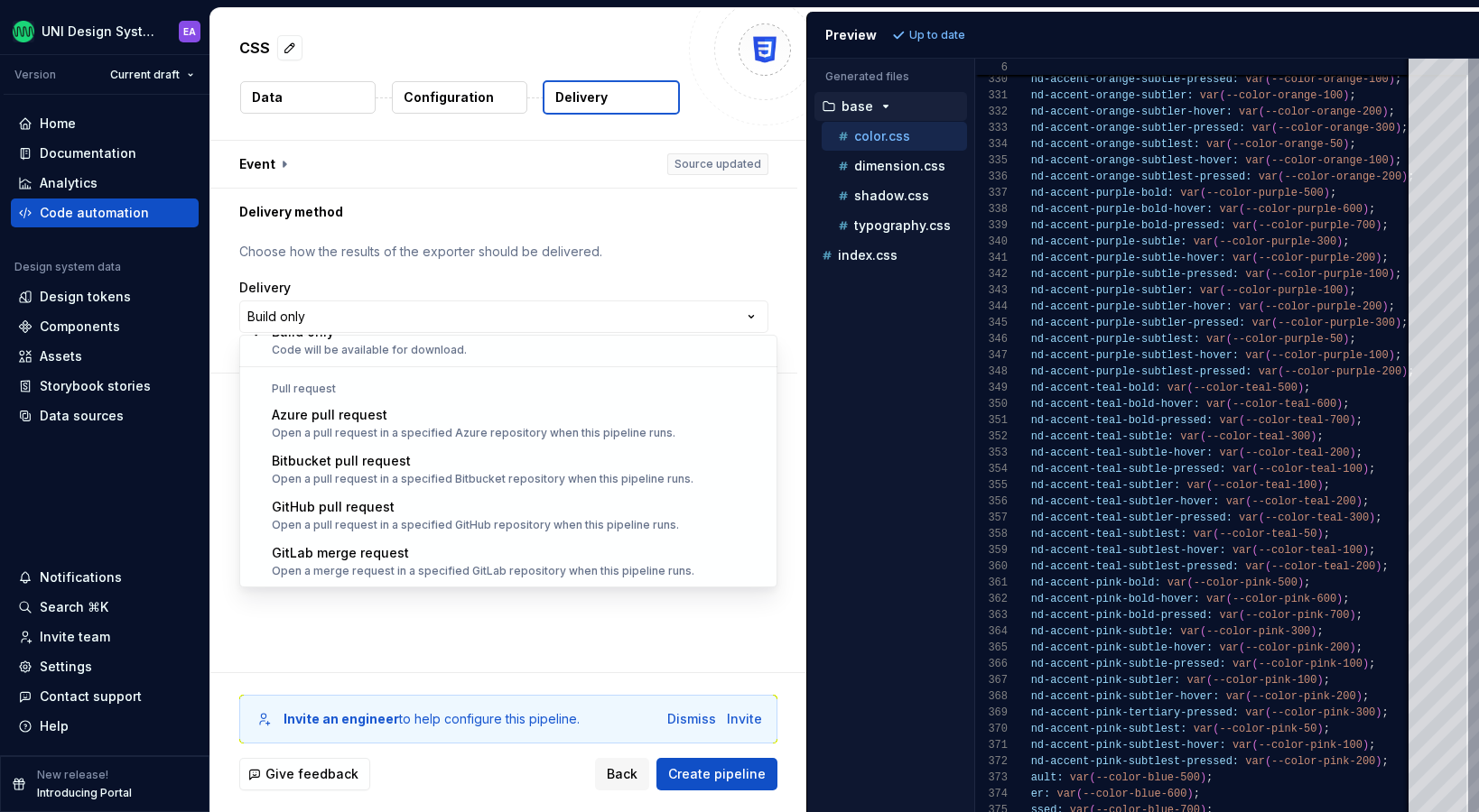
click at [488, 608] on html "**********" at bounding box center [739, 406] width 1479 height 812
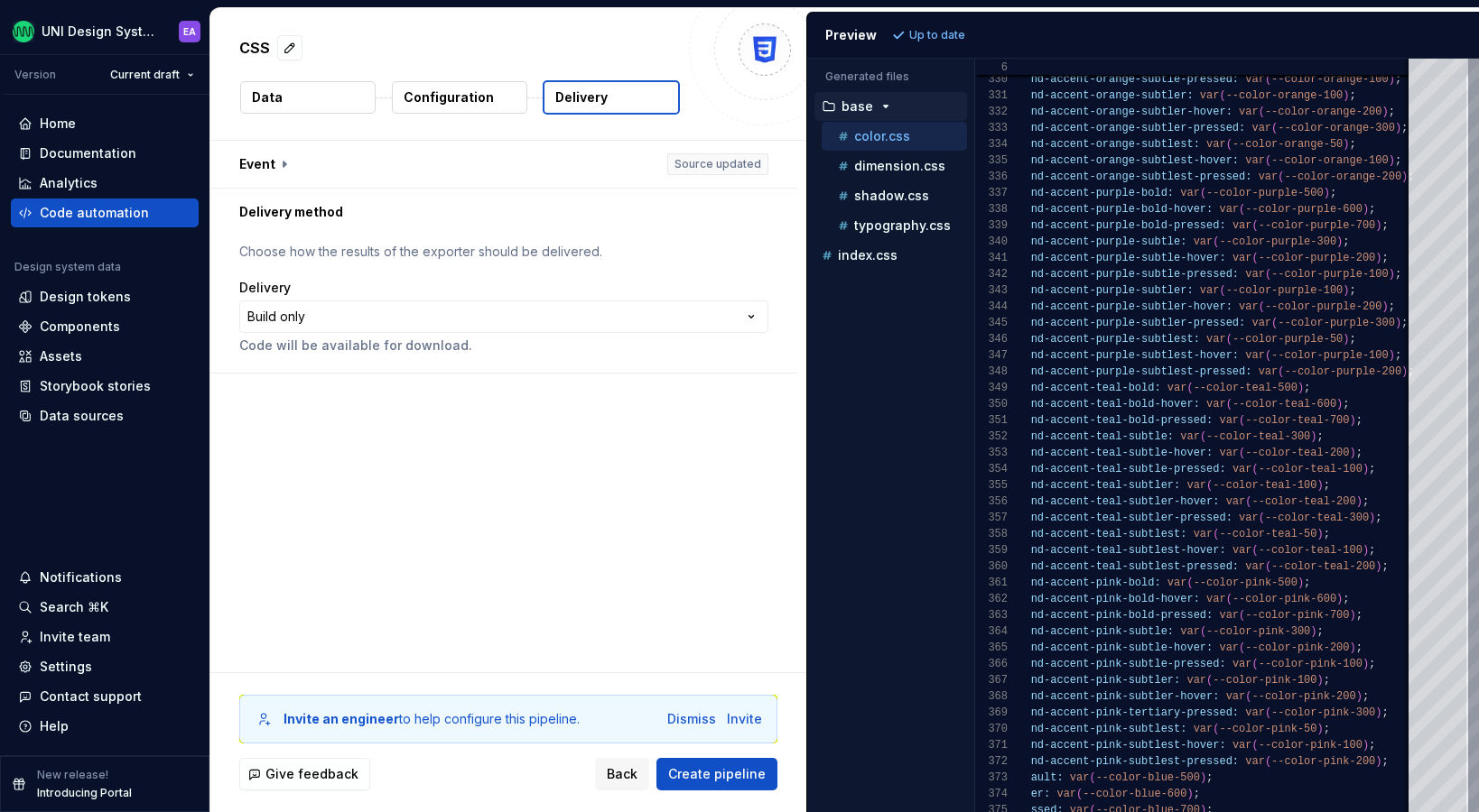
click at [483, 100] on p "Configuration" at bounding box center [448, 98] width 91 height 18
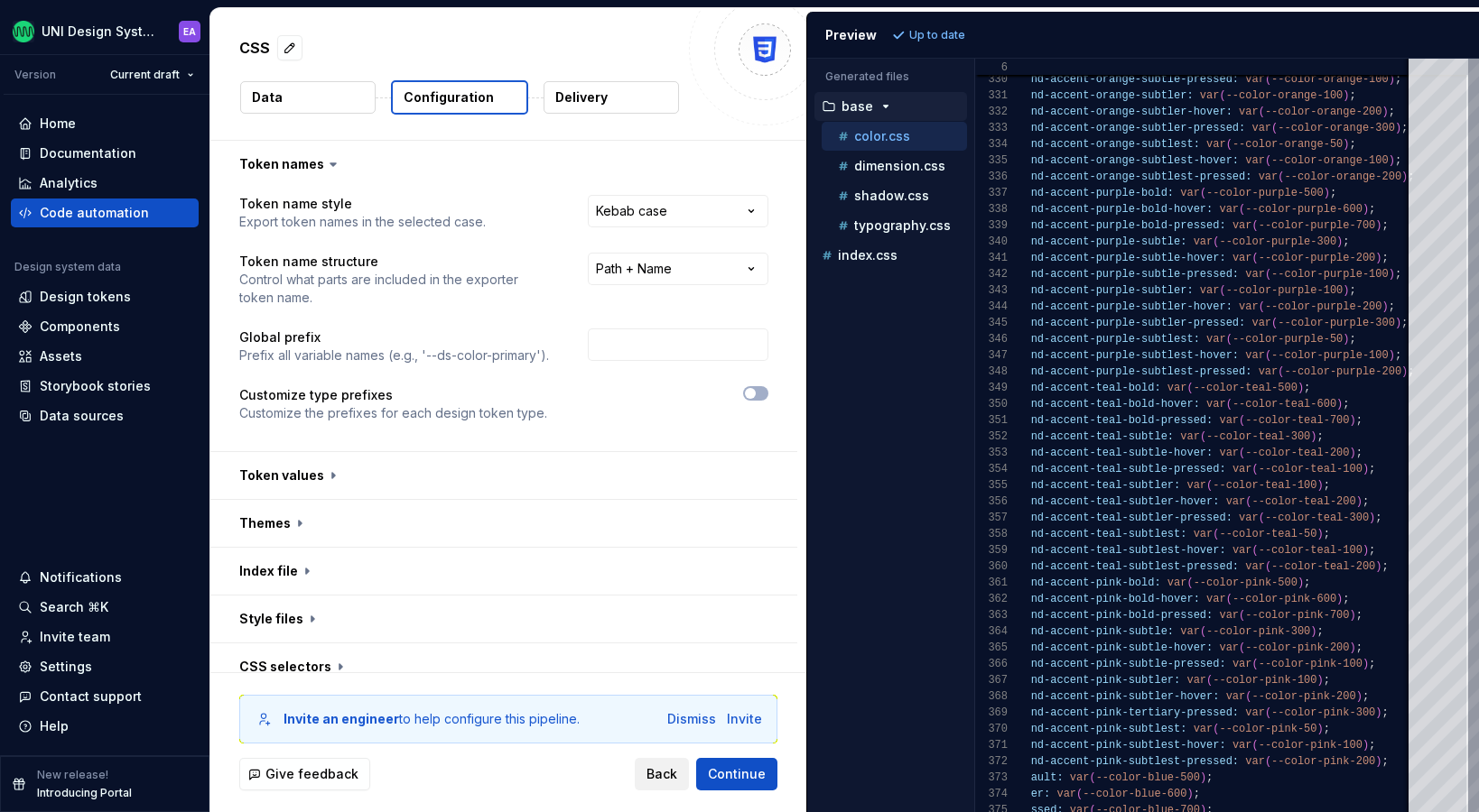
click at [669, 768] on span "Back" at bounding box center [662, 775] width 31 height 18
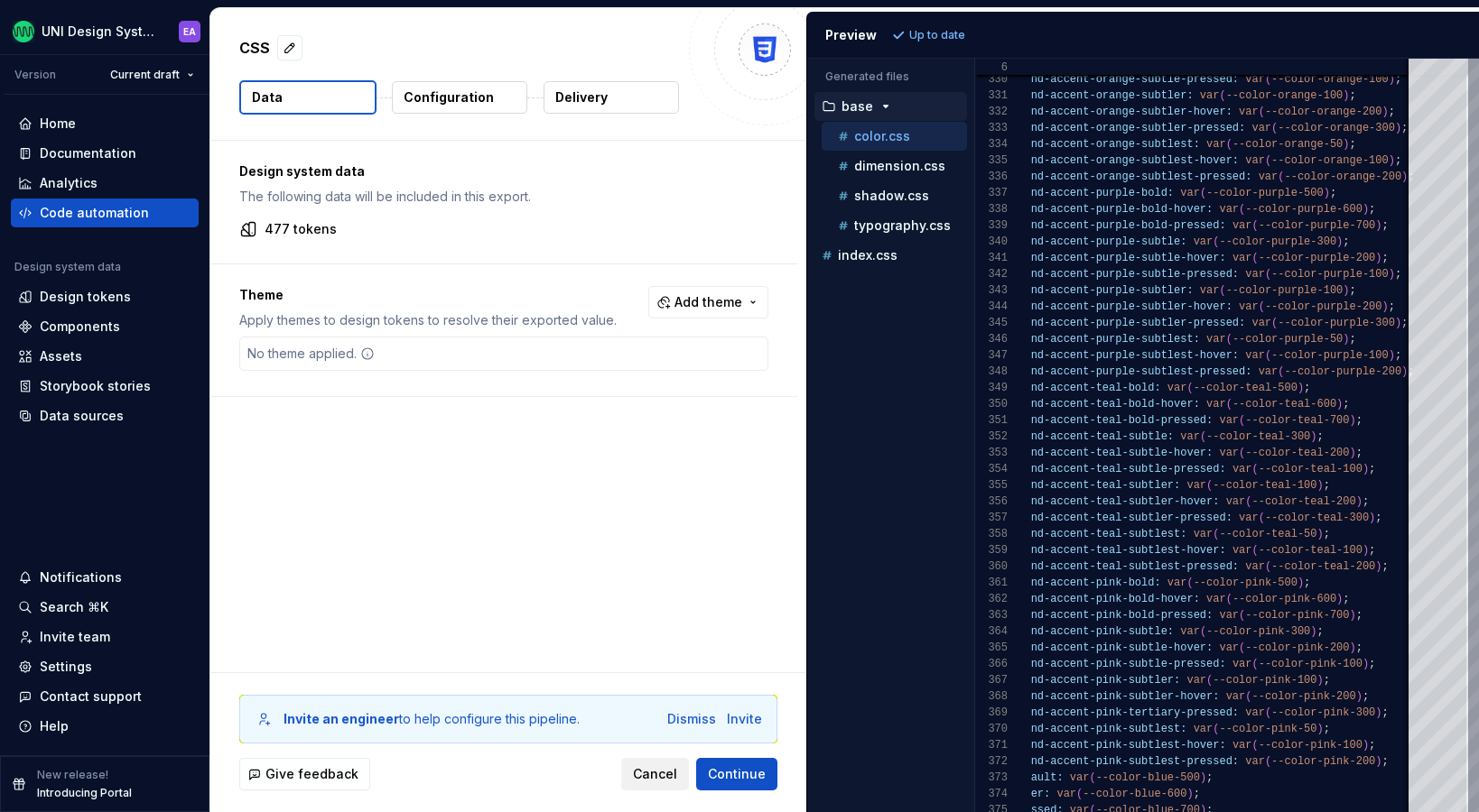
click at [654, 773] on span "Cancel" at bounding box center [655, 775] width 44 height 18
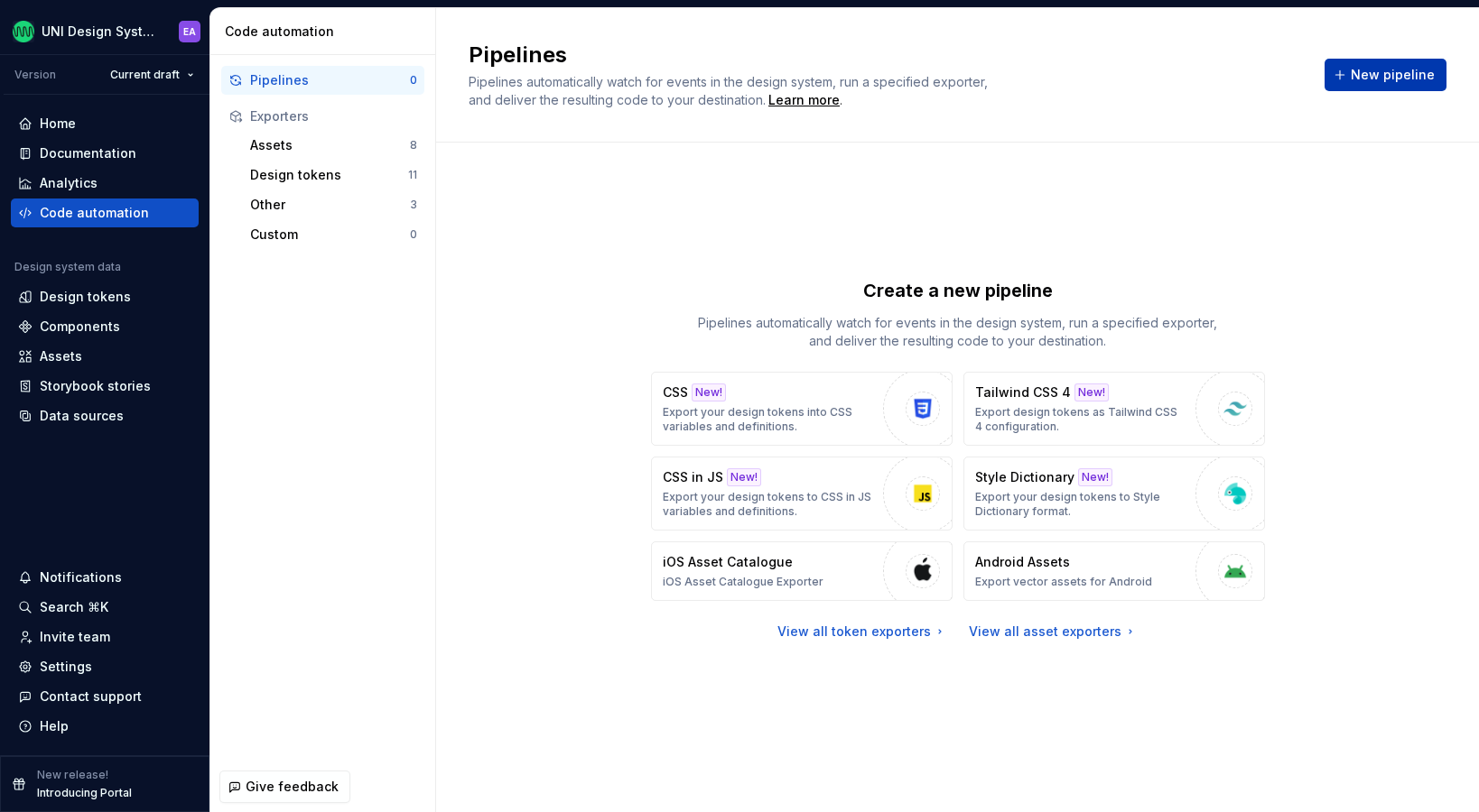
click at [1397, 59] on button "New pipeline" at bounding box center [1385, 75] width 122 height 33
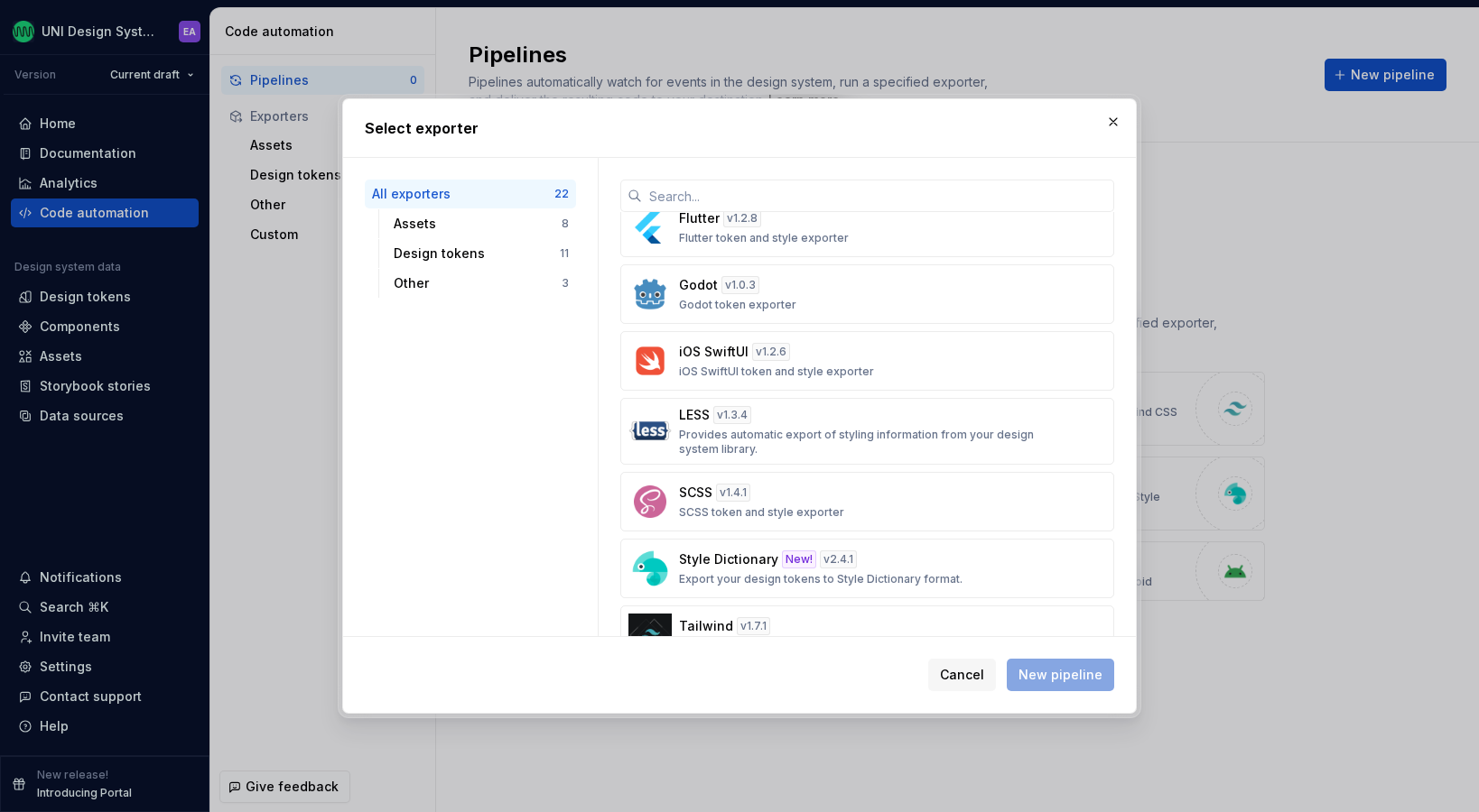
scroll to position [819, 0]
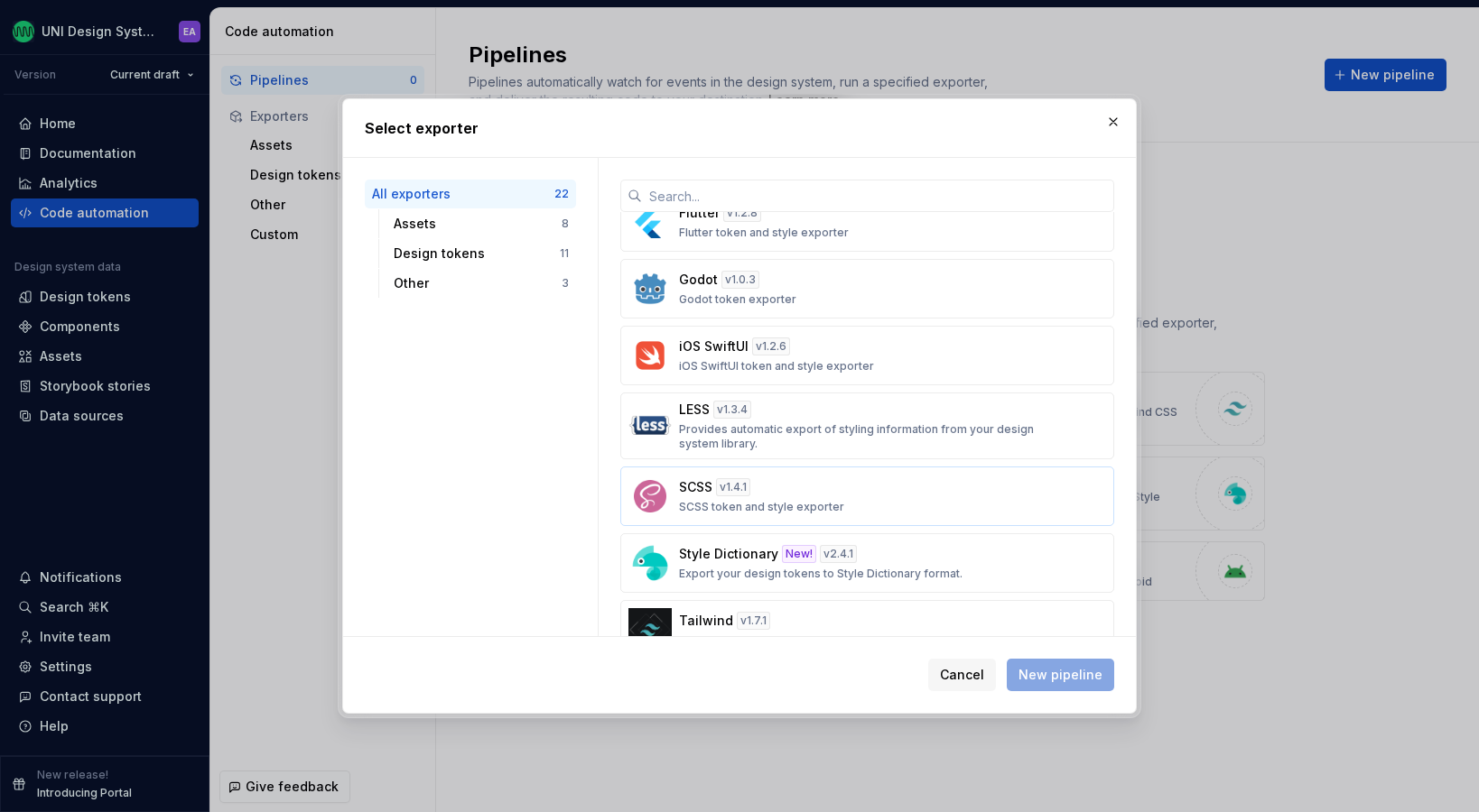
click at [741, 492] on div "v 1.4.1" at bounding box center [734, 487] width 35 height 18
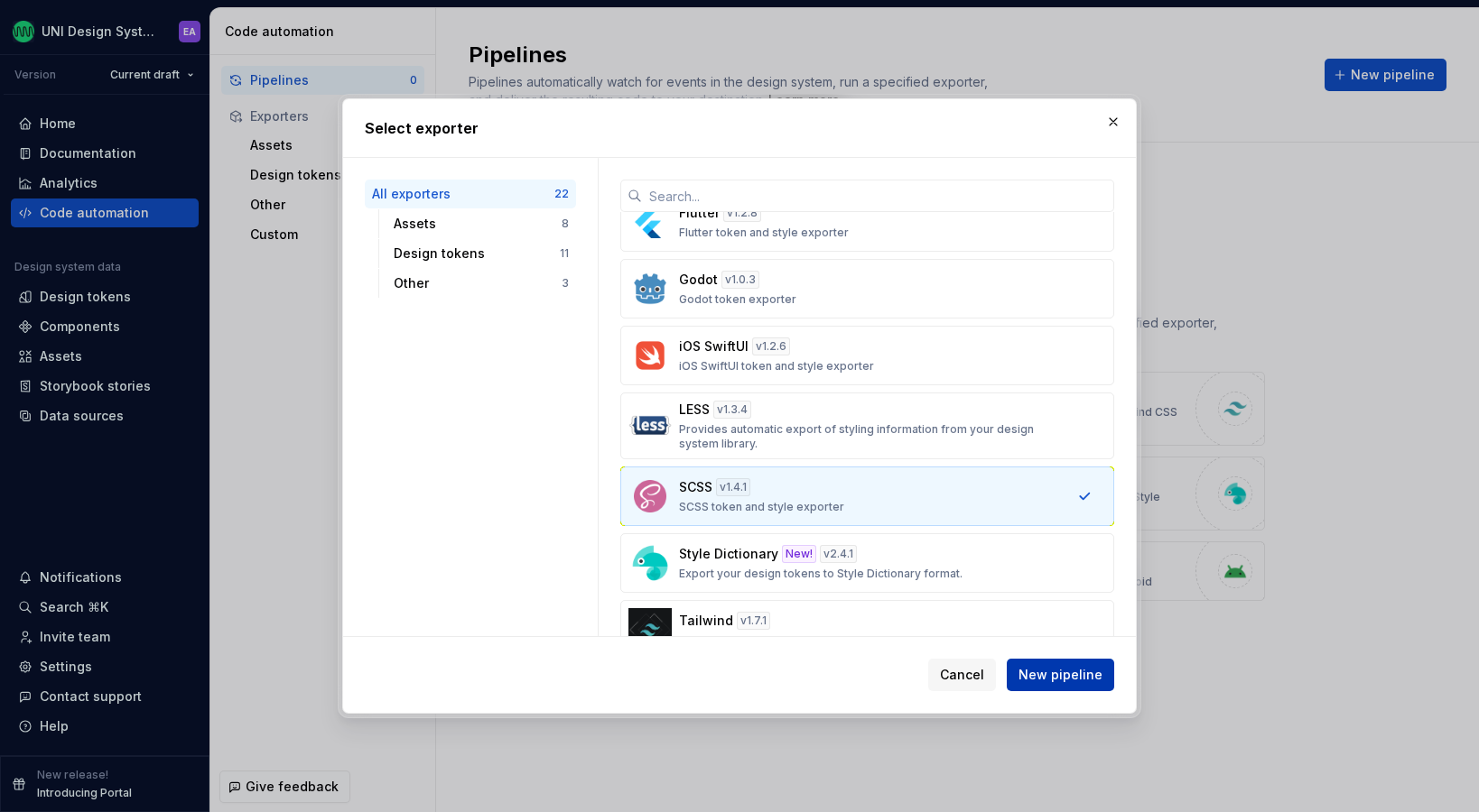
click at [1059, 679] on span "New pipeline" at bounding box center [1061, 676] width 84 height 18
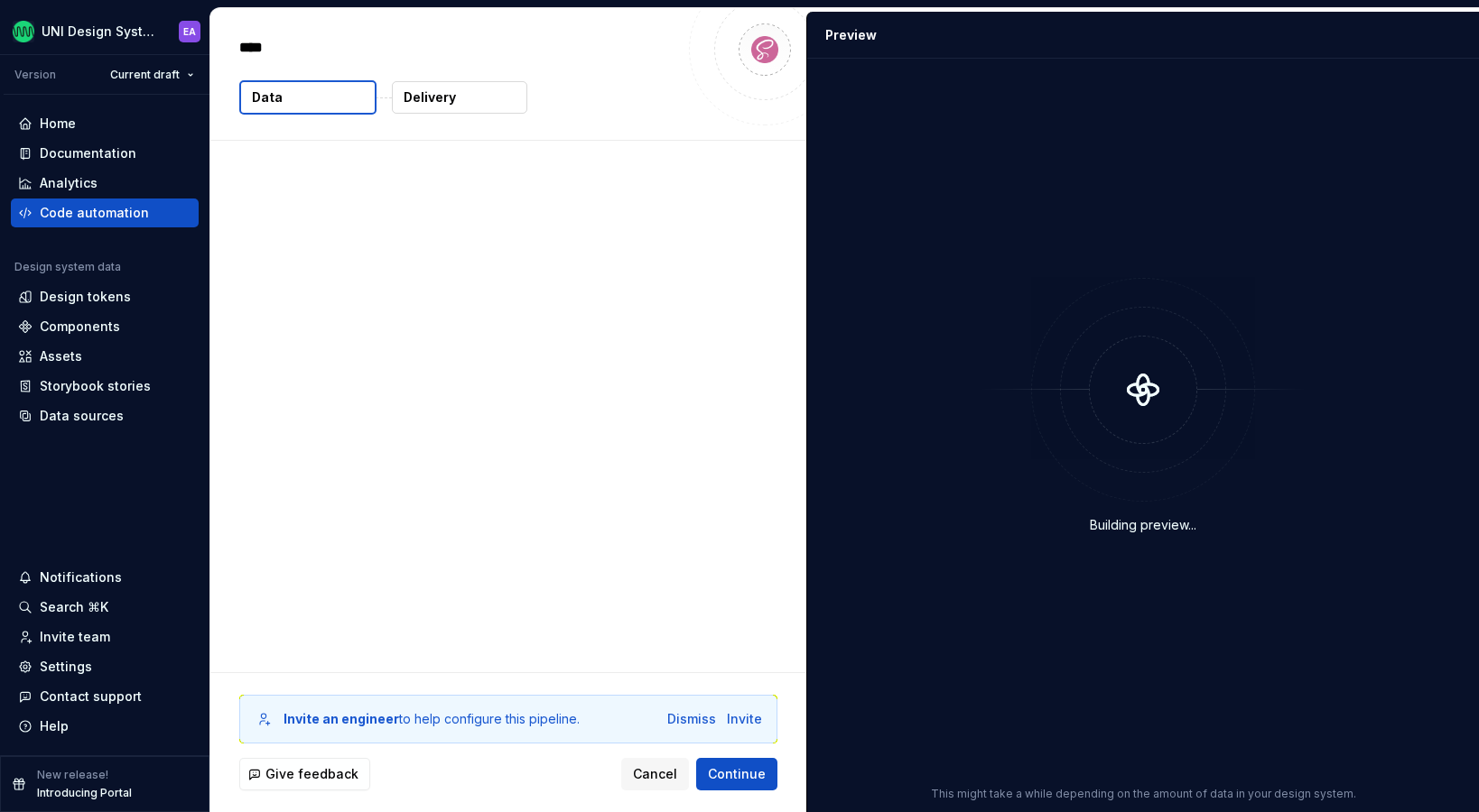
type textarea "*"
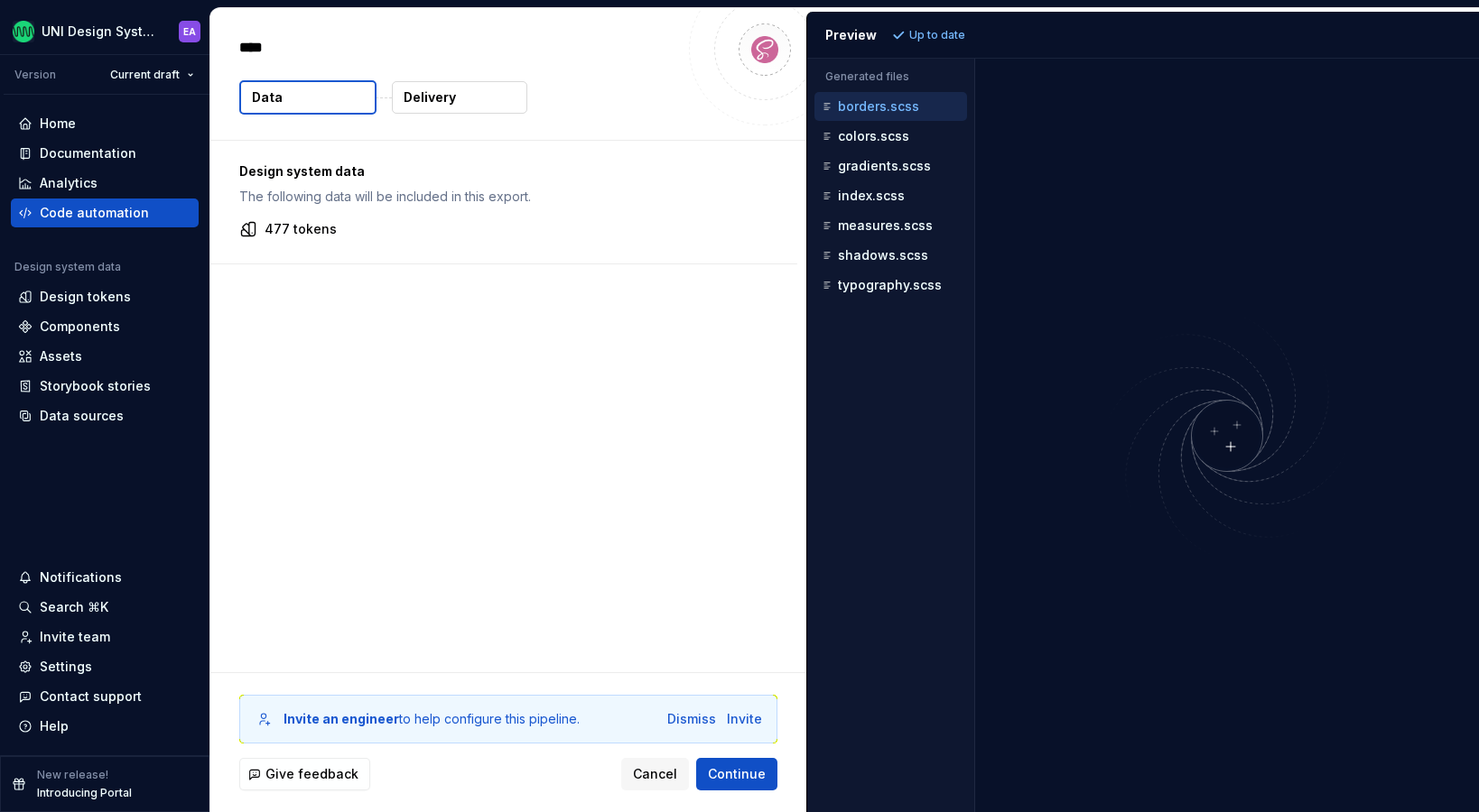
click at [438, 90] on p "Delivery" at bounding box center [429, 98] width 52 height 18
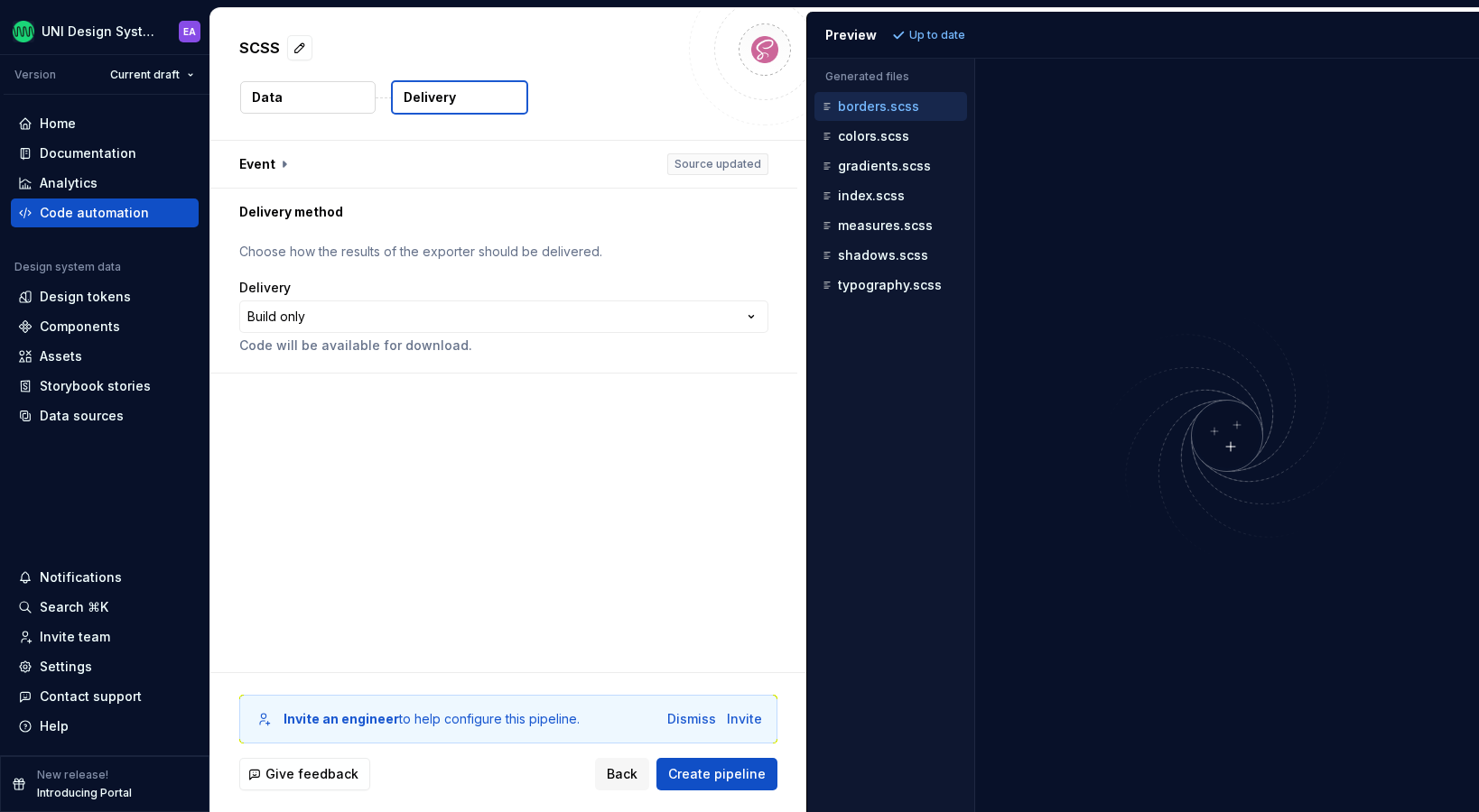
click at [319, 92] on button "Data" at bounding box center [308, 98] width 135 height 33
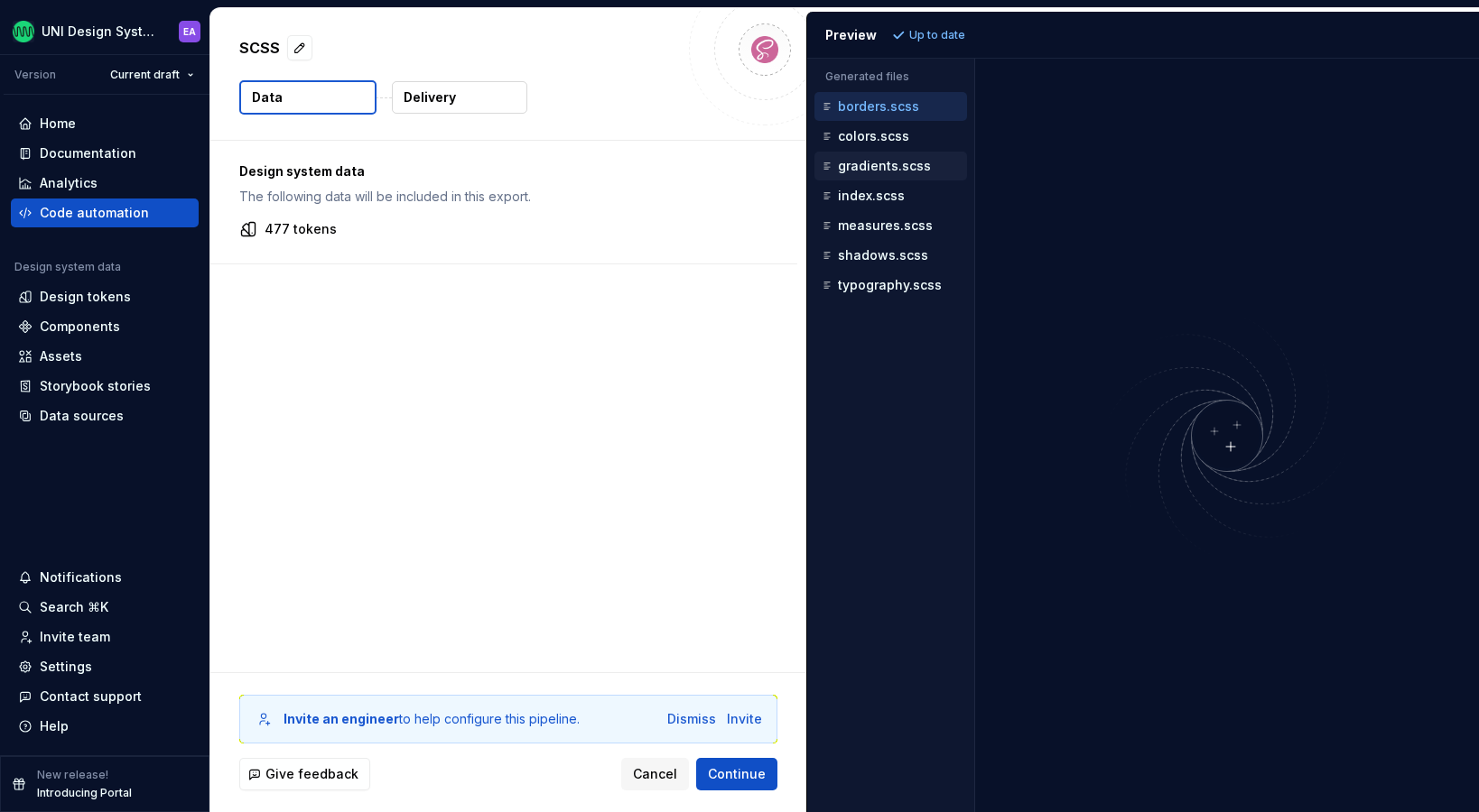
click at [861, 153] on div "gradients.scss" at bounding box center [890, 166] width 153 height 29
click at [874, 136] on p "colors.scss" at bounding box center [873, 136] width 71 height 15
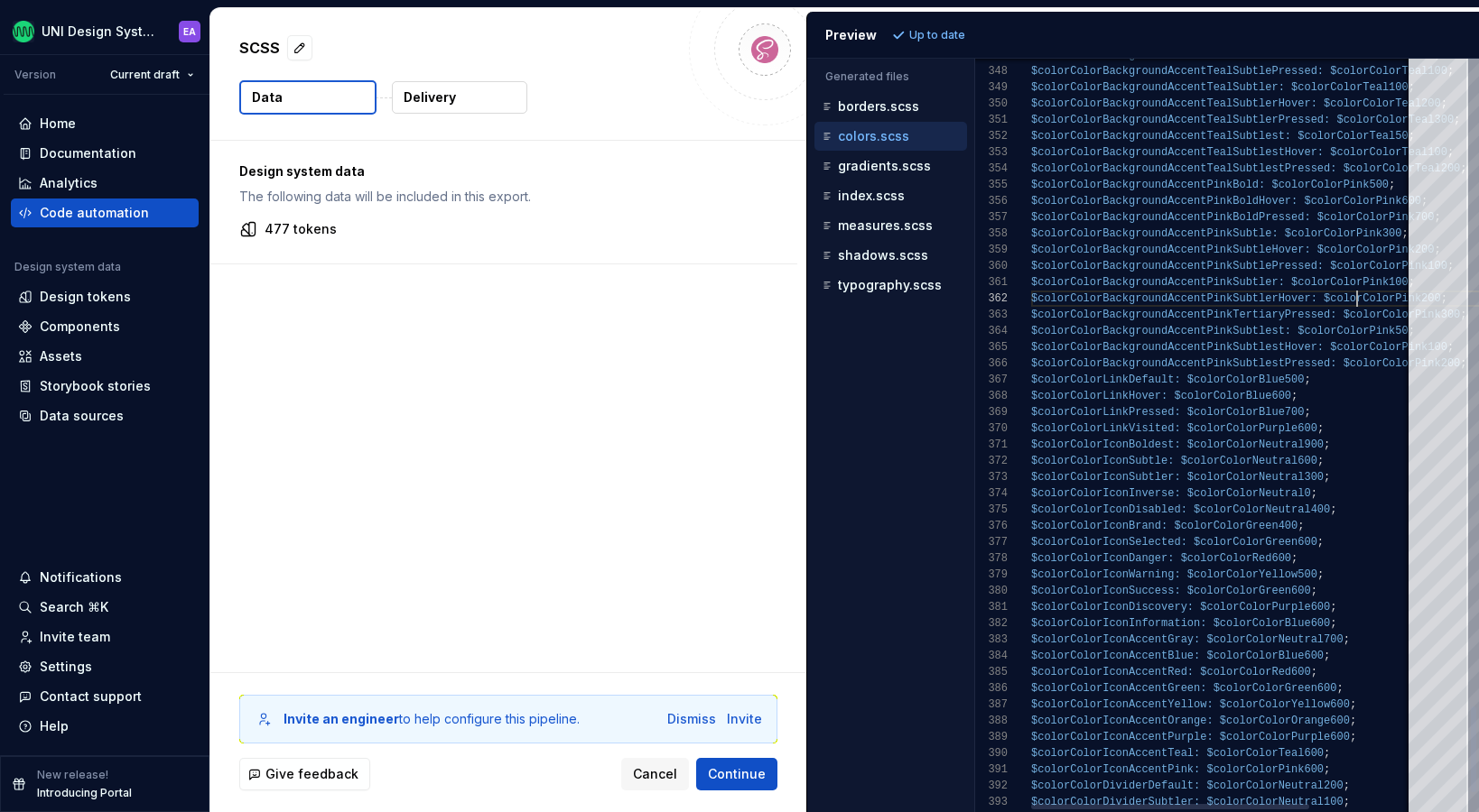
scroll to position [16, 326]
type textarea "**********"
drag, startPoint x: 1288, startPoint y: 418, endPoint x: 1083, endPoint y: 423, distance: 205.1
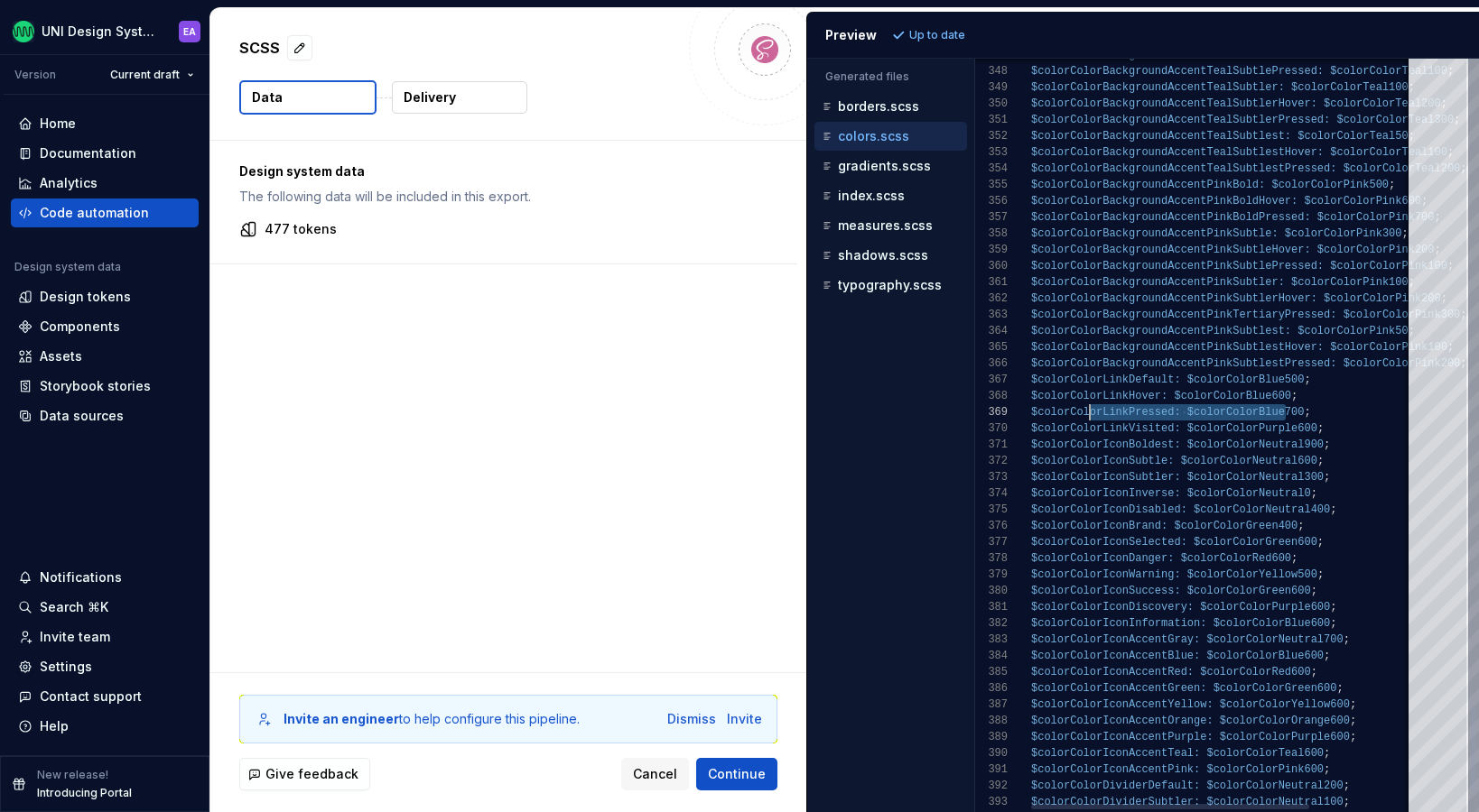
click at [616, 442] on div "Design system data The following data will be included in this export. 477 toke…" at bounding box center [509, 406] width 596 height 531
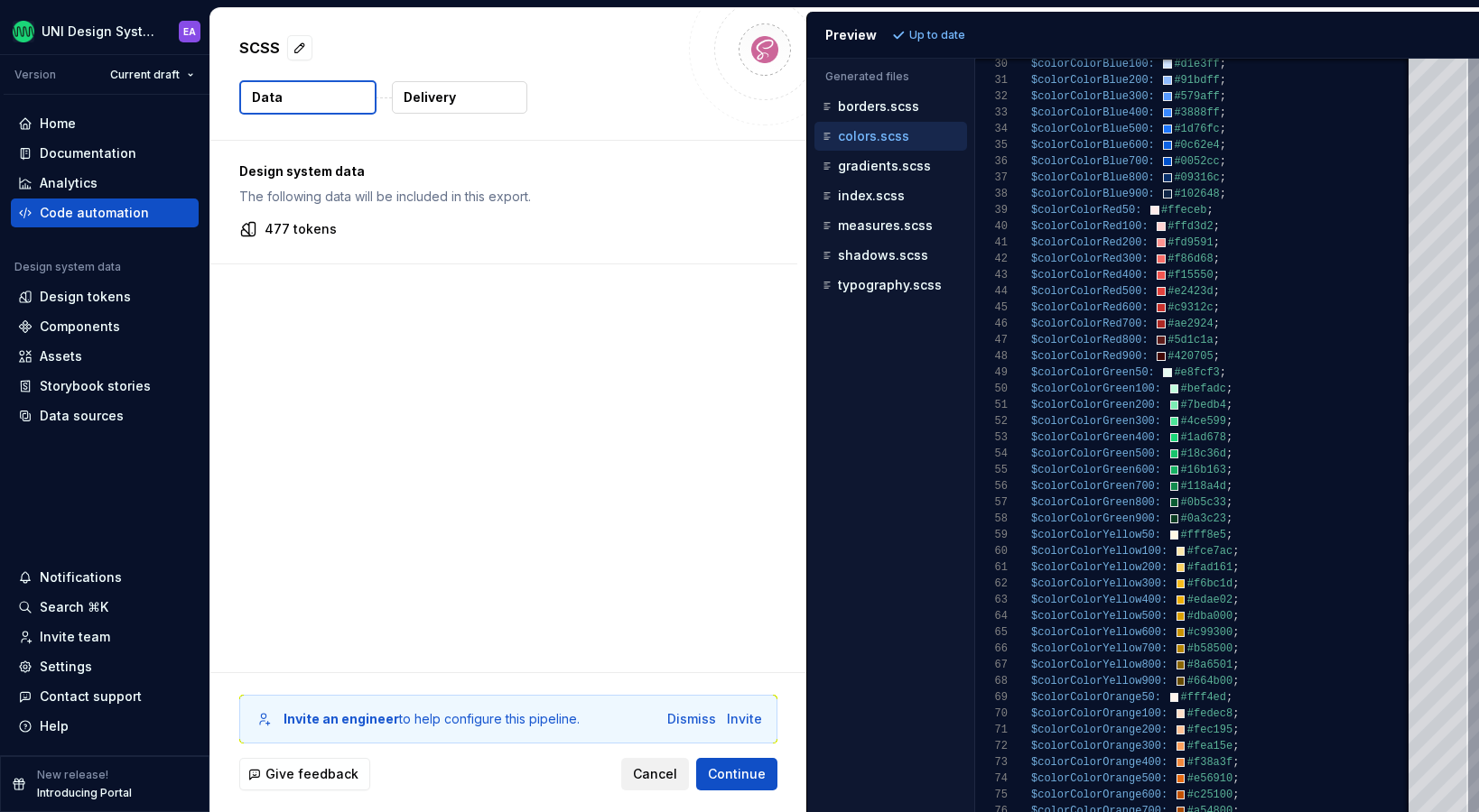
click at [666, 767] on span "Cancel" at bounding box center [655, 775] width 44 height 18
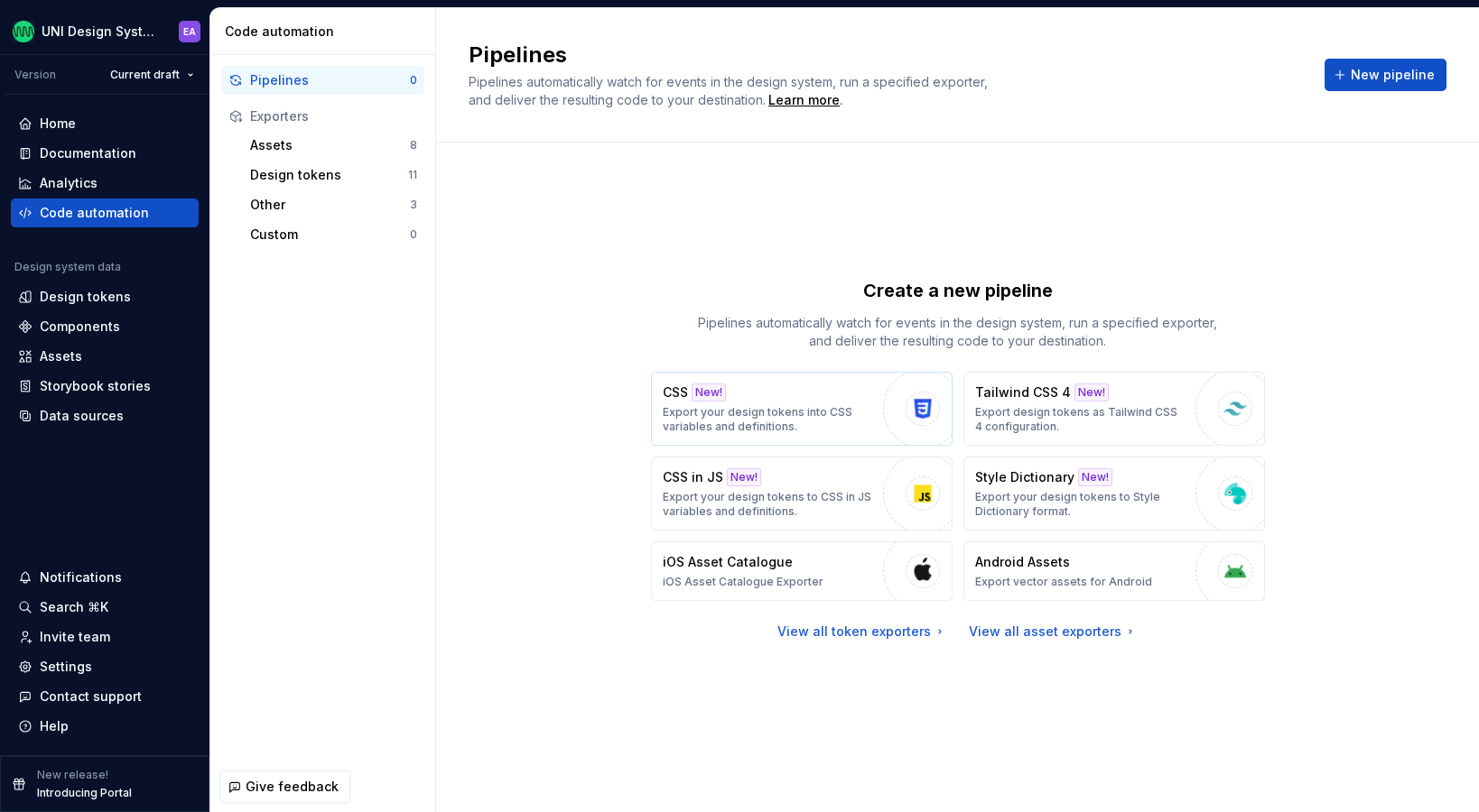
click at [780, 405] on p "Export your design tokens into CSS variables and definitions." at bounding box center [768, 420] width 211 height 29
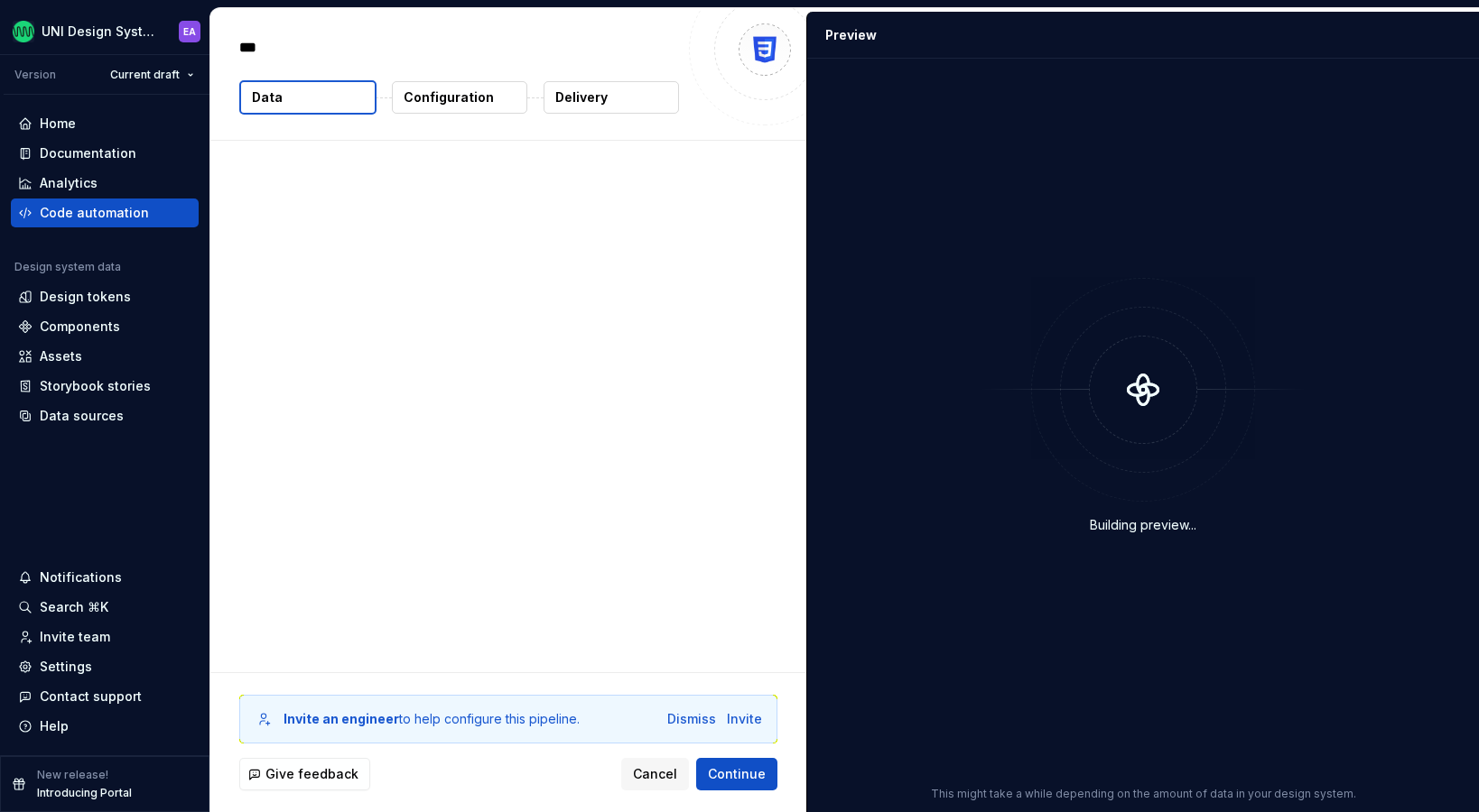
type textarea "*"
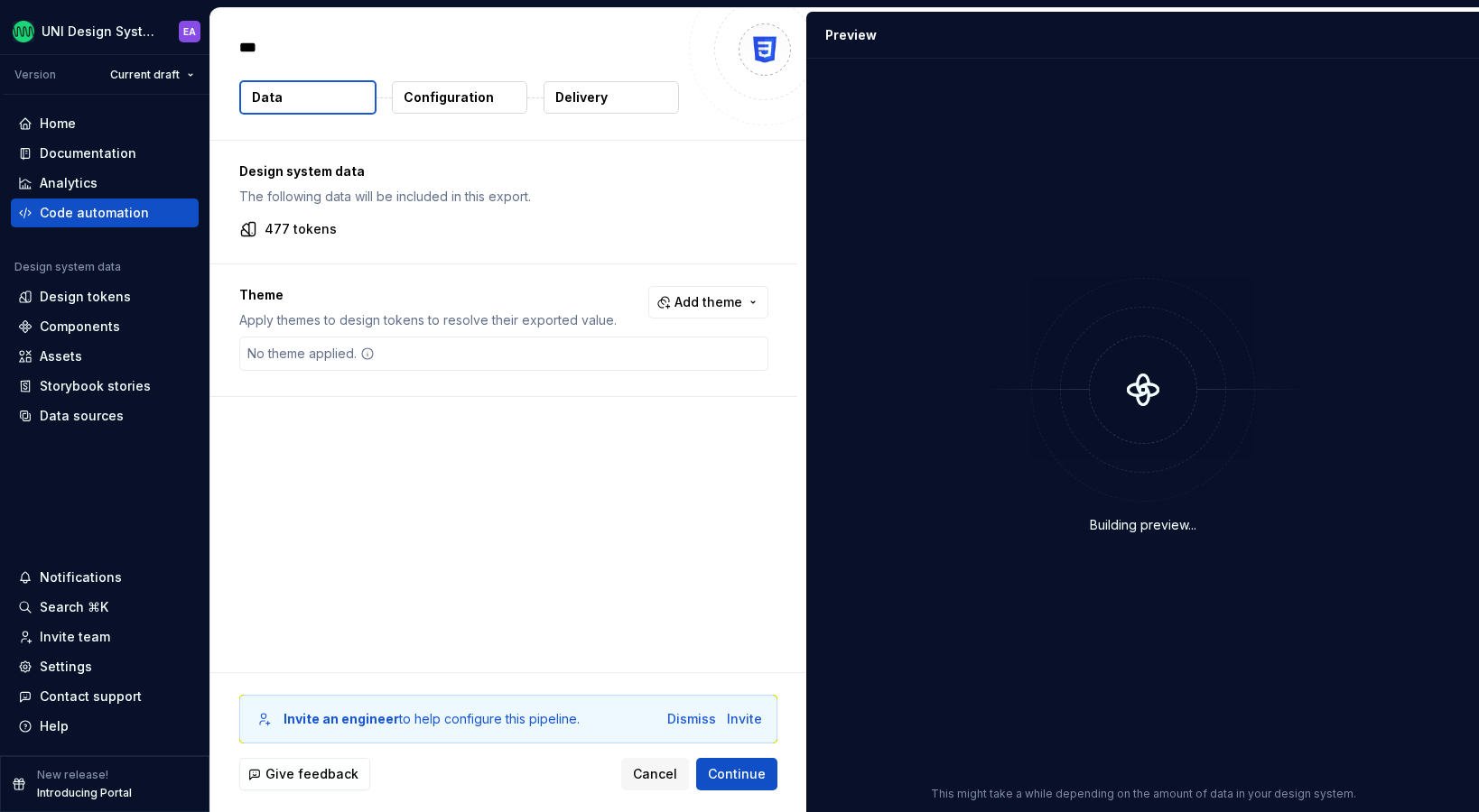
click at [439, 94] on p "Configuration" at bounding box center [448, 98] width 91 height 18
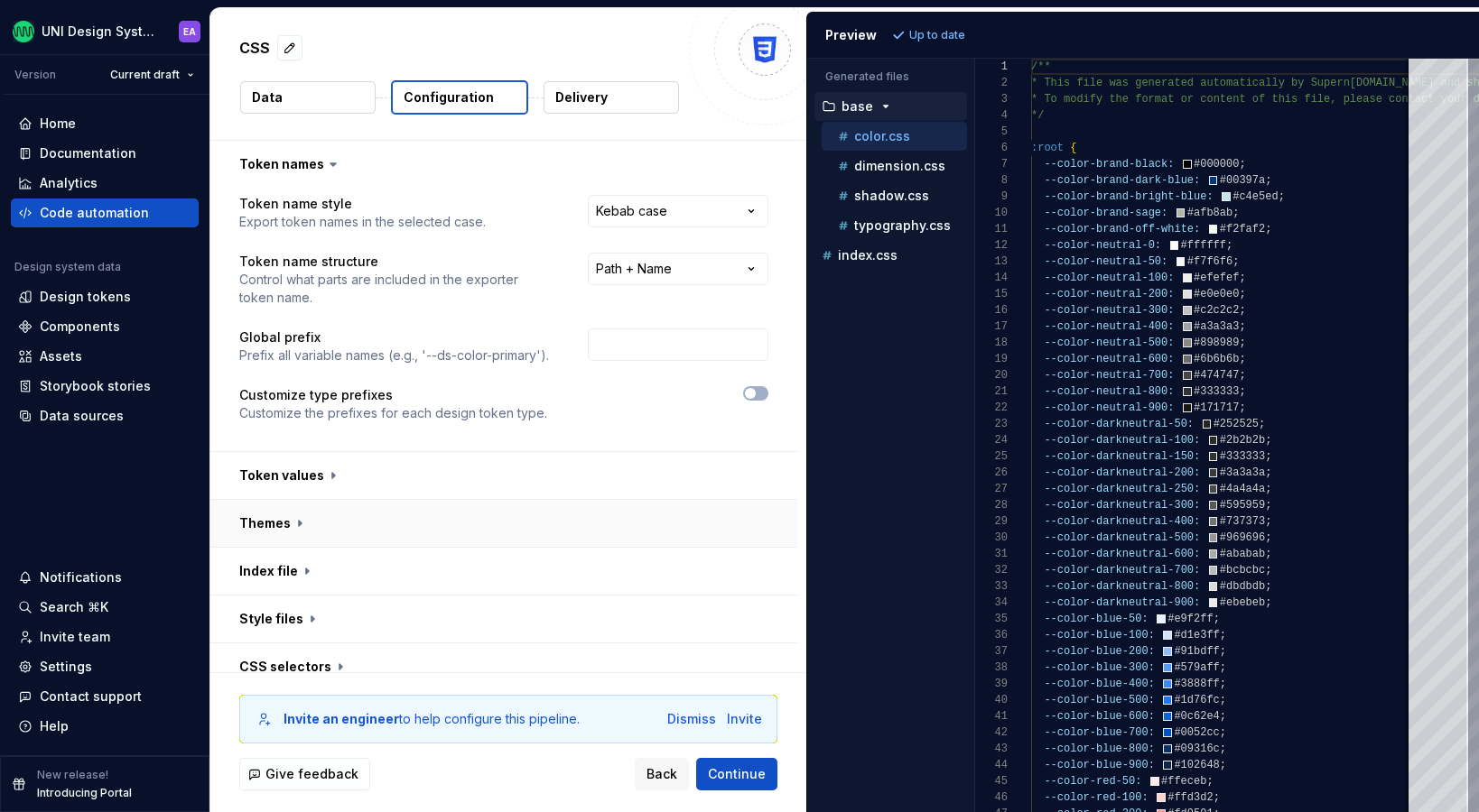
scroll to position [114, 0]
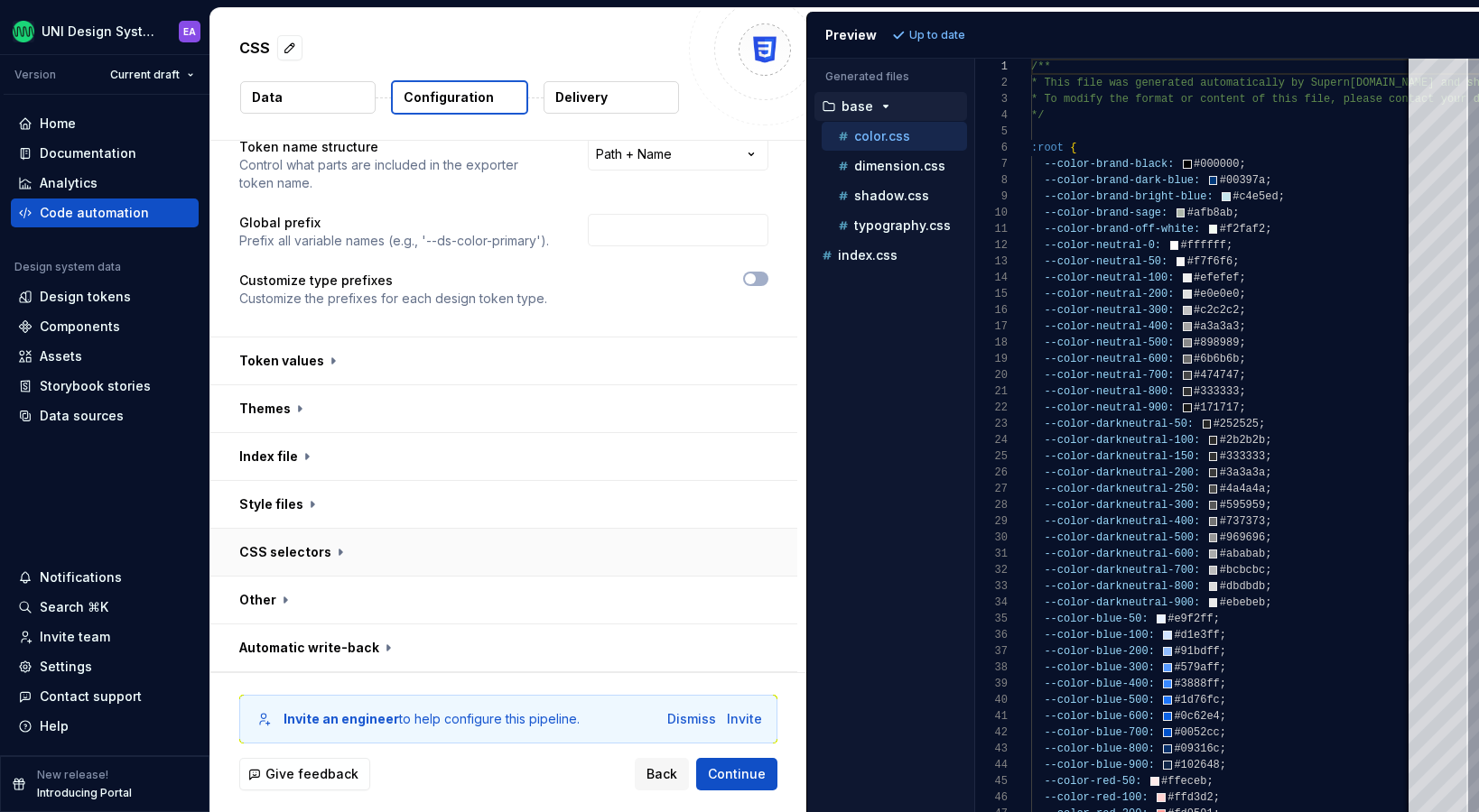
click at [321, 554] on button "button" at bounding box center [504, 552] width 587 height 47
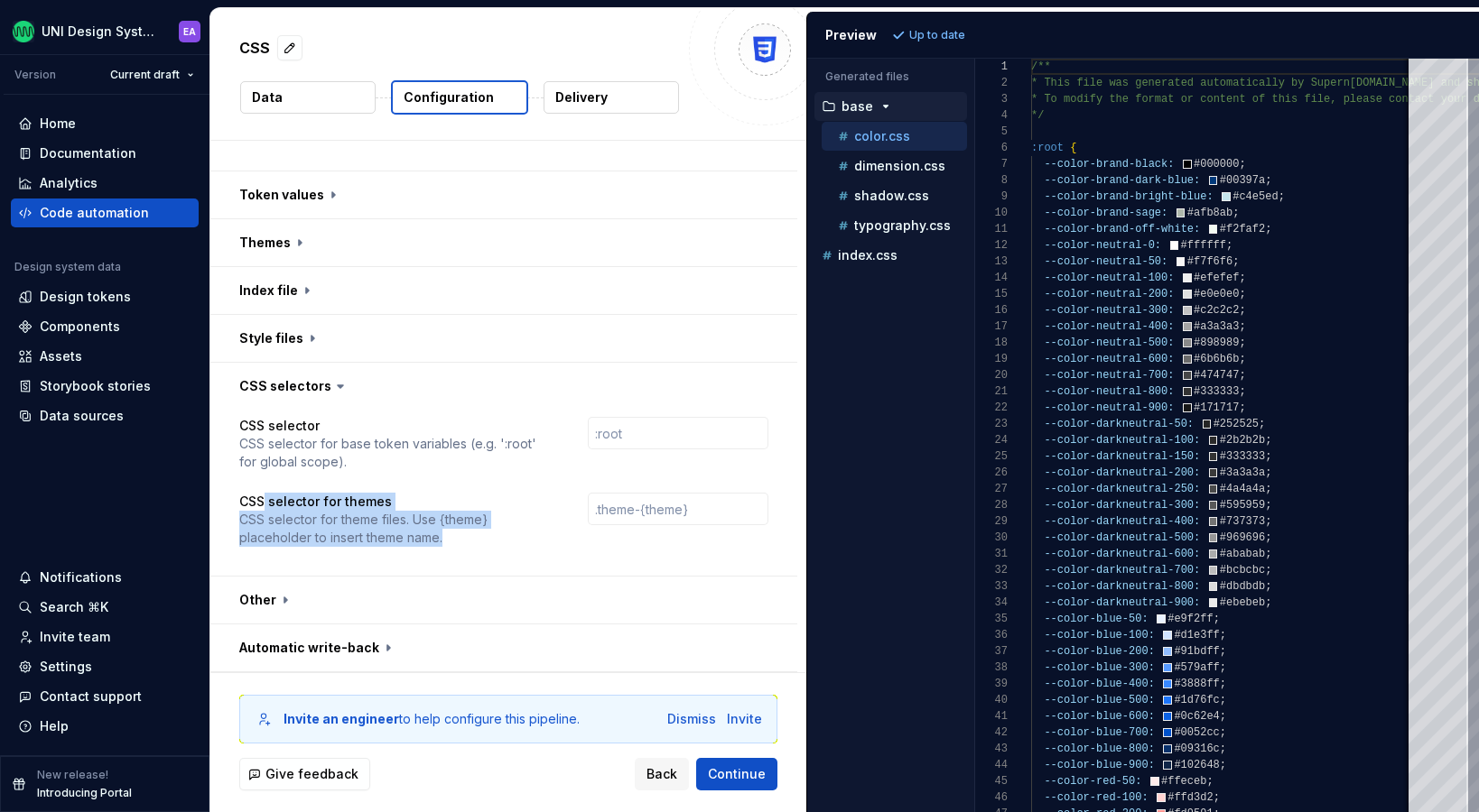
drag, startPoint x: 261, startPoint y: 497, endPoint x: 403, endPoint y: 554, distance: 153.0
click at [403, 554] on div "CSS selector CSS selector for base token variables (e.g. ':root' for global sco…" at bounding box center [504, 493] width 530 height 152
click at [284, 386] on button "button" at bounding box center [504, 386] width 587 height 47
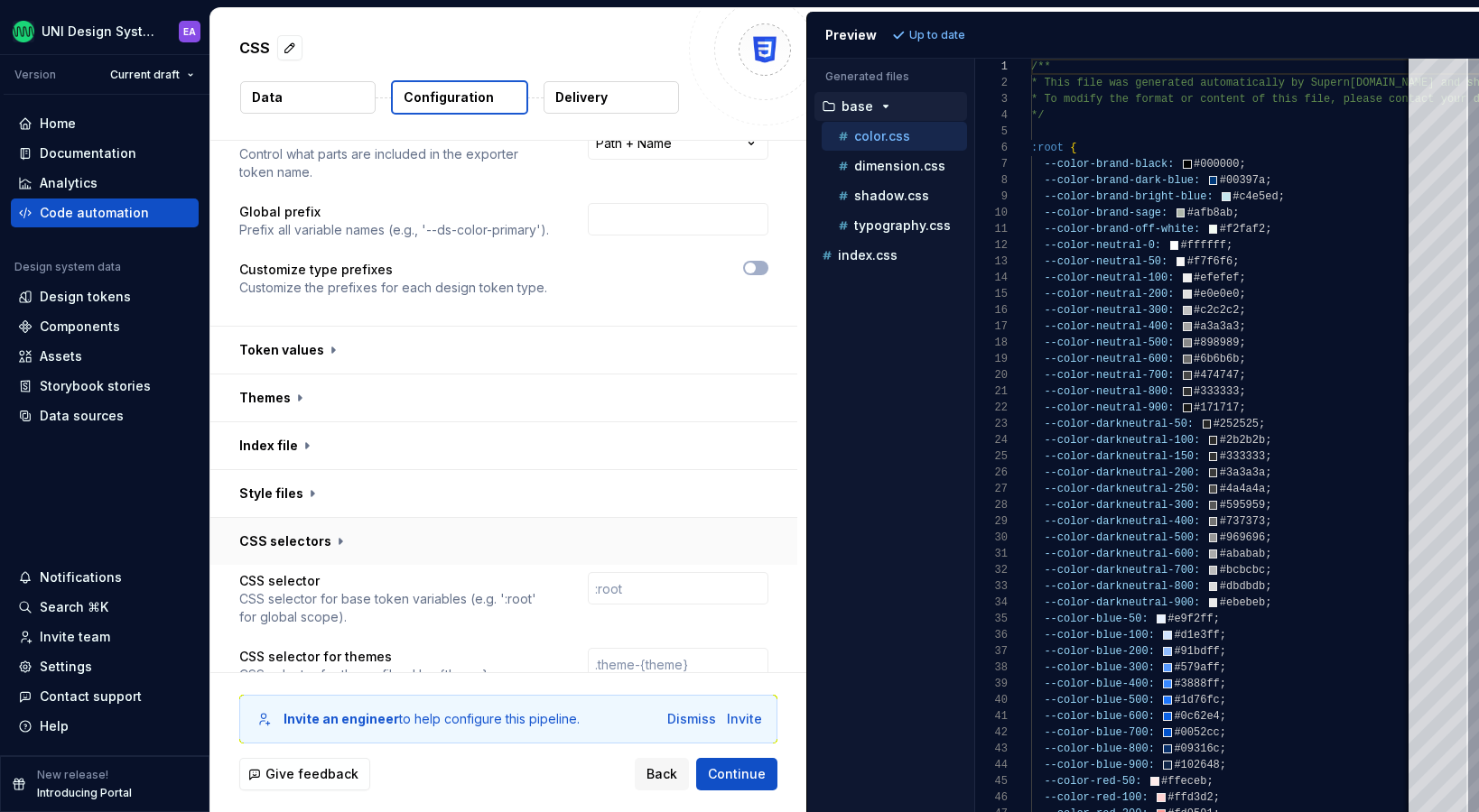
scroll to position [114, 0]
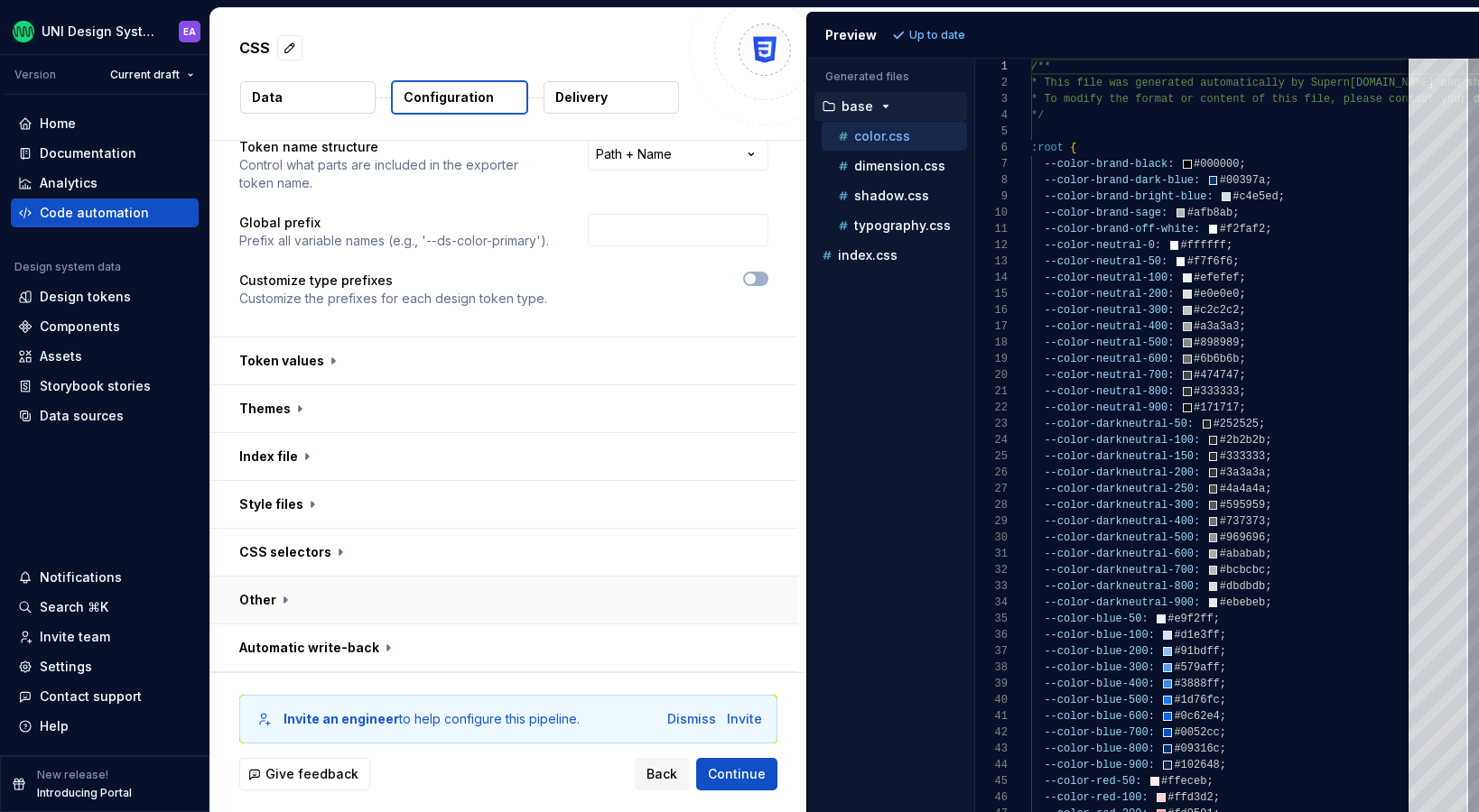
click at [273, 597] on button "button" at bounding box center [504, 600] width 587 height 47
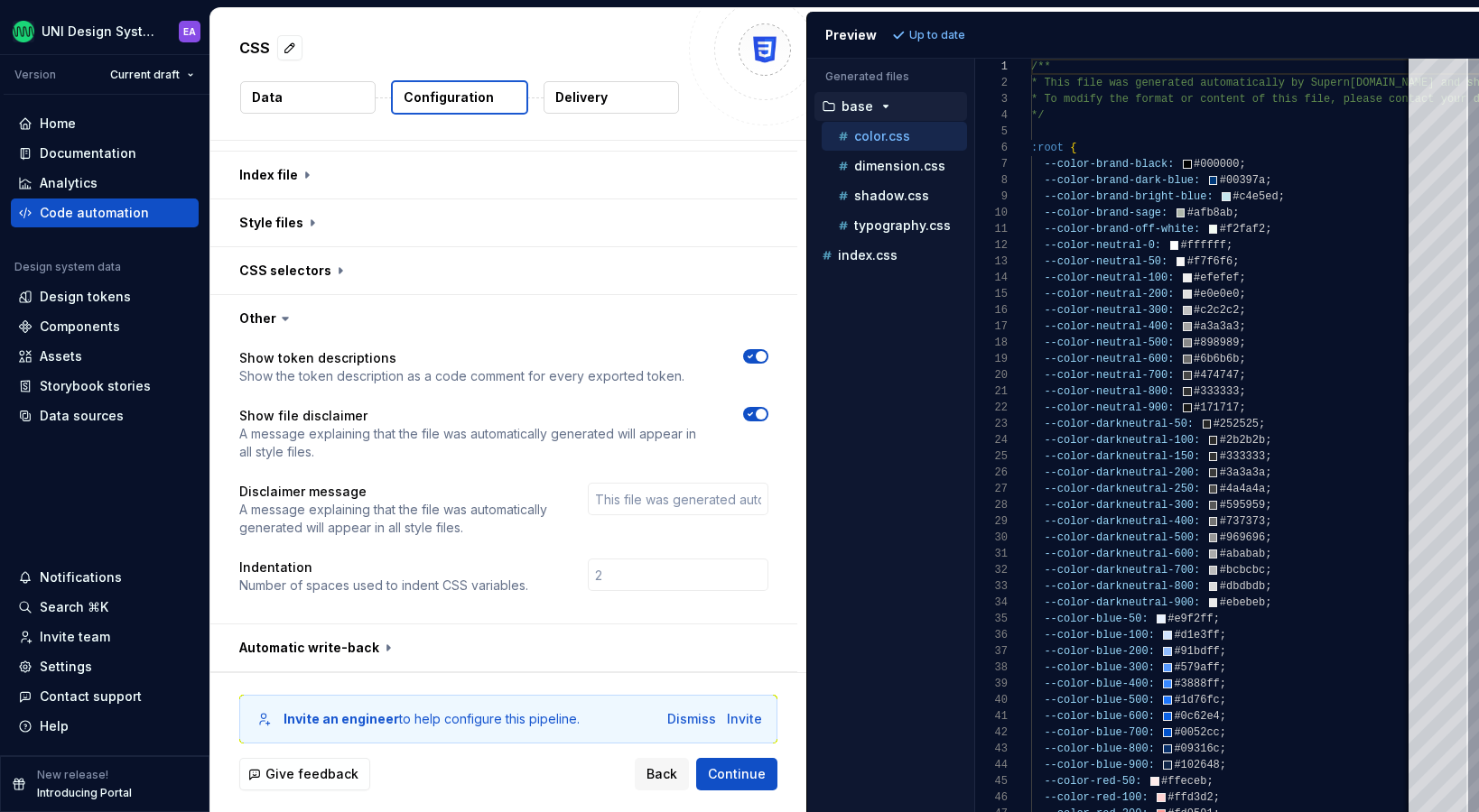
scroll to position [0, 0]
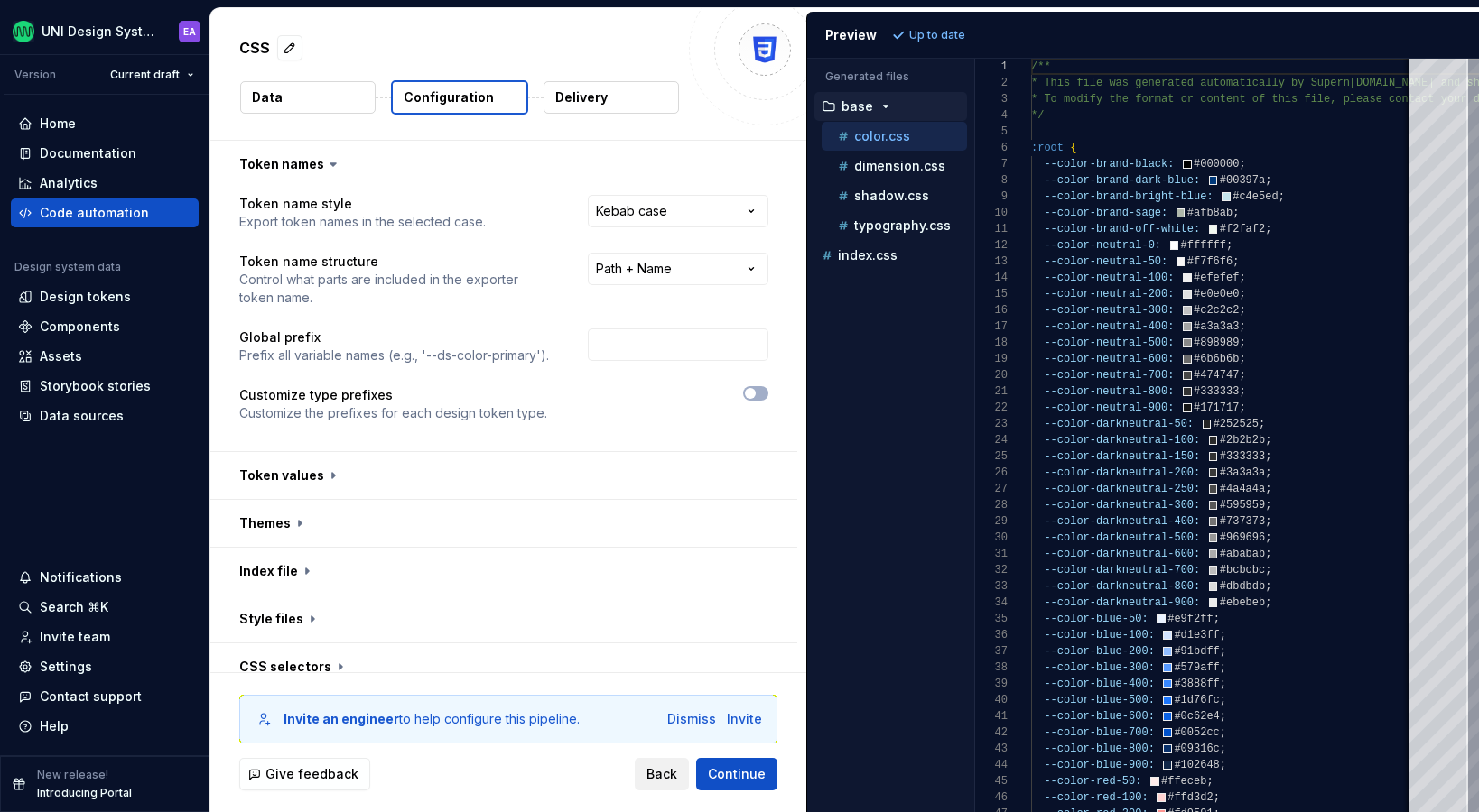
click at [663, 781] on span "Back" at bounding box center [662, 775] width 31 height 18
